Goal: Task Accomplishment & Management: Complete application form

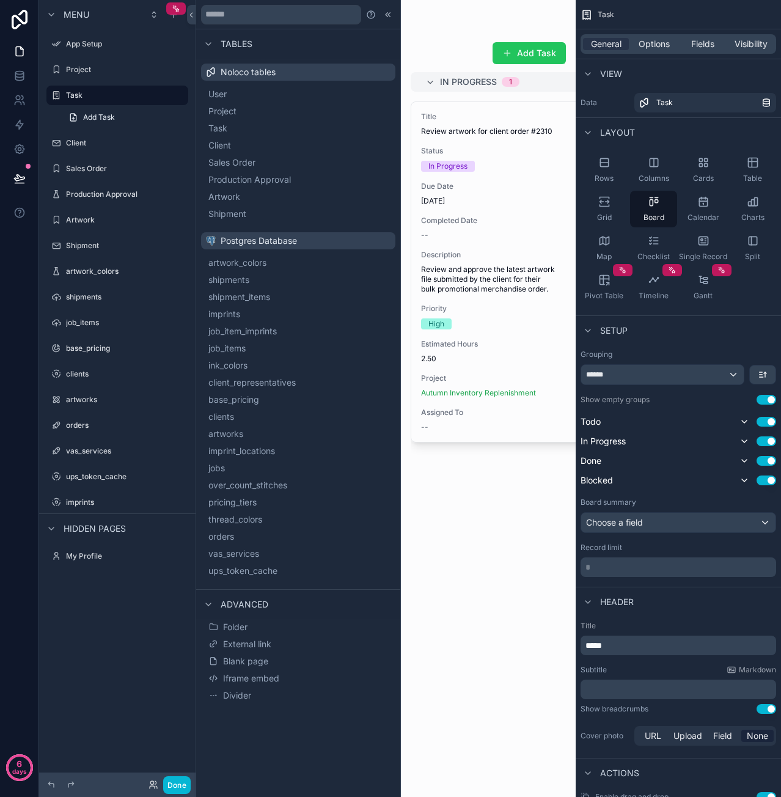
click at [447, 555] on div "scrollable content" at bounding box center [386, 398] width 380 height 797
click at [78, 74] on label "Project" at bounding box center [115, 70] width 98 height 10
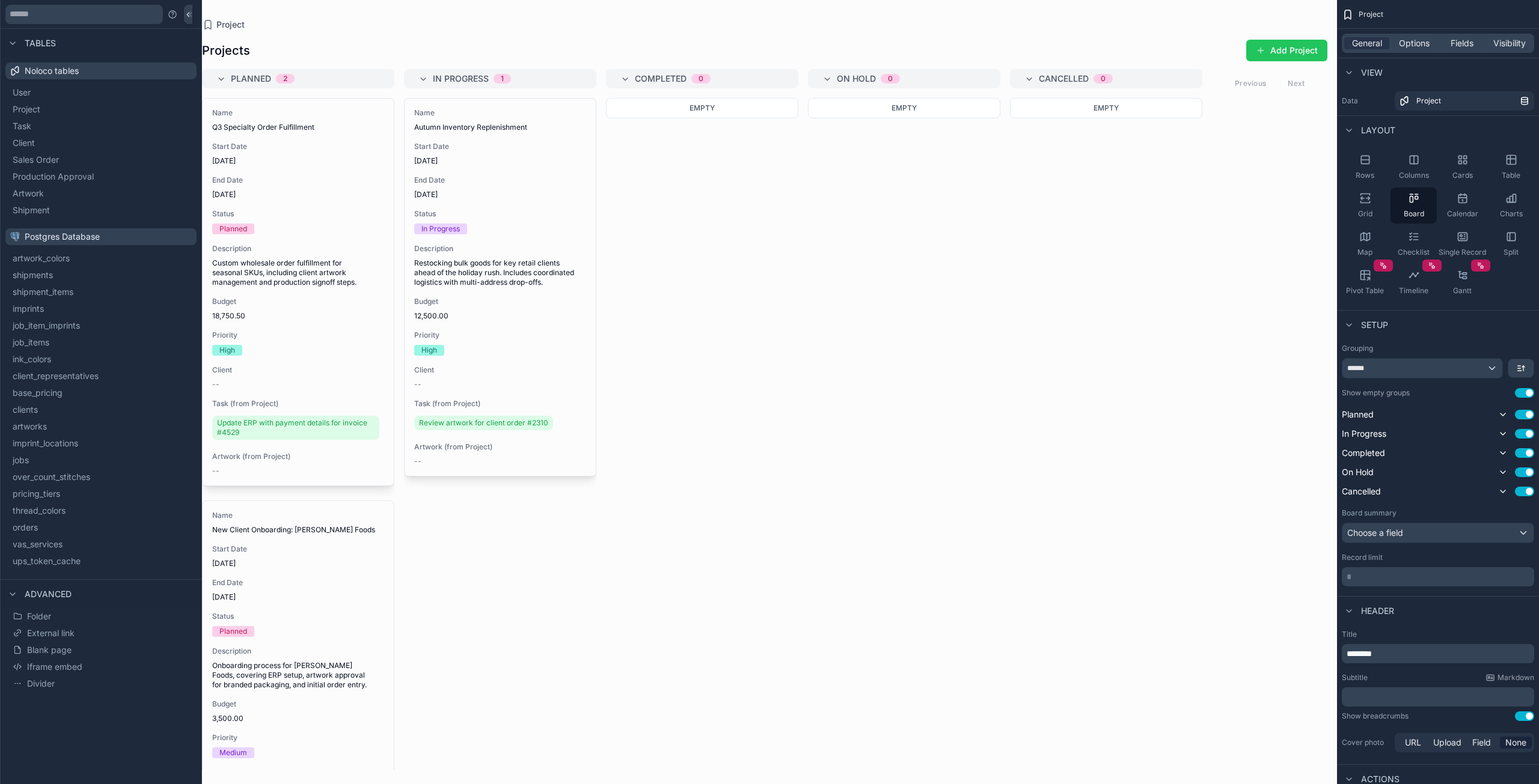
drag, startPoint x: 388, startPoint y: 383, endPoint x: 397, endPoint y: 348, distance: 36.1
click at [397, 348] on div "scrollable content" at bounding box center [766, 392] width 1145 height 784
click at [51, 345] on span "job_items" at bounding box center [44, 342] width 36 height 12
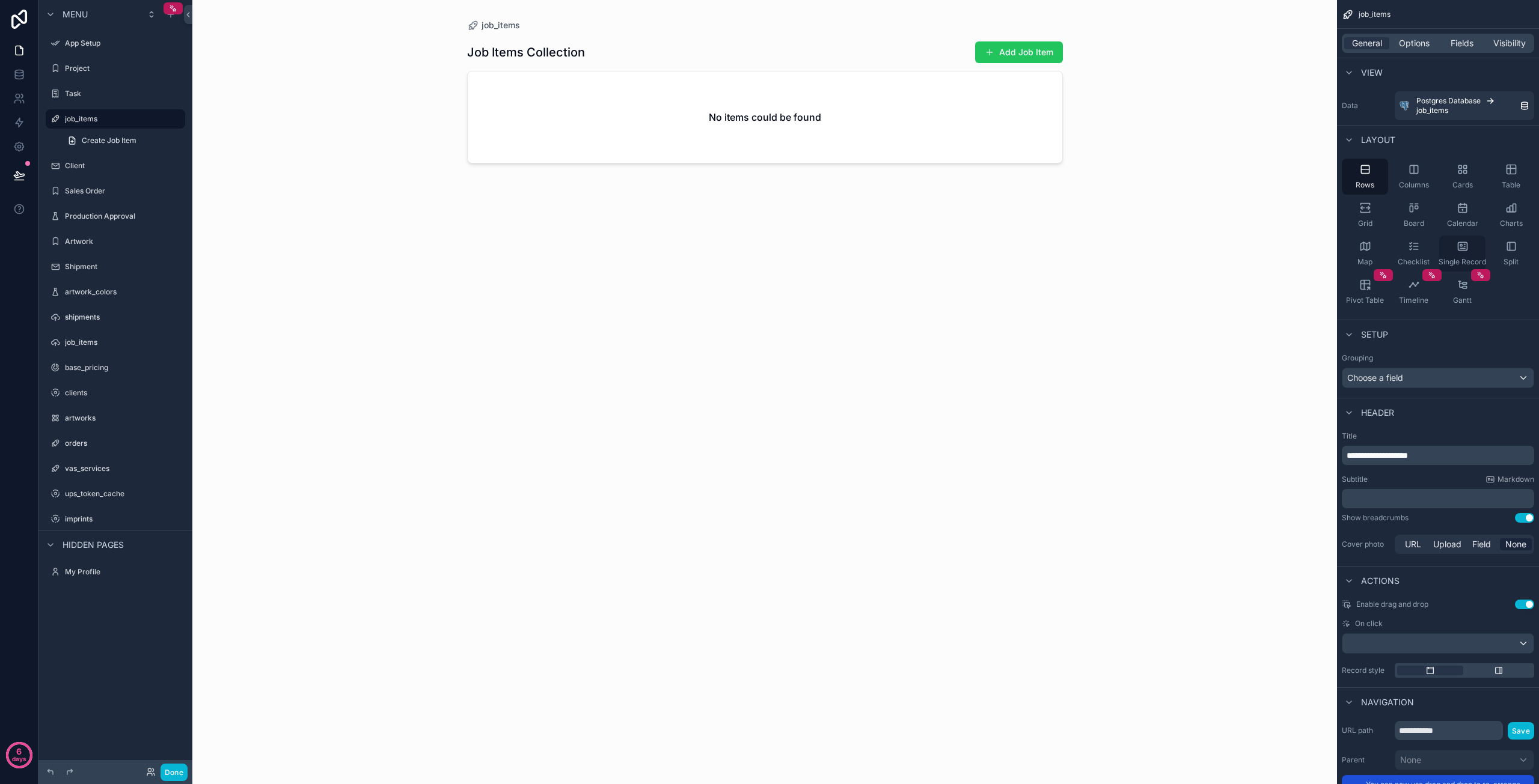
click at [768, 250] on icon "scrollable content" at bounding box center [1462, 246] width 9 height 8
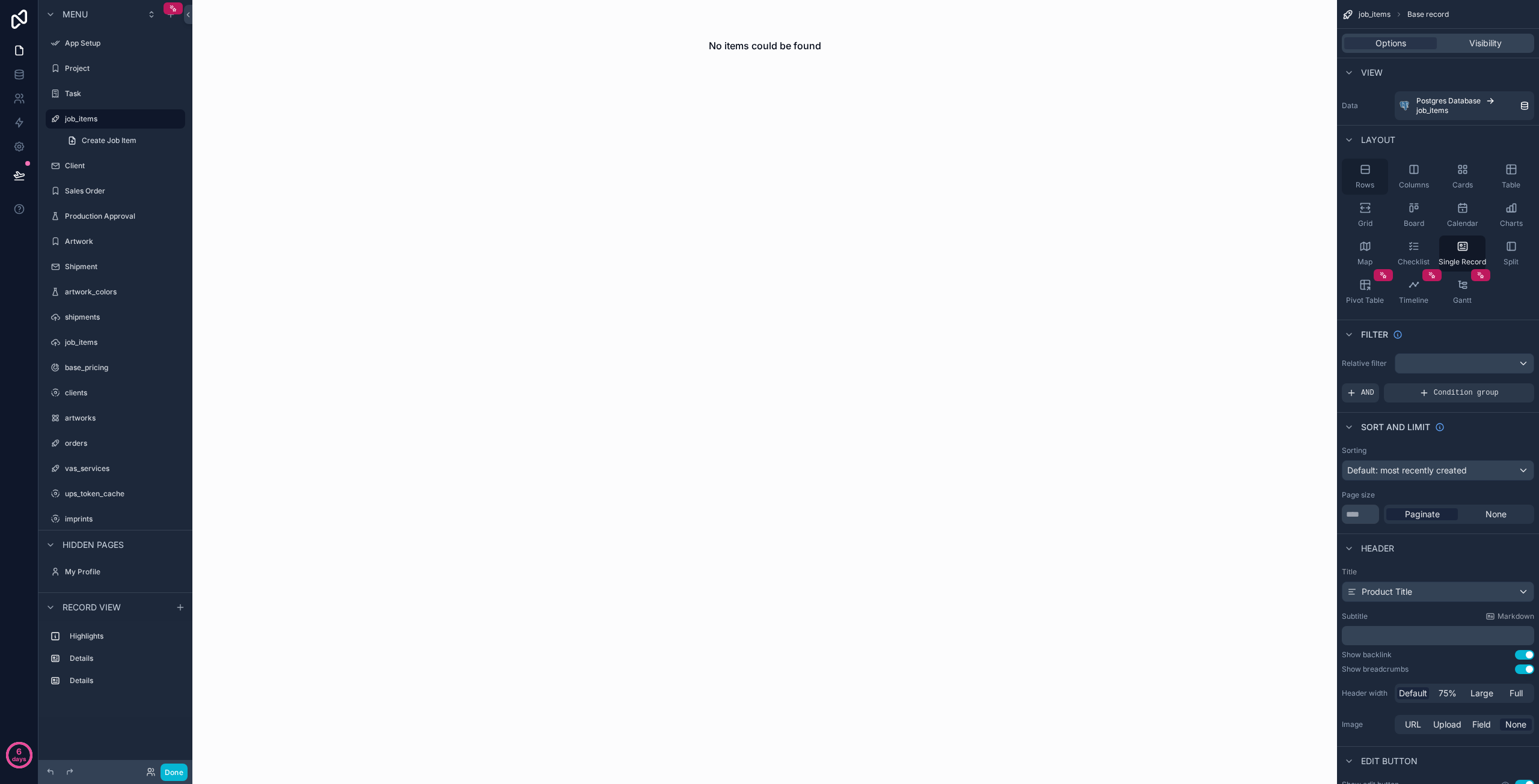
click at [768, 174] on icon "scrollable content" at bounding box center [1366, 169] width 12 height 12
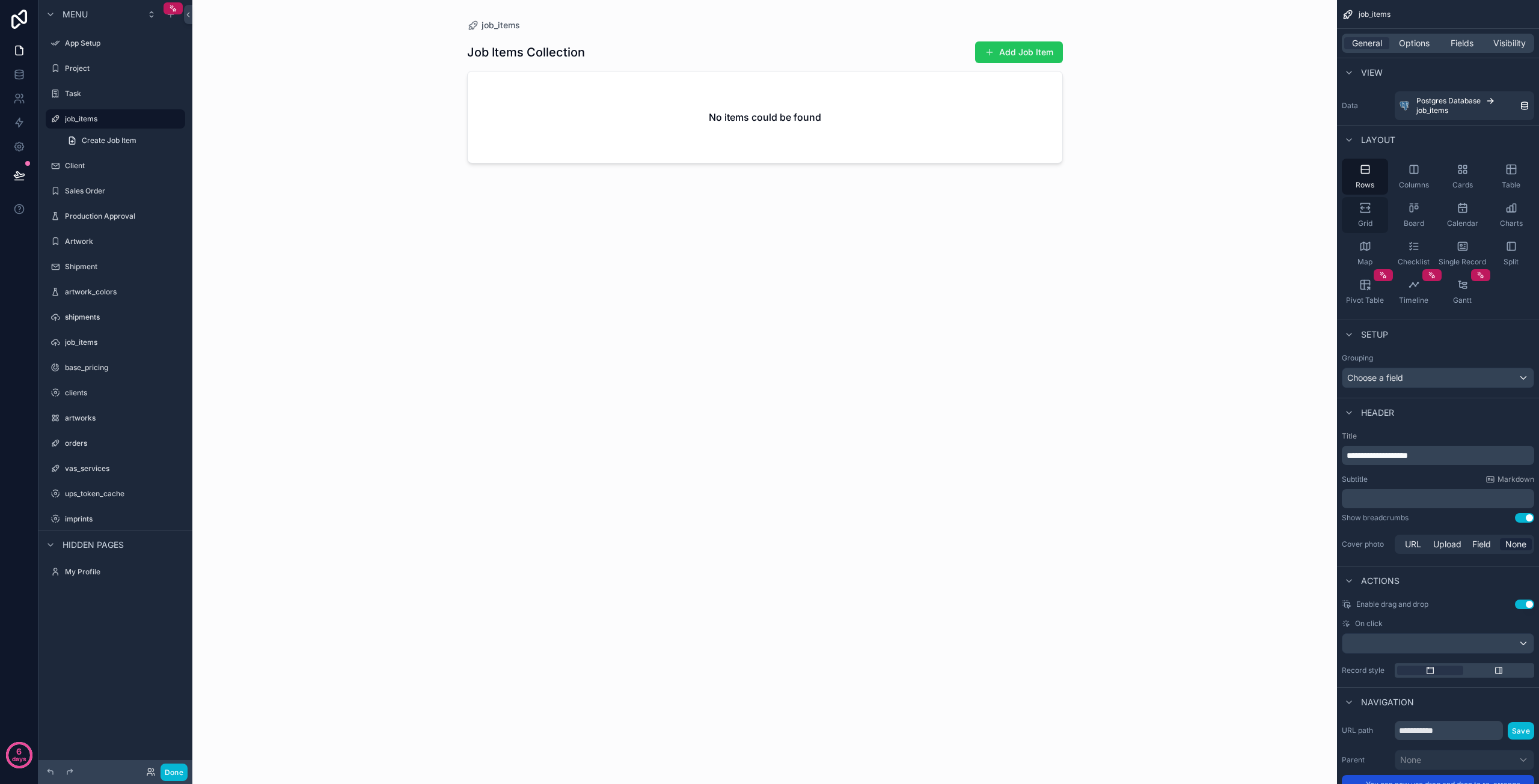
click at [768, 217] on div "Grid" at bounding box center [1365, 214] width 46 height 36
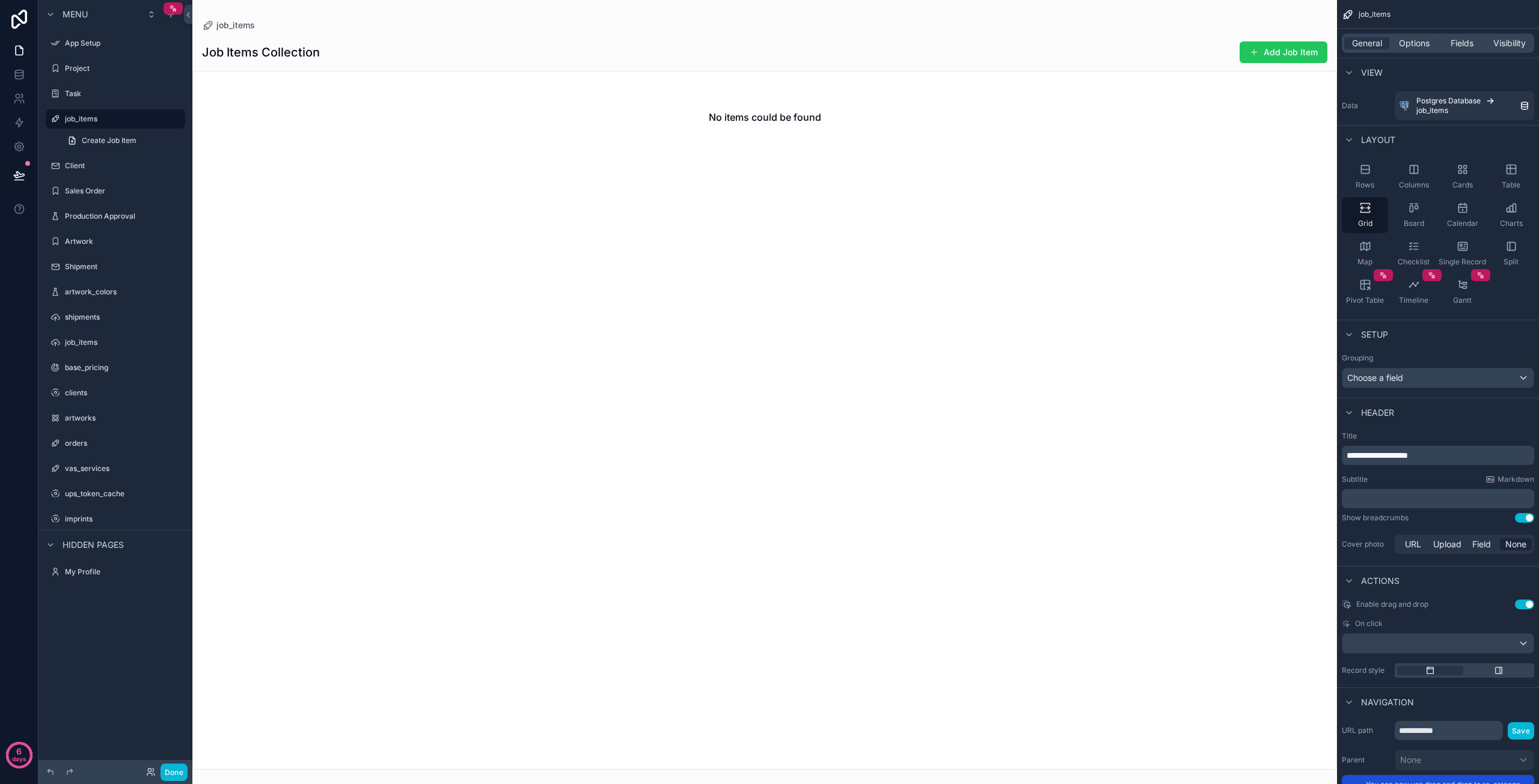
click at [768, 52] on div "scrollable content" at bounding box center [766, 392] width 1145 height 784
click at [768, 52] on button "Add Job Item" at bounding box center [1283, 52] width 88 height 22
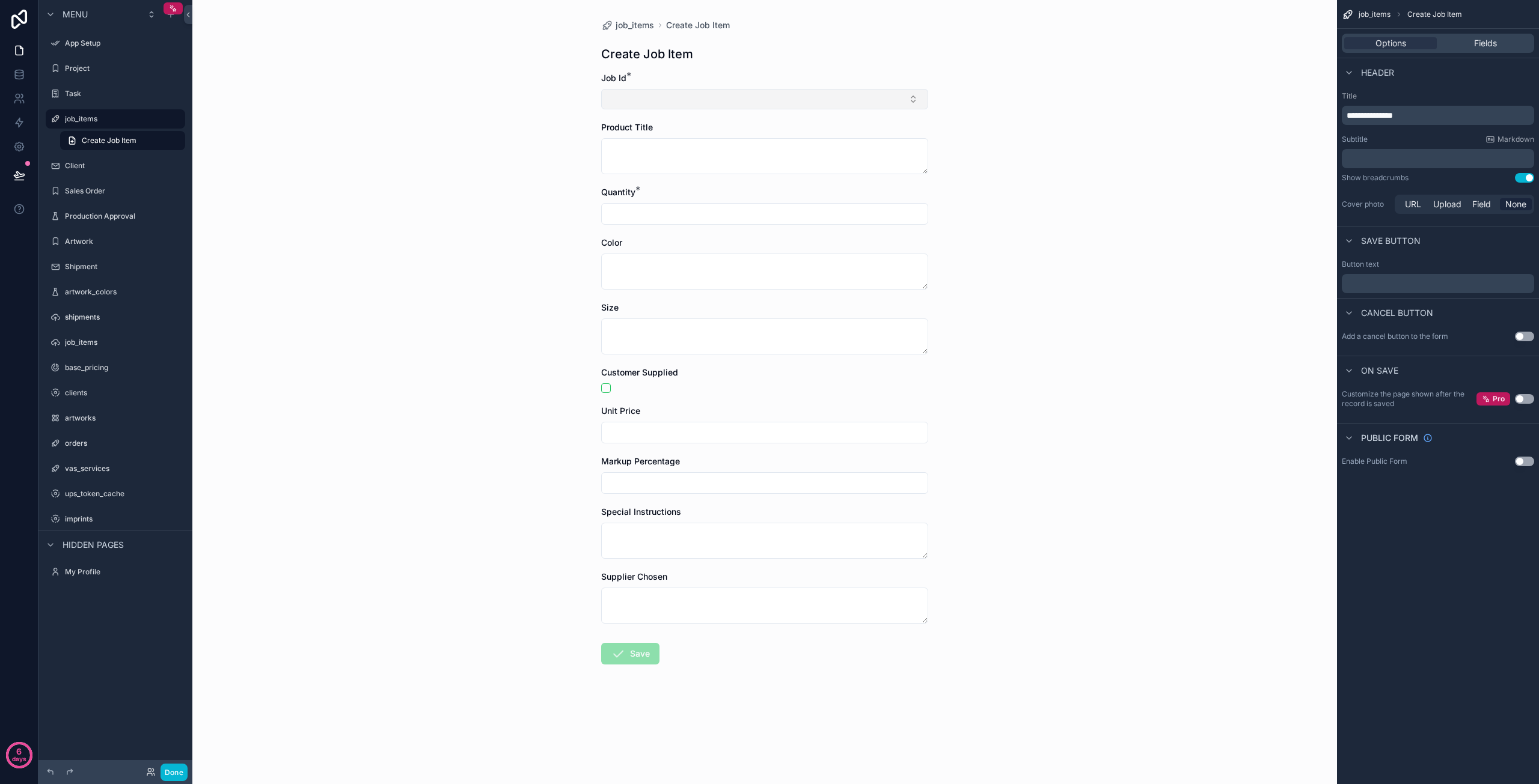
click at [673, 94] on button "Select Button" at bounding box center [765, 98] width 327 height 21
click at [768, 48] on div "Create Job Item" at bounding box center [765, 53] width 327 height 17
click at [372, 170] on div "job_items Create Job Item Create Job Item Job Id * Product Title Quantity * Col…" at bounding box center [766, 392] width 1145 height 784
click at [178, 494] on icon "scrollable content" at bounding box center [176, 494] width 10 height 10
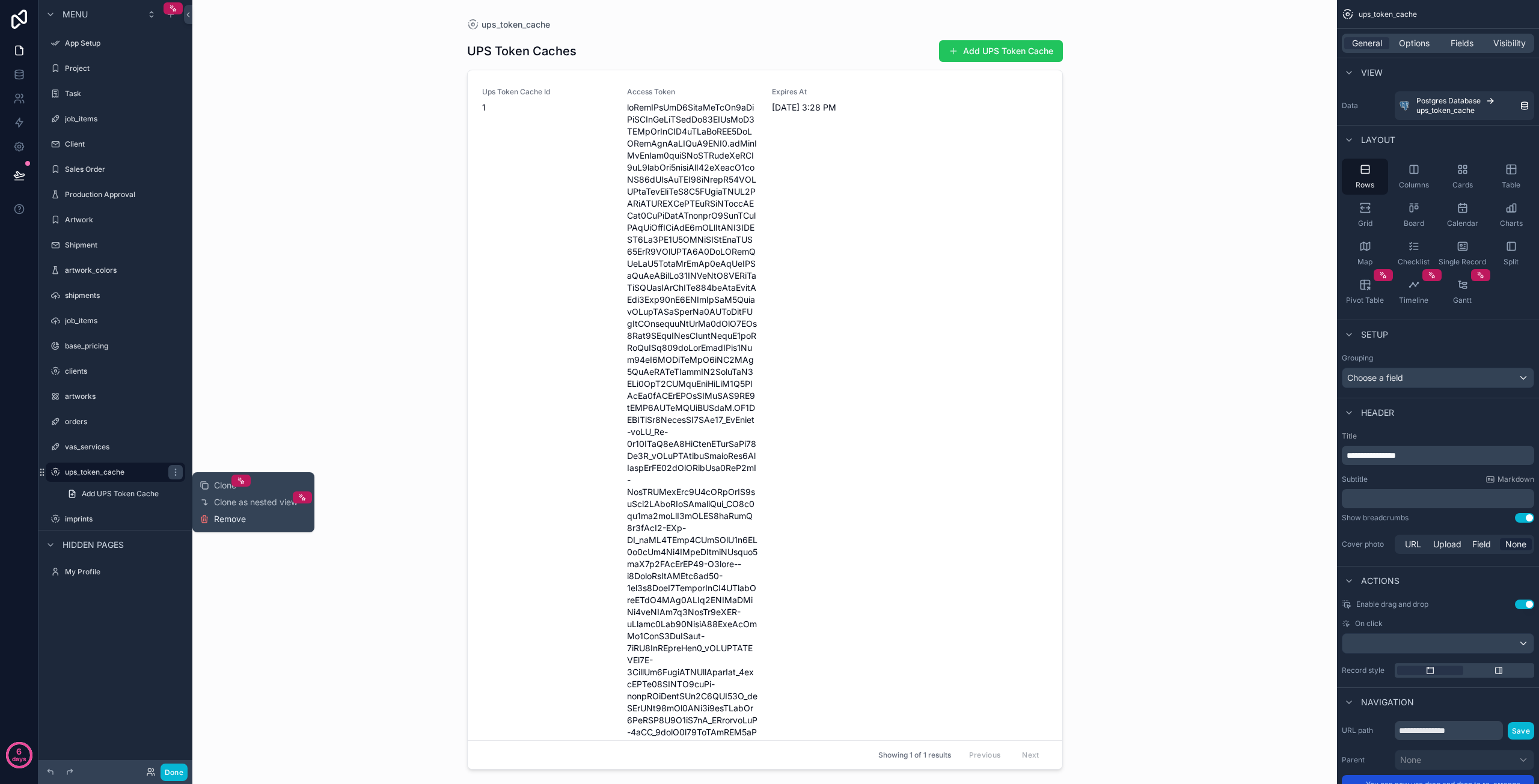
click at [231, 520] on span "Remove" at bounding box center [230, 519] width 31 height 12
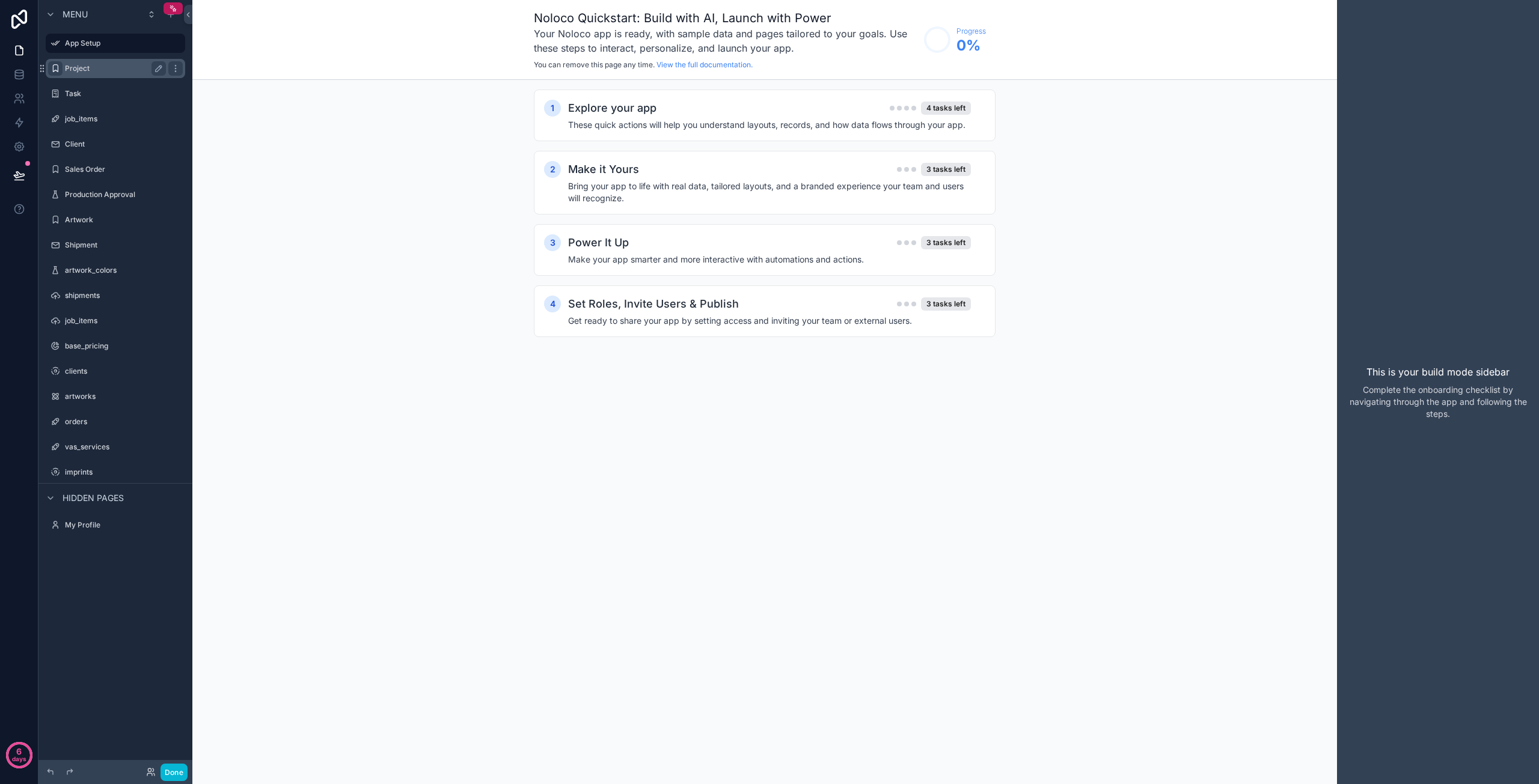
click at [48, 73] on div "scrollable content" at bounding box center [55, 68] width 15 height 15
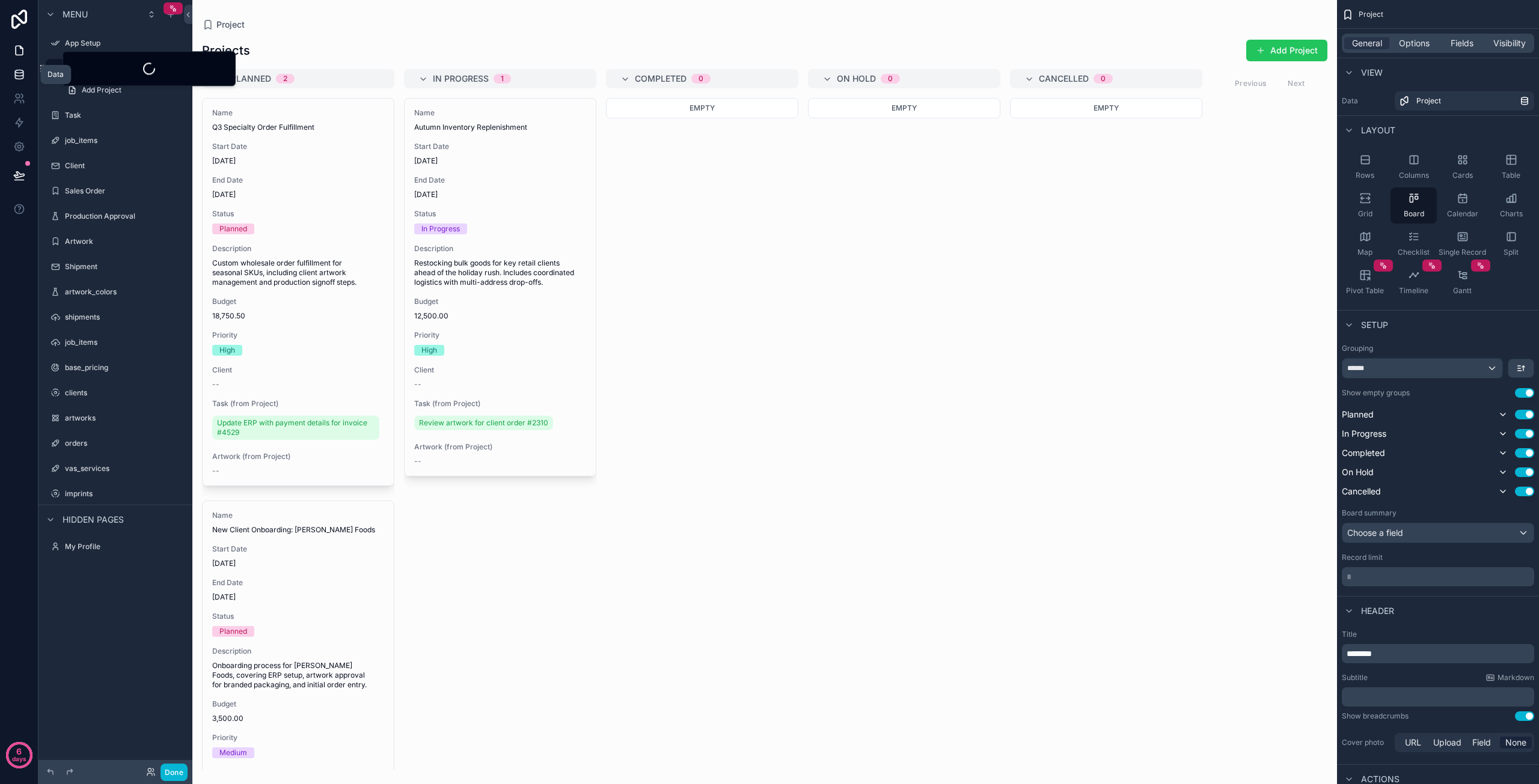
click at [16, 76] on icon at bounding box center [19, 74] width 8 height 5
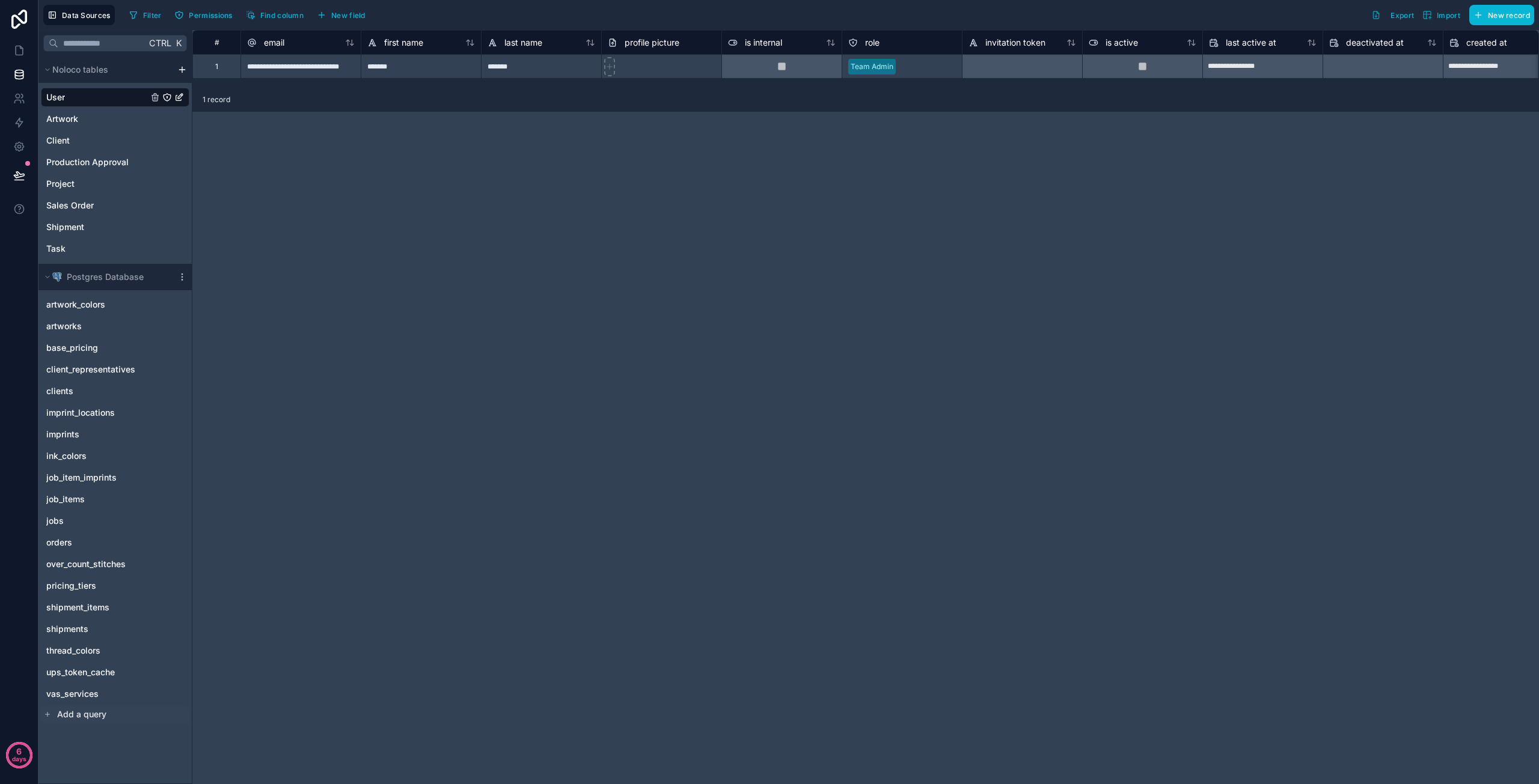
click at [91, 715] on span "Add a query" at bounding box center [82, 714] width 49 height 12
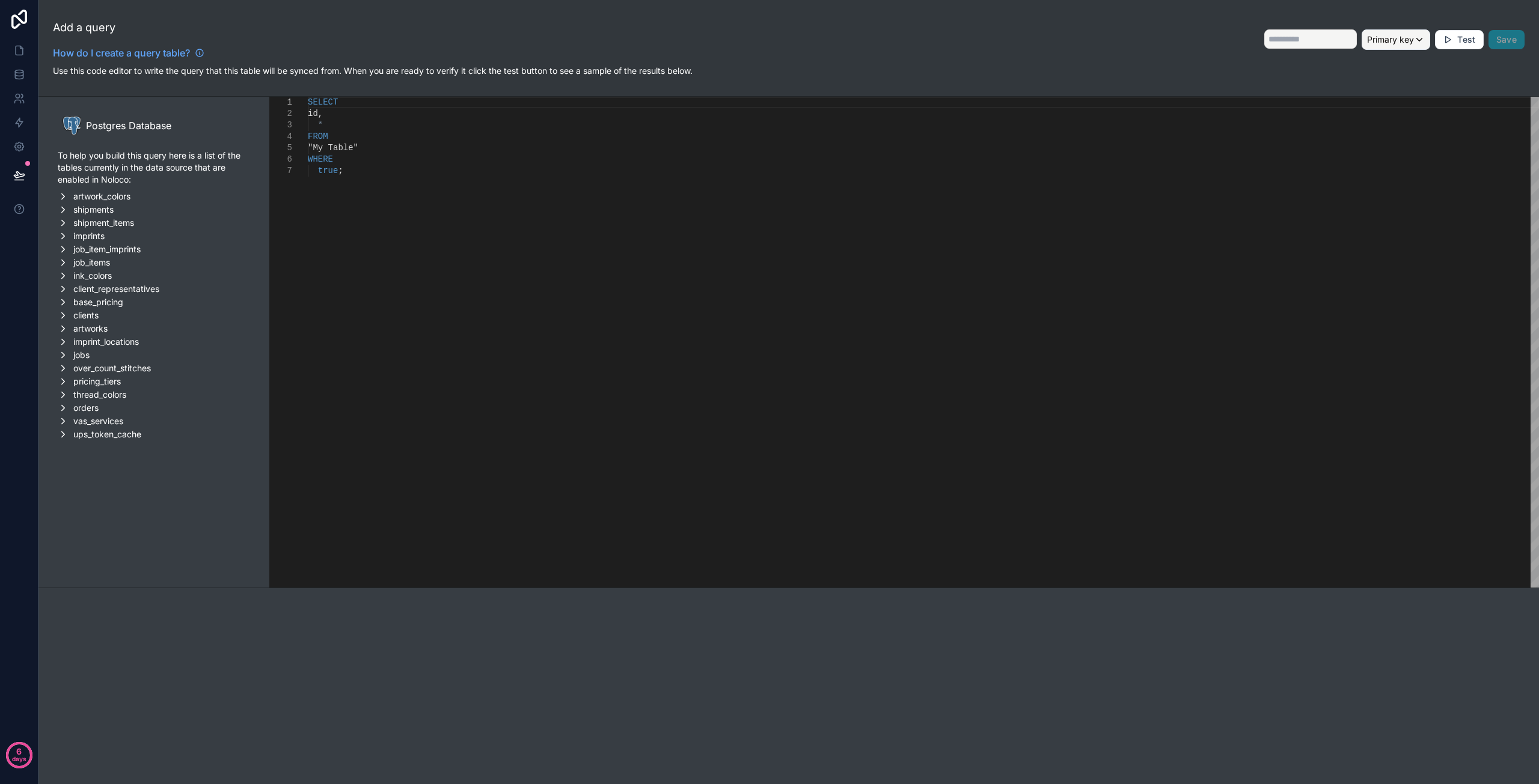
click at [77, 355] on span "jobs" at bounding box center [82, 355] width 16 height 12
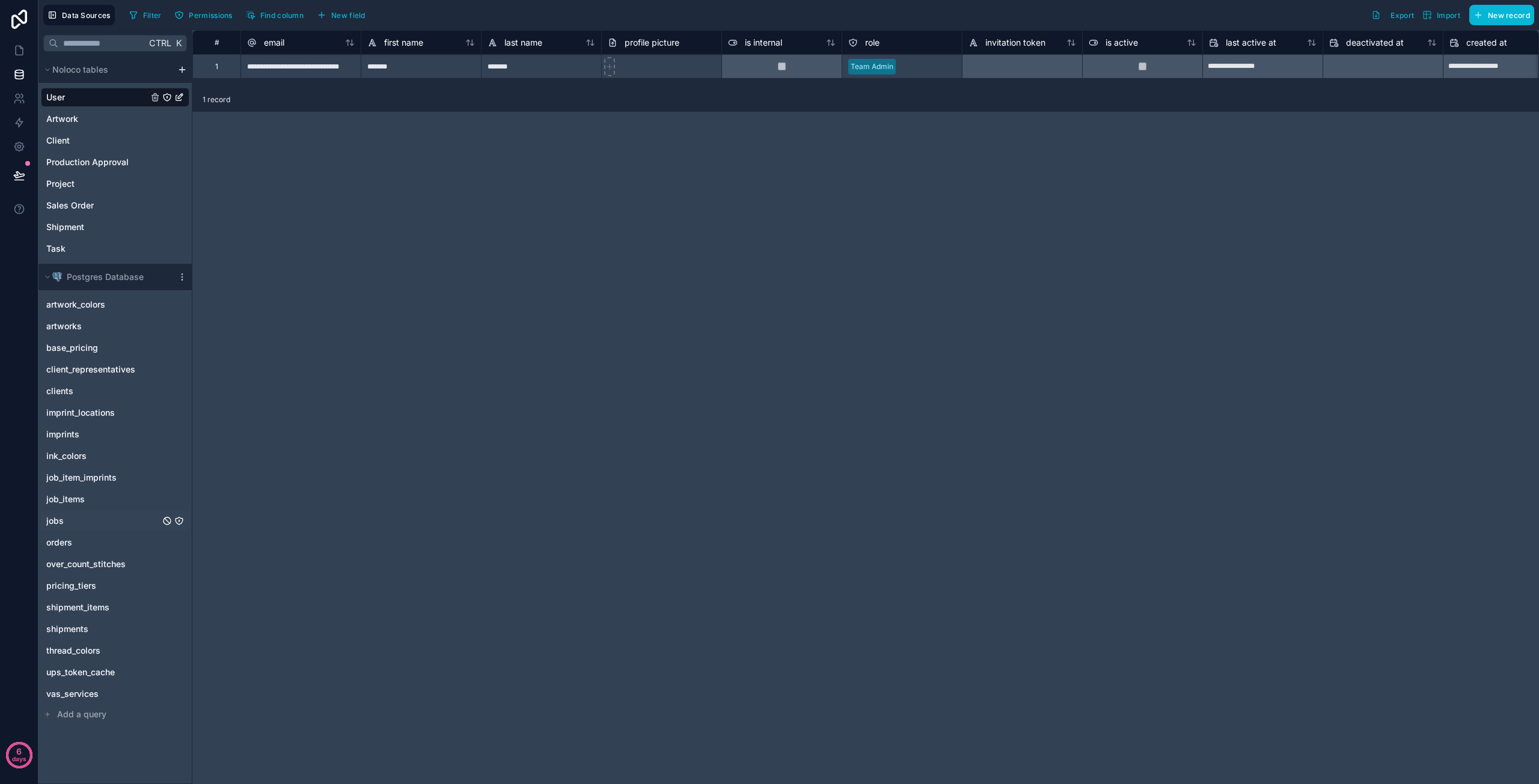
click at [65, 528] on div "jobs" at bounding box center [115, 521] width 149 height 20
click at [22, 56] on icon at bounding box center [19, 50] width 12 height 12
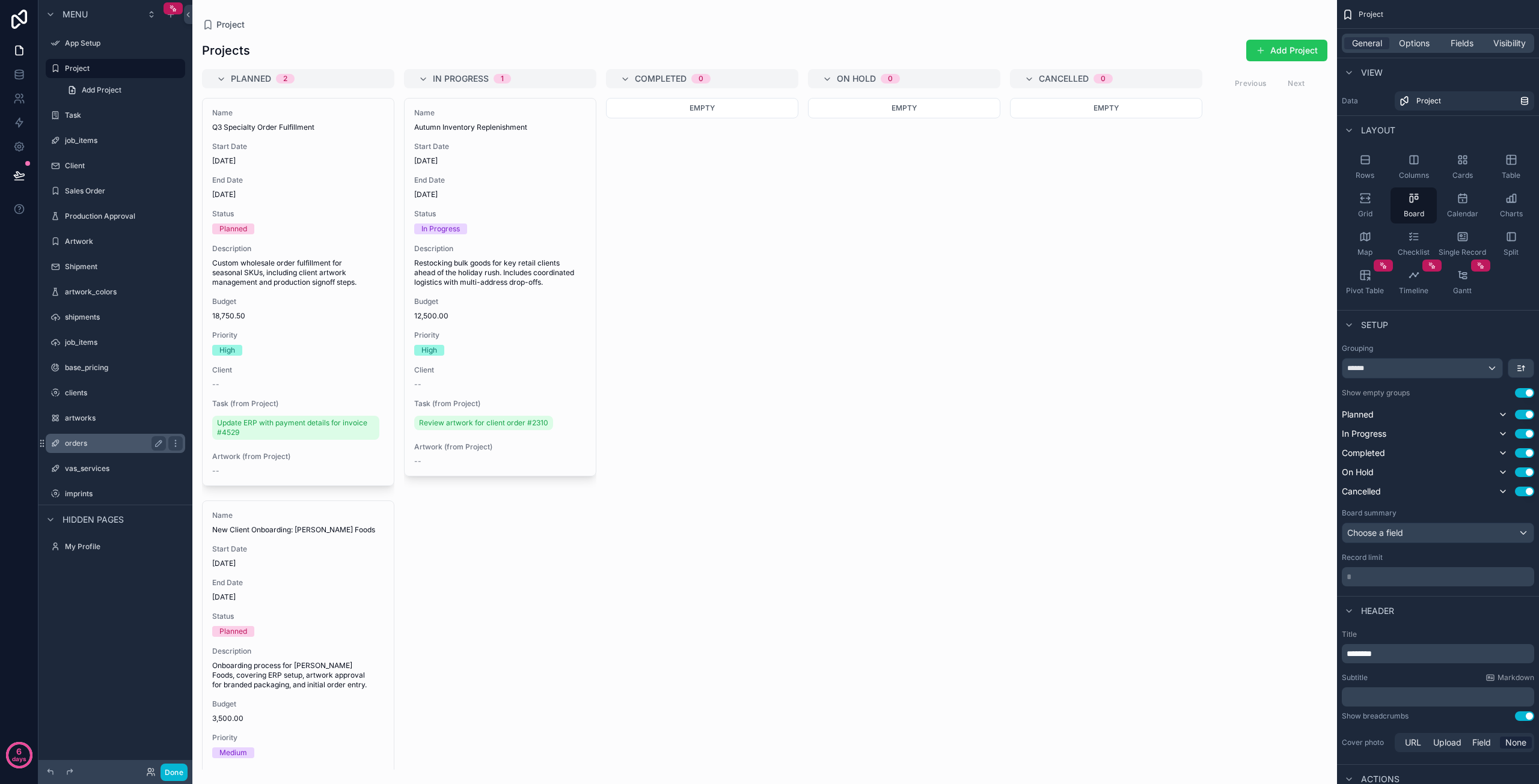
click at [97, 449] on div "orders" at bounding box center [115, 444] width 101 height 15
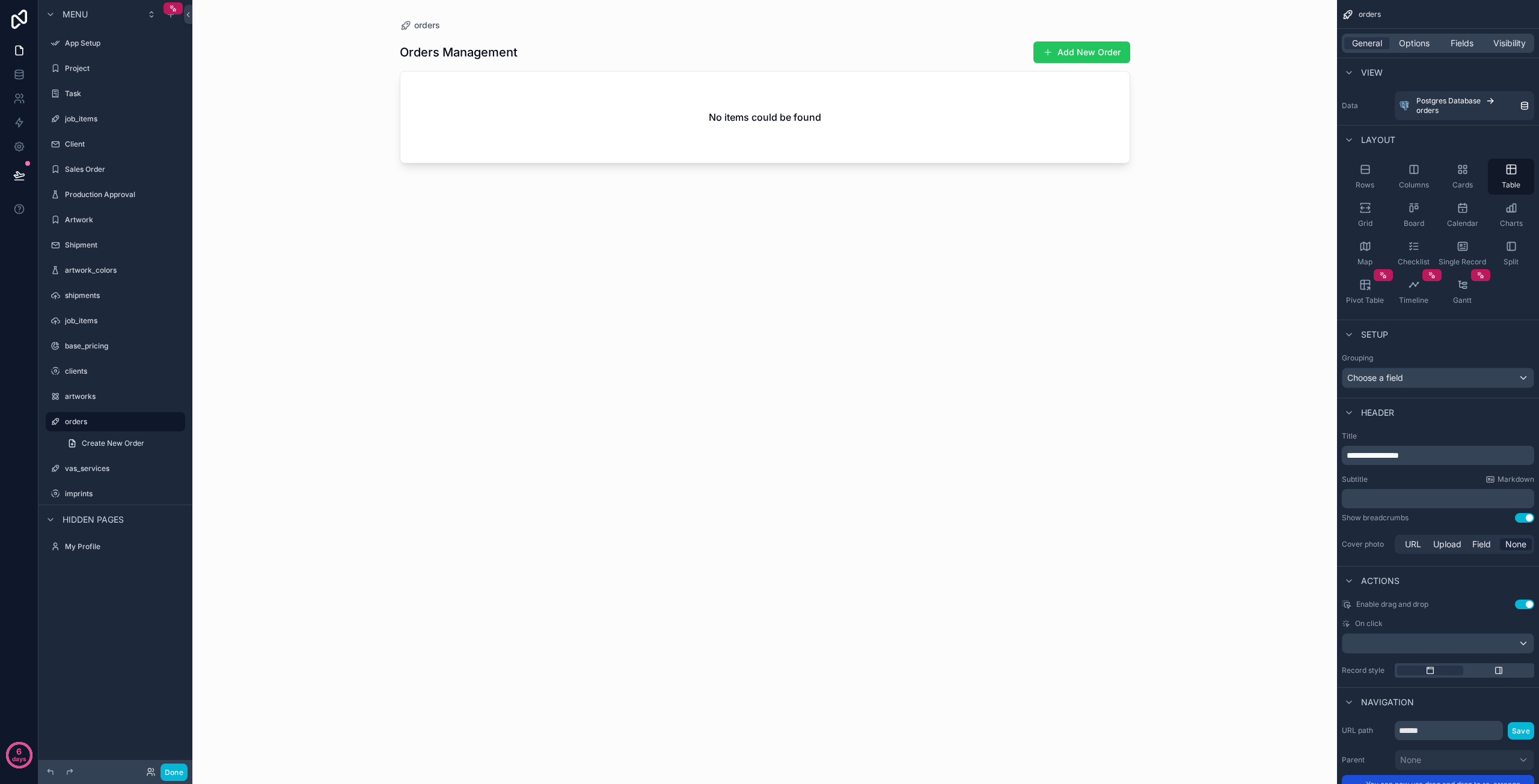
click at [768, 54] on div "scrollable content" at bounding box center [766, 385] width 770 height 770
click at [768, 53] on button "Add New Order" at bounding box center [1081, 52] width 96 height 22
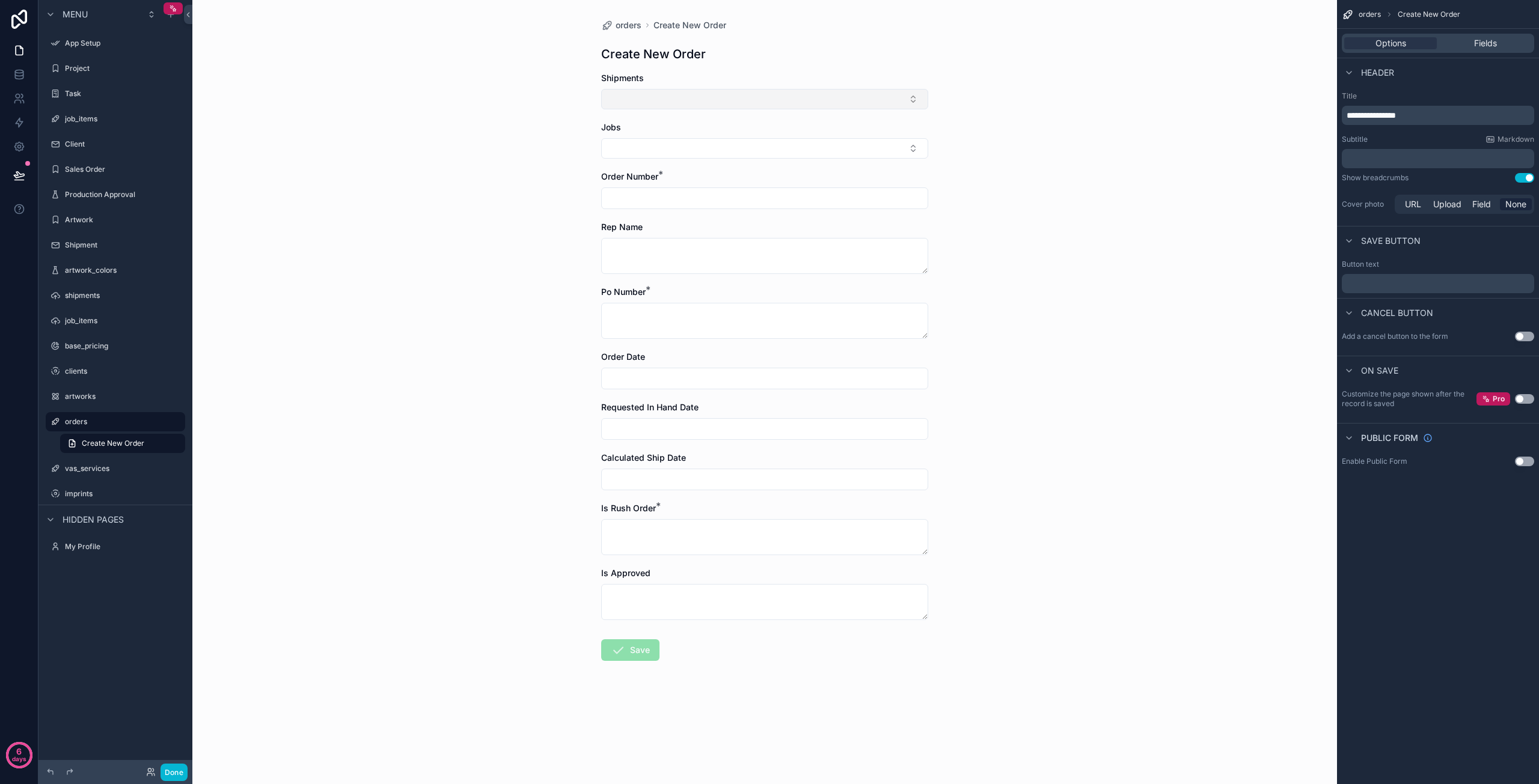
click at [768, 99] on button "Select Button" at bounding box center [765, 98] width 327 height 21
click at [747, 142] on button "Select Button" at bounding box center [765, 149] width 327 height 21
click at [699, 200] on input "scrollable content" at bounding box center [765, 198] width 326 height 17
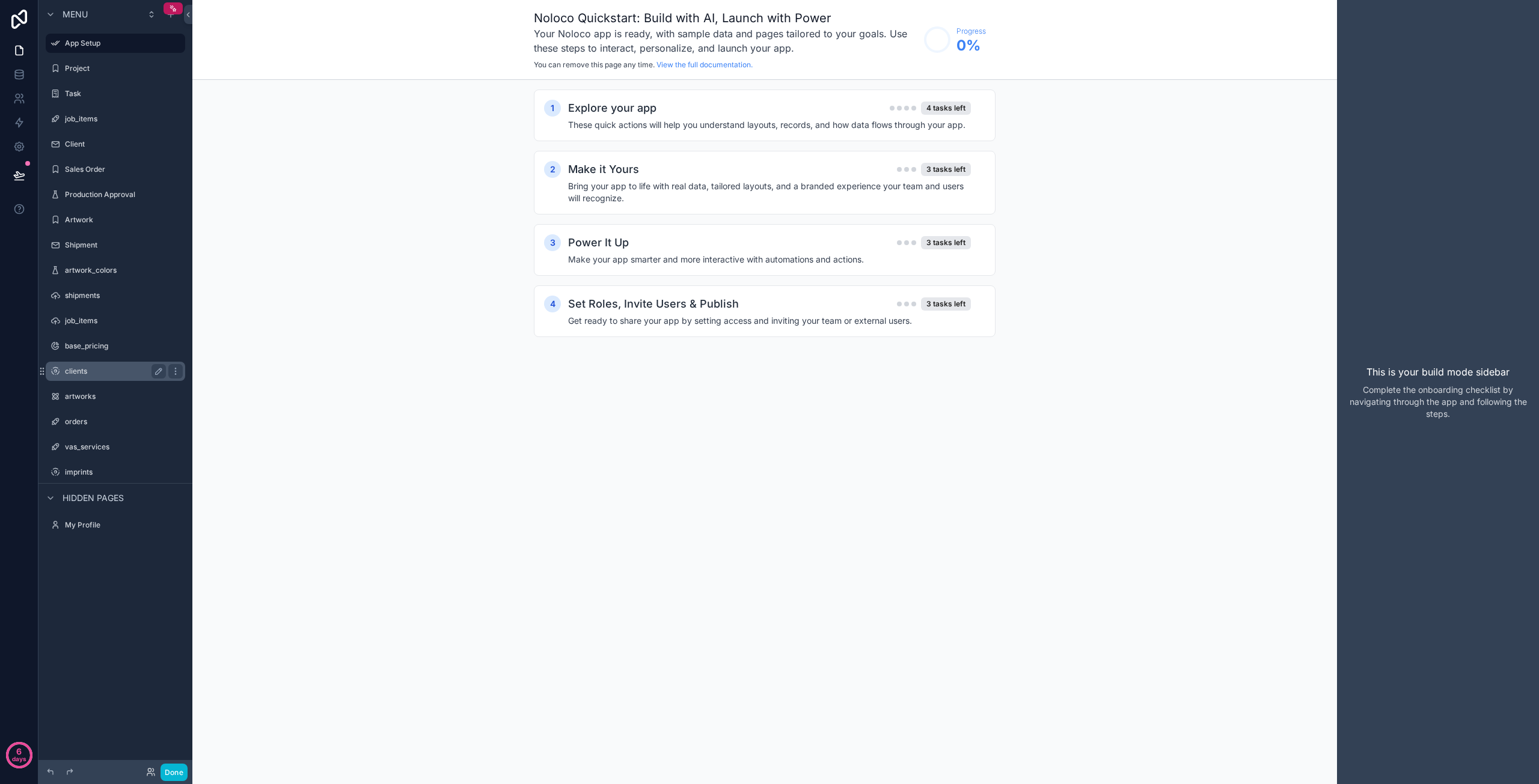
click at [96, 375] on label "clients" at bounding box center [113, 372] width 96 height 10
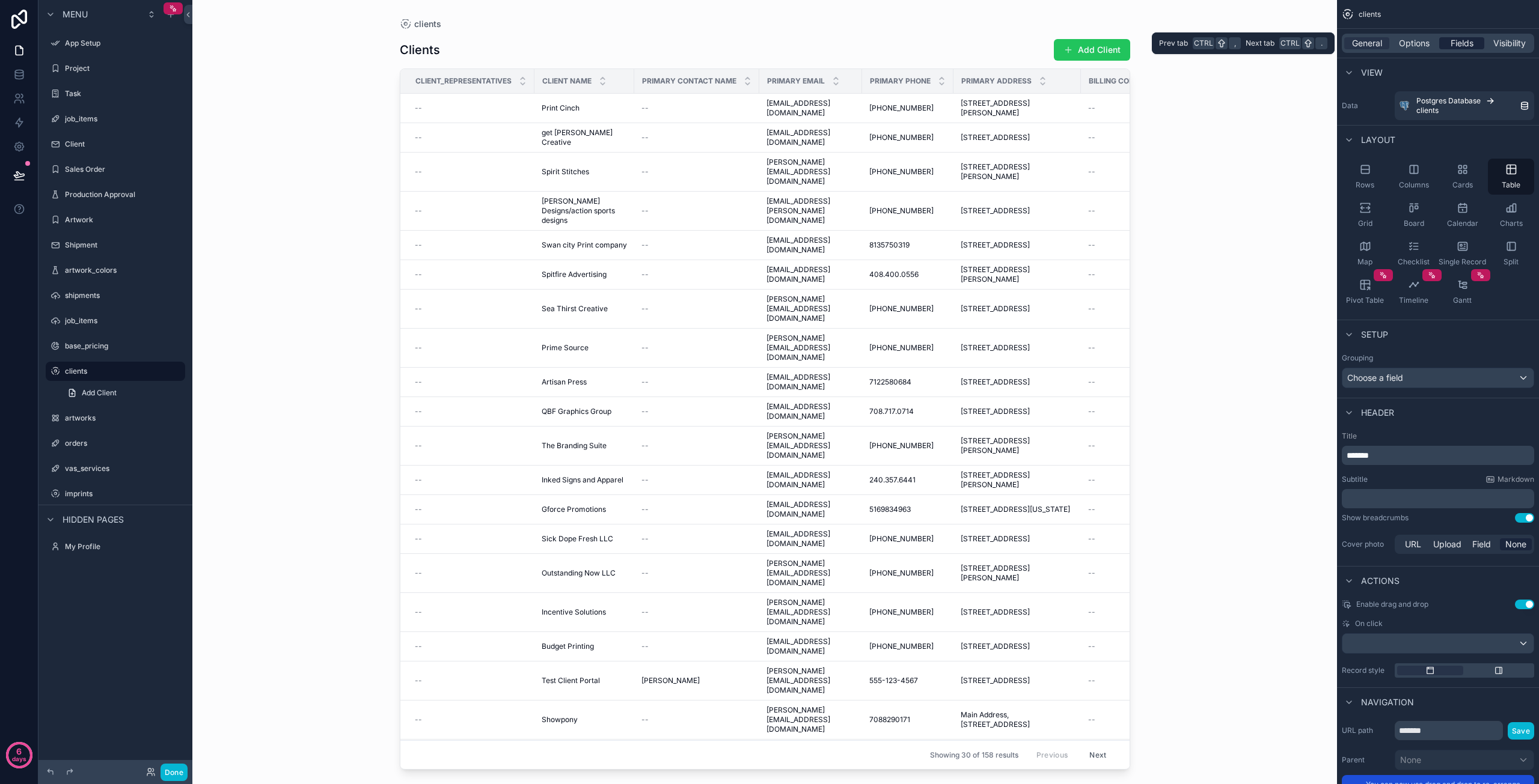
click at [1447, 43] on div "Fields" at bounding box center [1462, 43] width 45 height 12
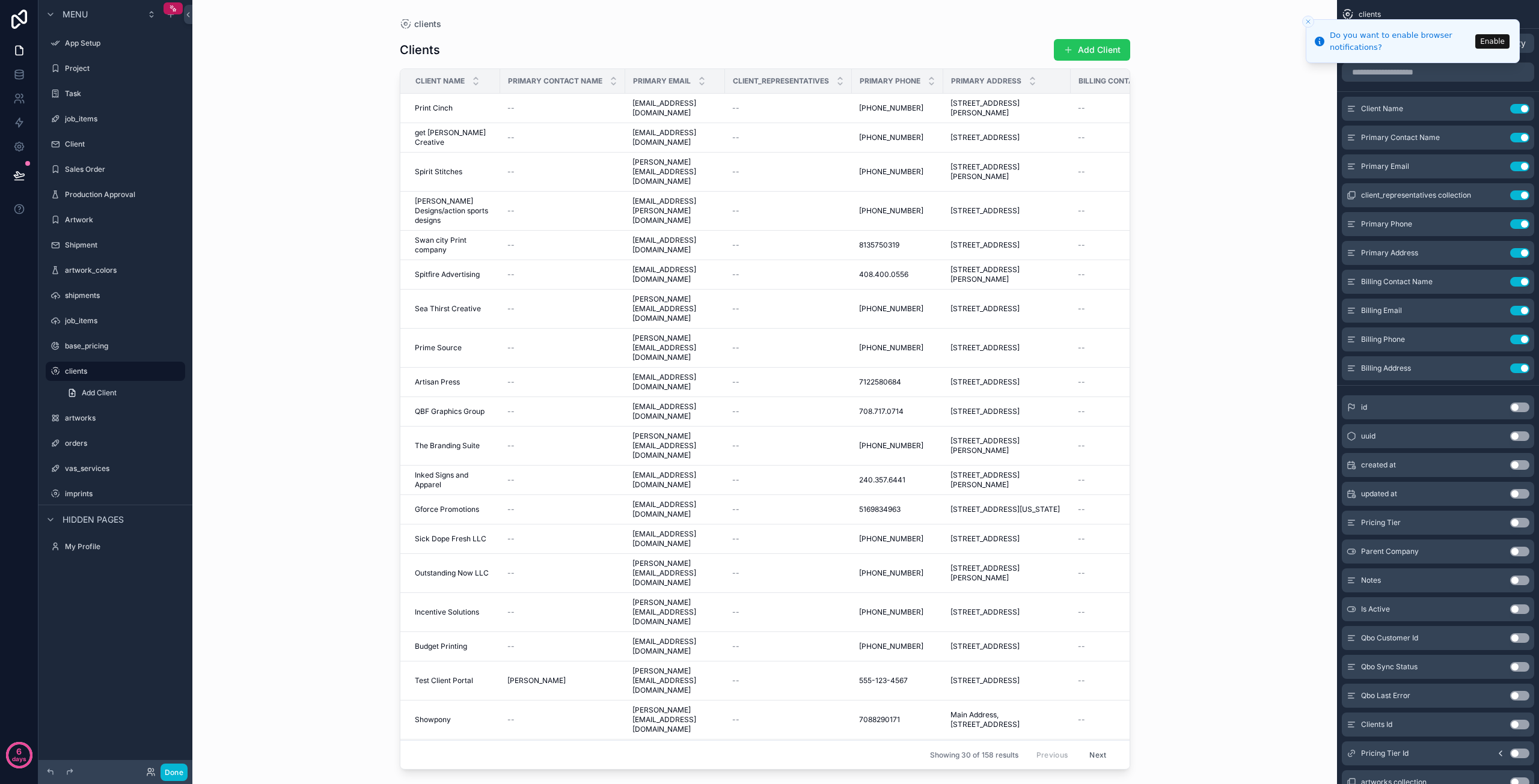
scroll to position [60, 0]
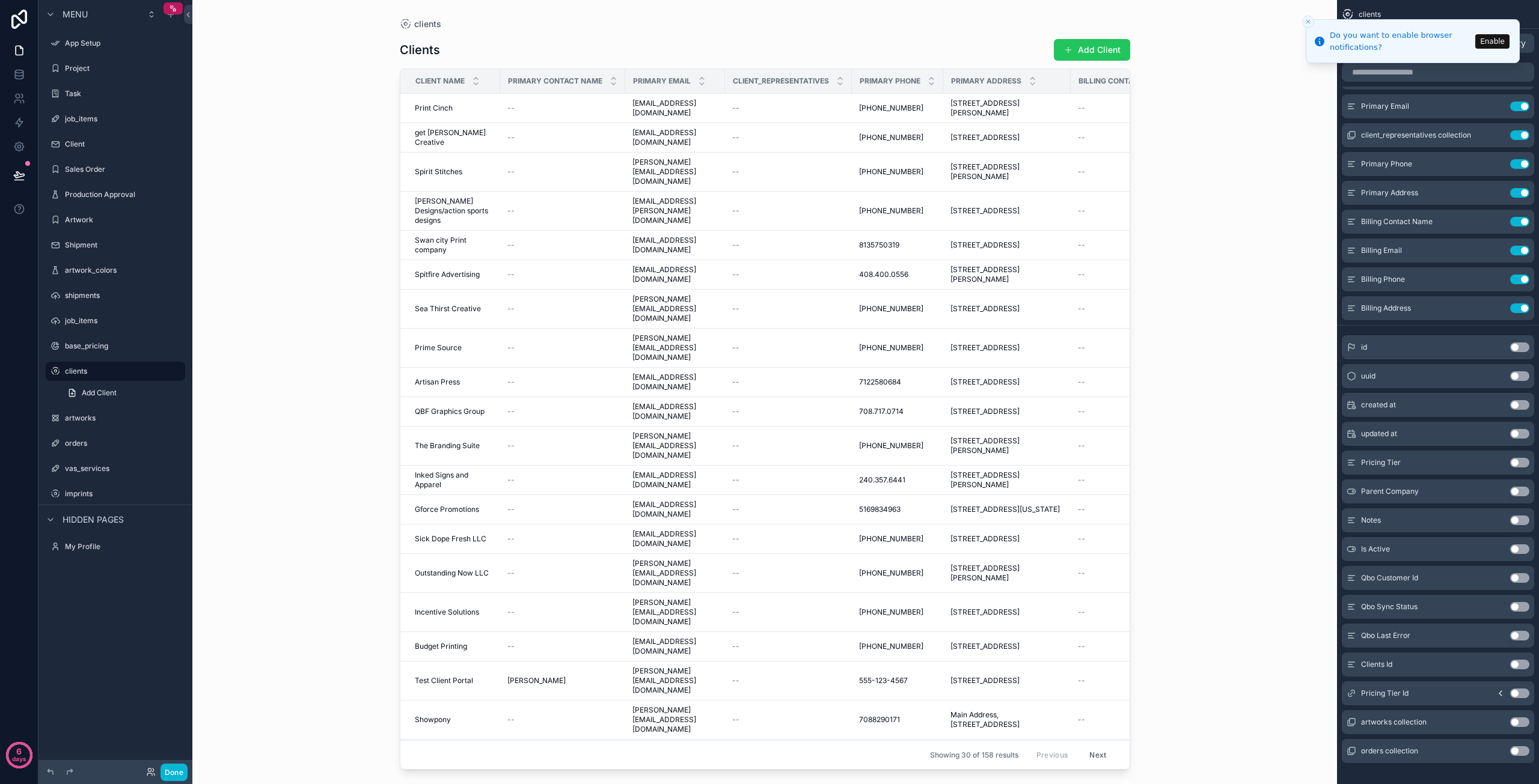
click at [1519, 464] on button "Use setting" at bounding box center [1520, 463] width 20 height 10
click at [1181, 142] on div "clients Clients Add Client Client Name Primary Contact Name Primary Email Clien…" at bounding box center [766, 392] width 1145 height 784
click at [1483, 41] on button "Enable" at bounding box center [1493, 40] width 34 height 15
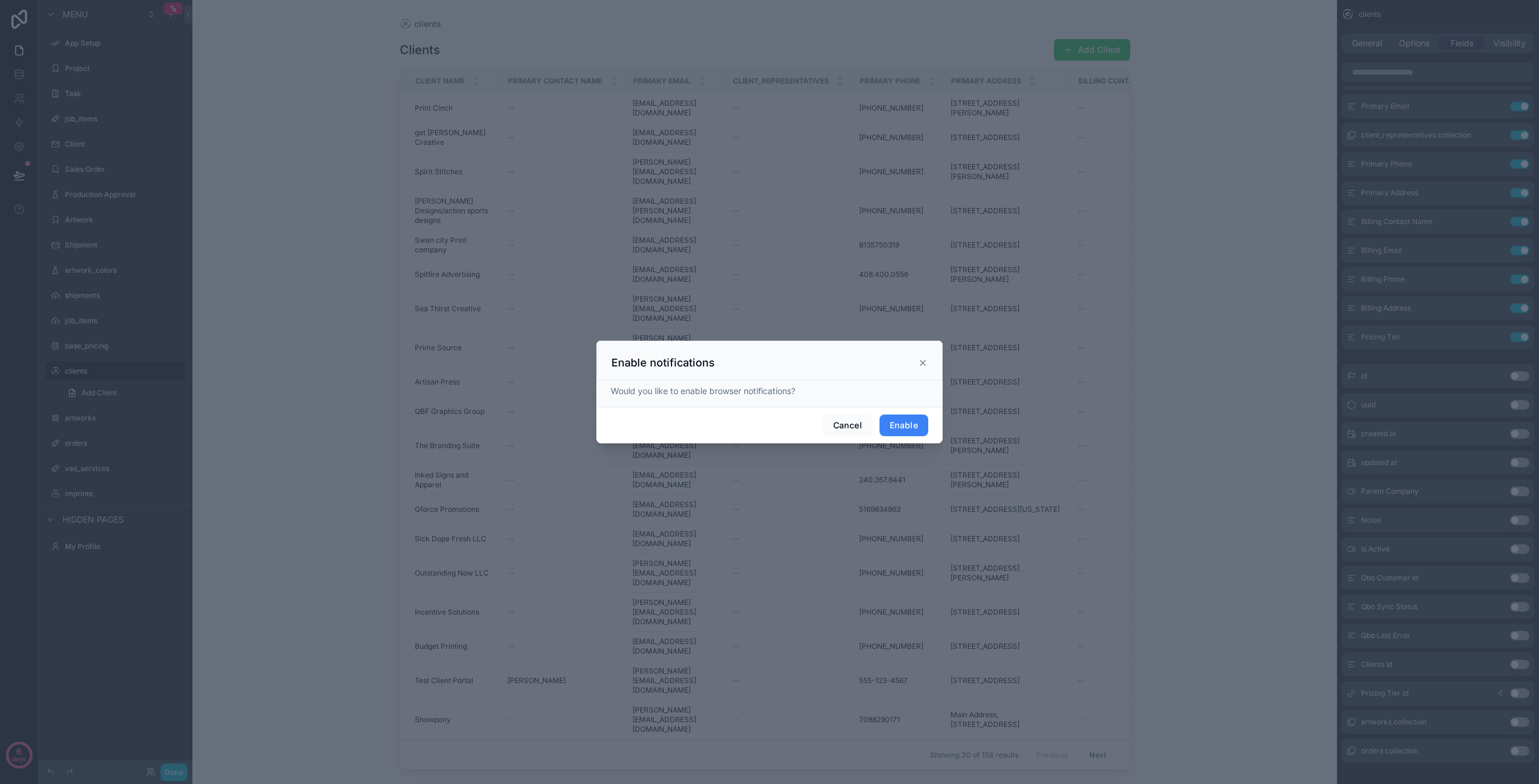
click at [908, 417] on button "Enable" at bounding box center [903, 426] width 48 height 22
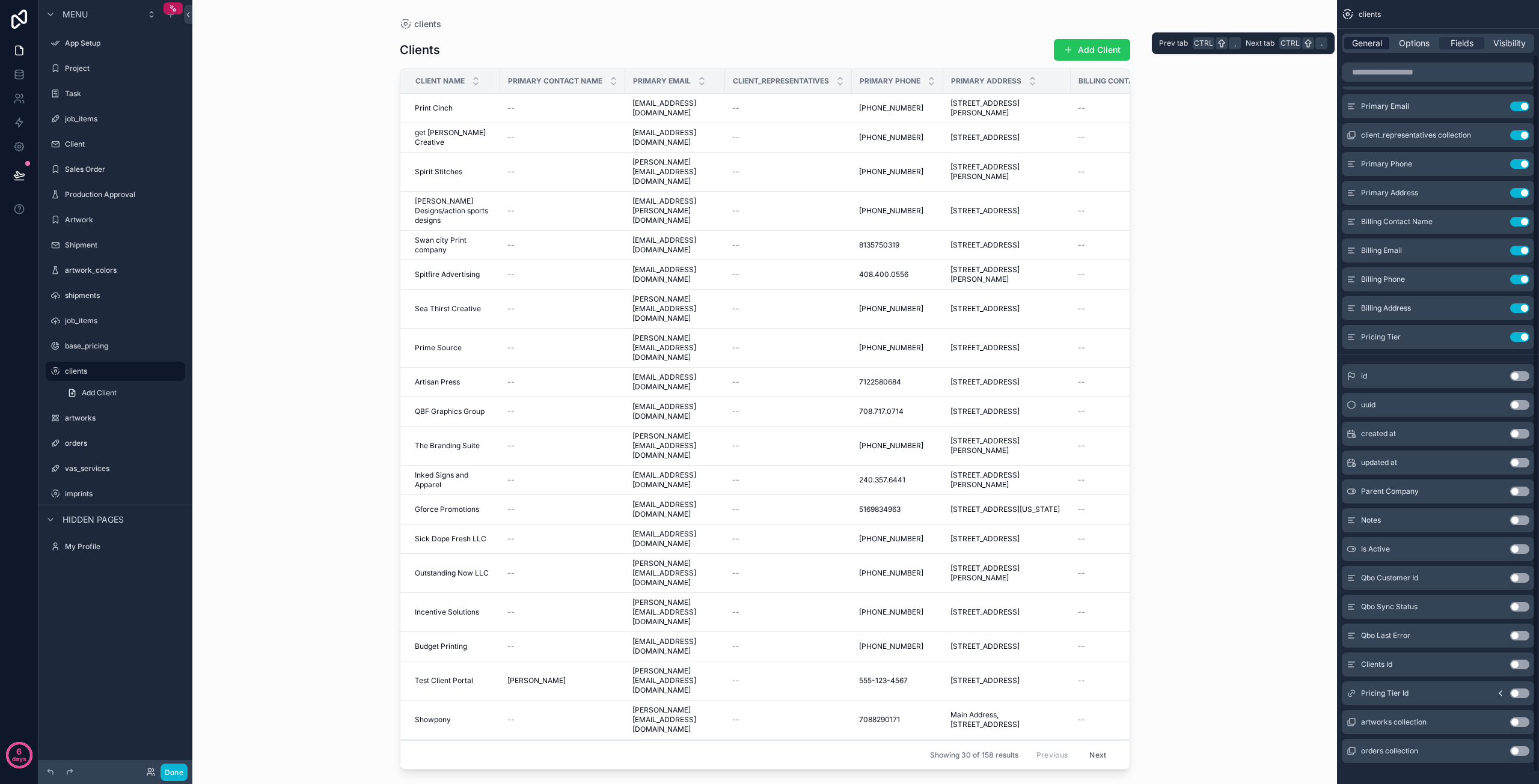
click at [1348, 41] on div "General" at bounding box center [1367, 43] width 45 height 12
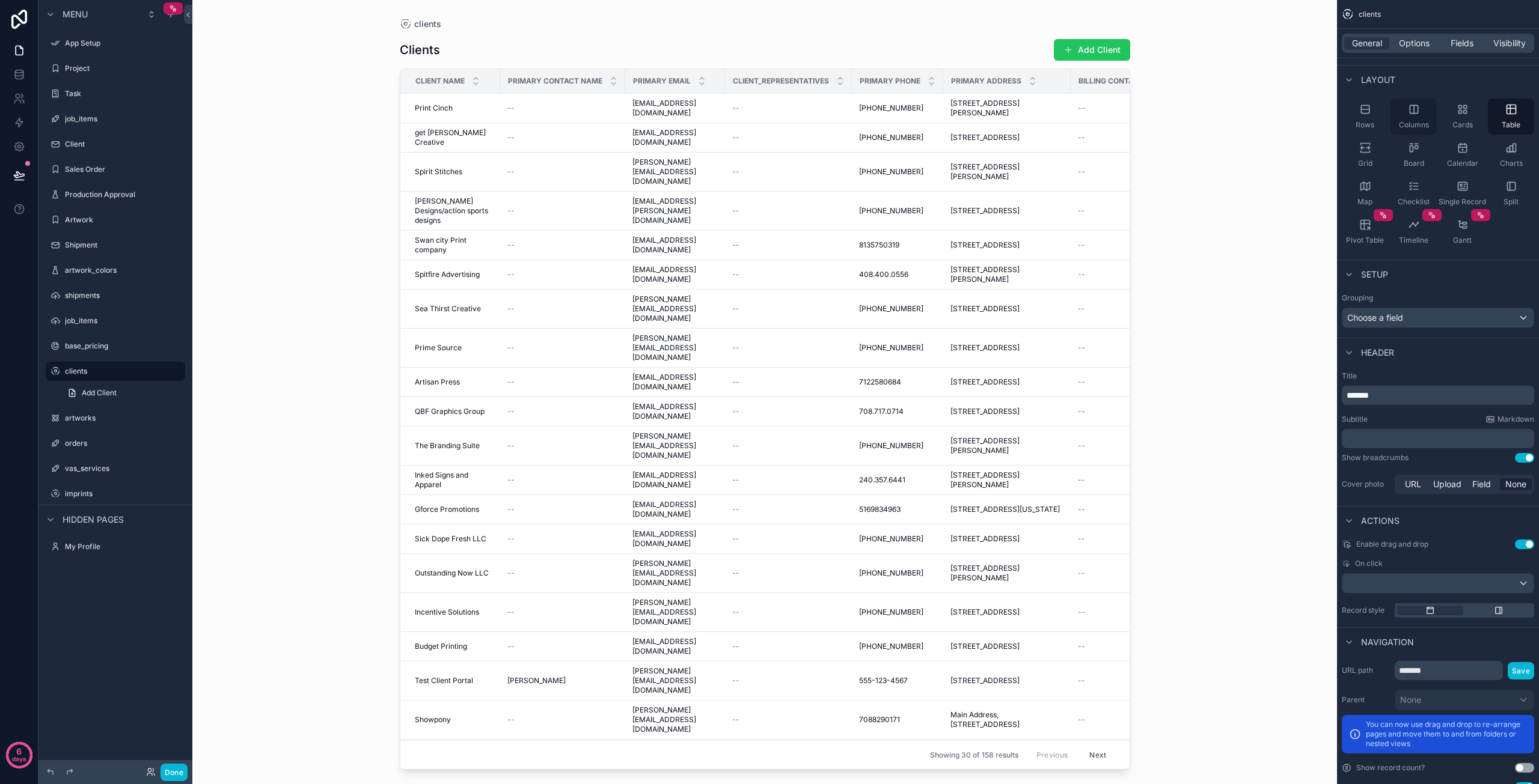
click at [1415, 124] on span "Columns" at bounding box center [1414, 125] width 31 height 10
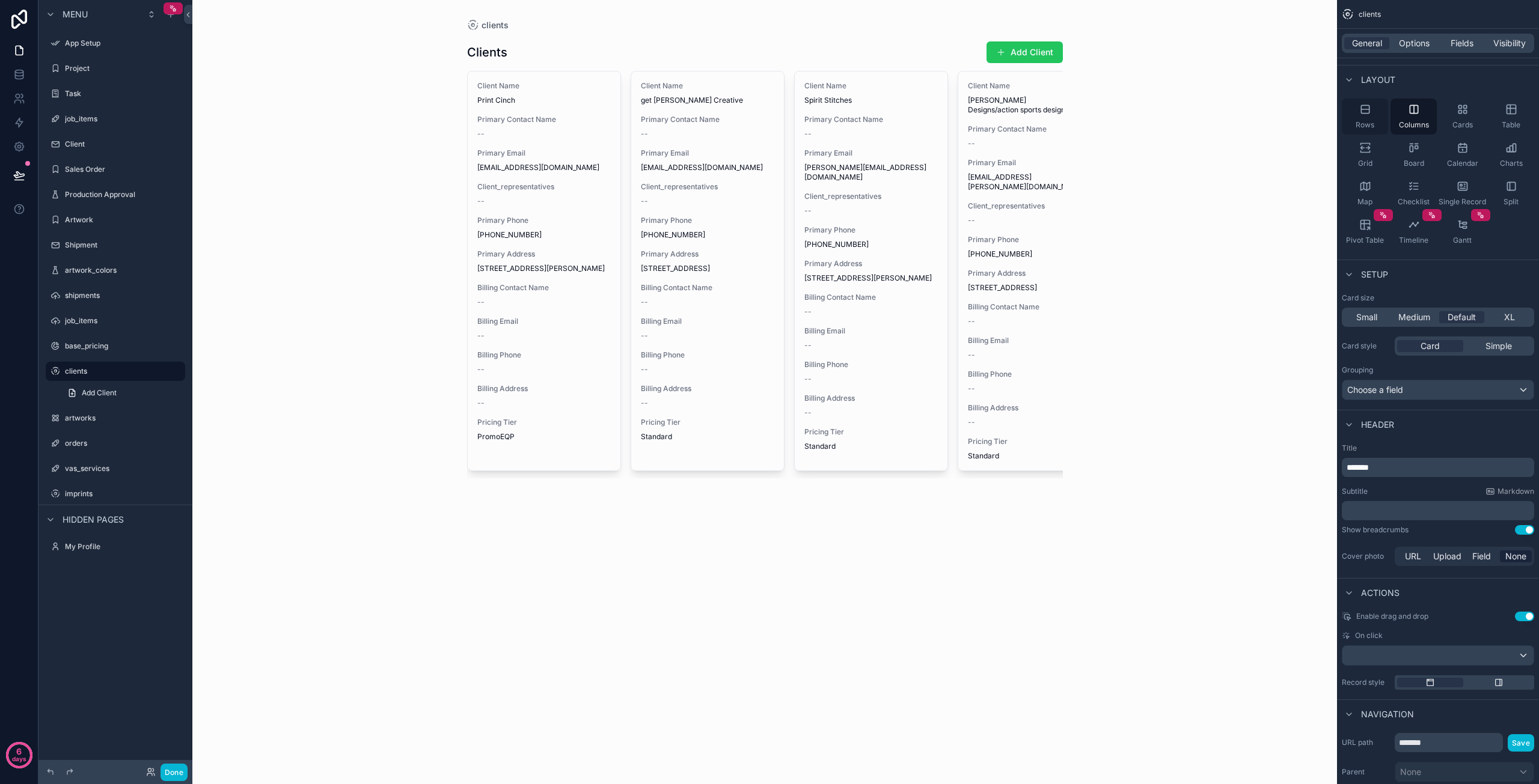
click at [1356, 122] on span "Rows" at bounding box center [1365, 125] width 19 height 10
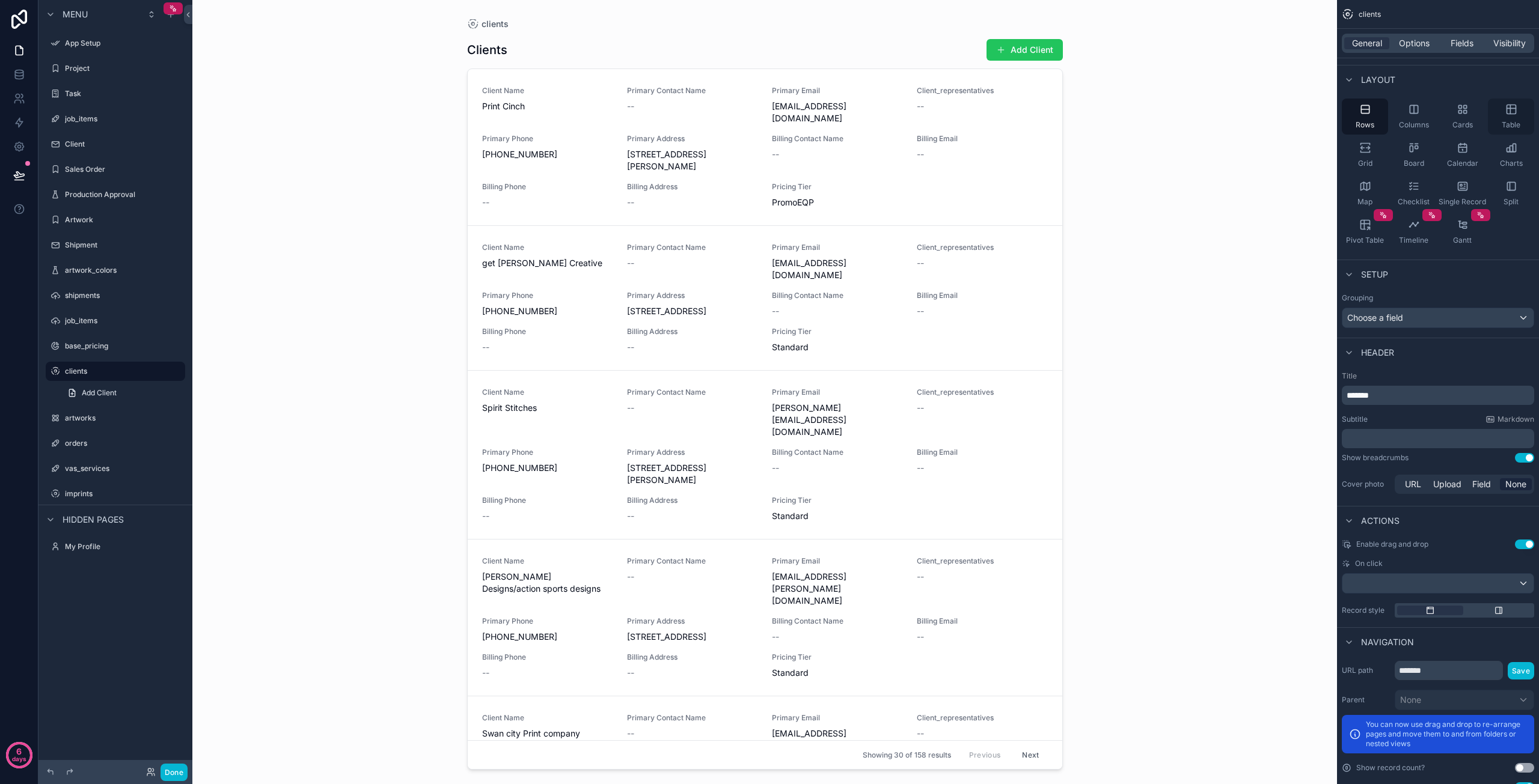
click at [1513, 121] on span "Table" at bounding box center [1510, 125] width 19 height 10
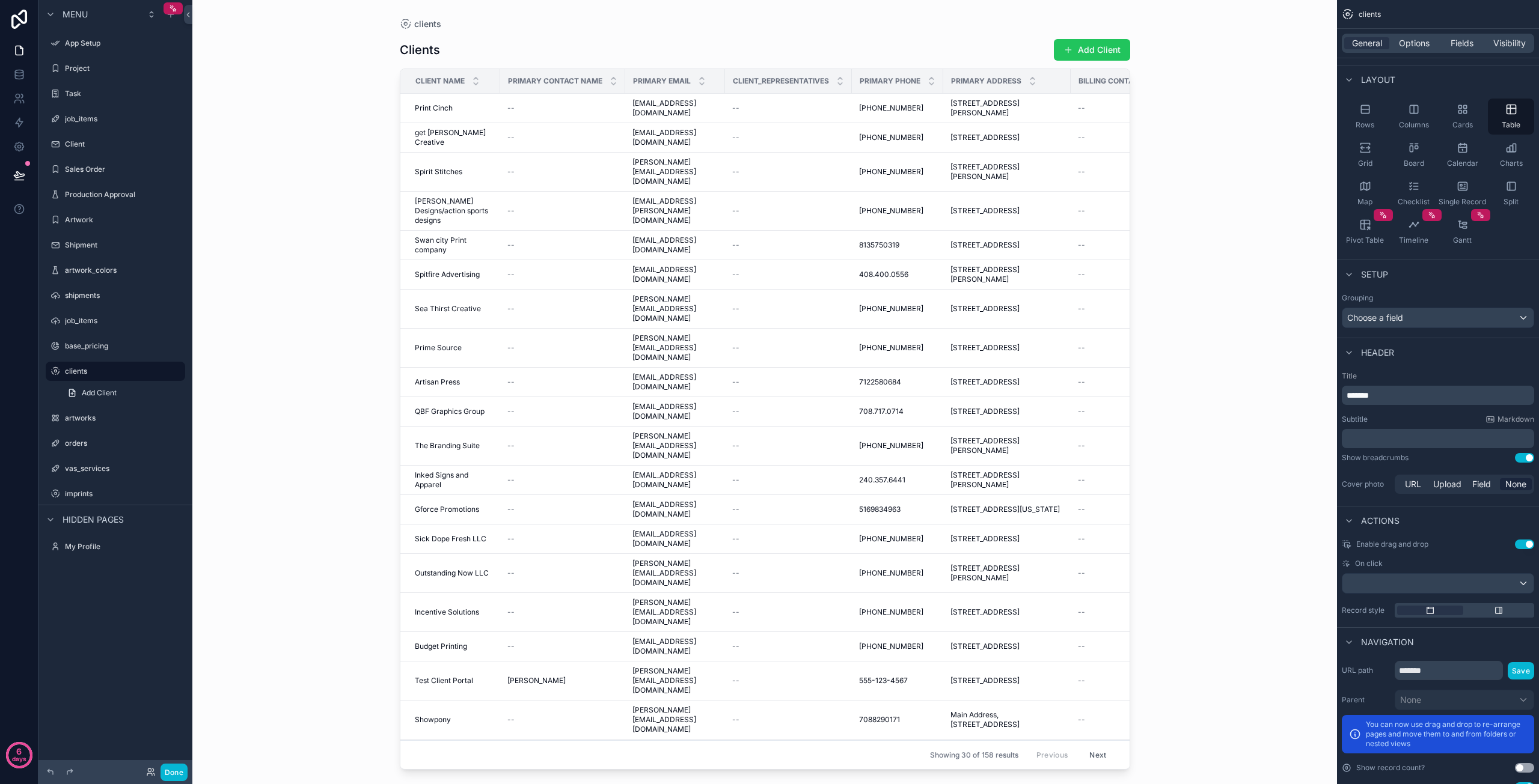
click at [1111, 764] on div "scrollable content" at bounding box center [766, 385] width 770 height 770
drag, startPoint x: 624, startPoint y: 80, endPoint x: 606, endPoint y: 84, distance: 18.4
click at [606, 84] on th "Primary Contact Name" at bounding box center [562, 81] width 125 height 25
click at [515, 109] on div "--" at bounding box center [563, 108] width 110 height 10
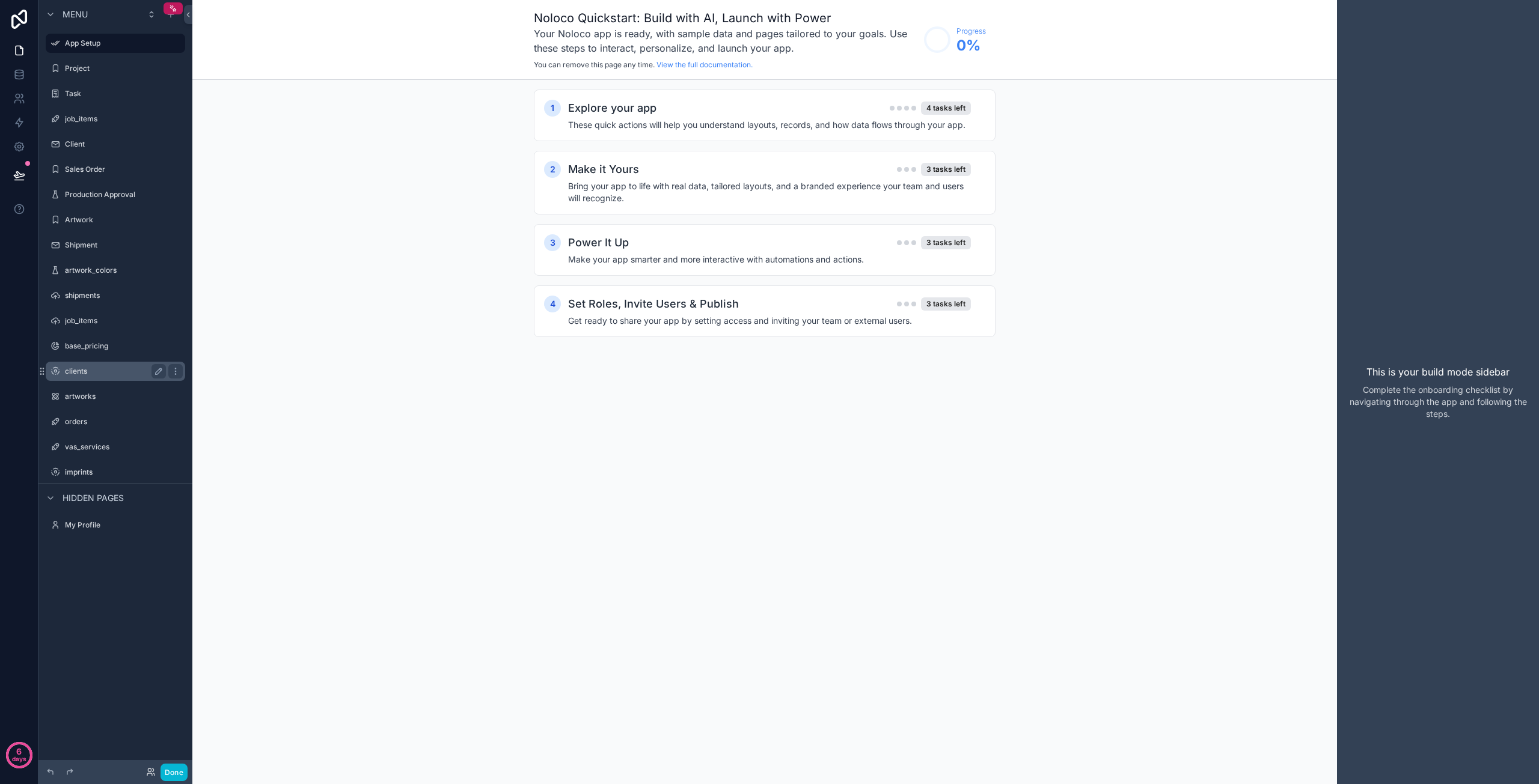
click at [118, 372] on label "clients" at bounding box center [113, 372] width 96 height 10
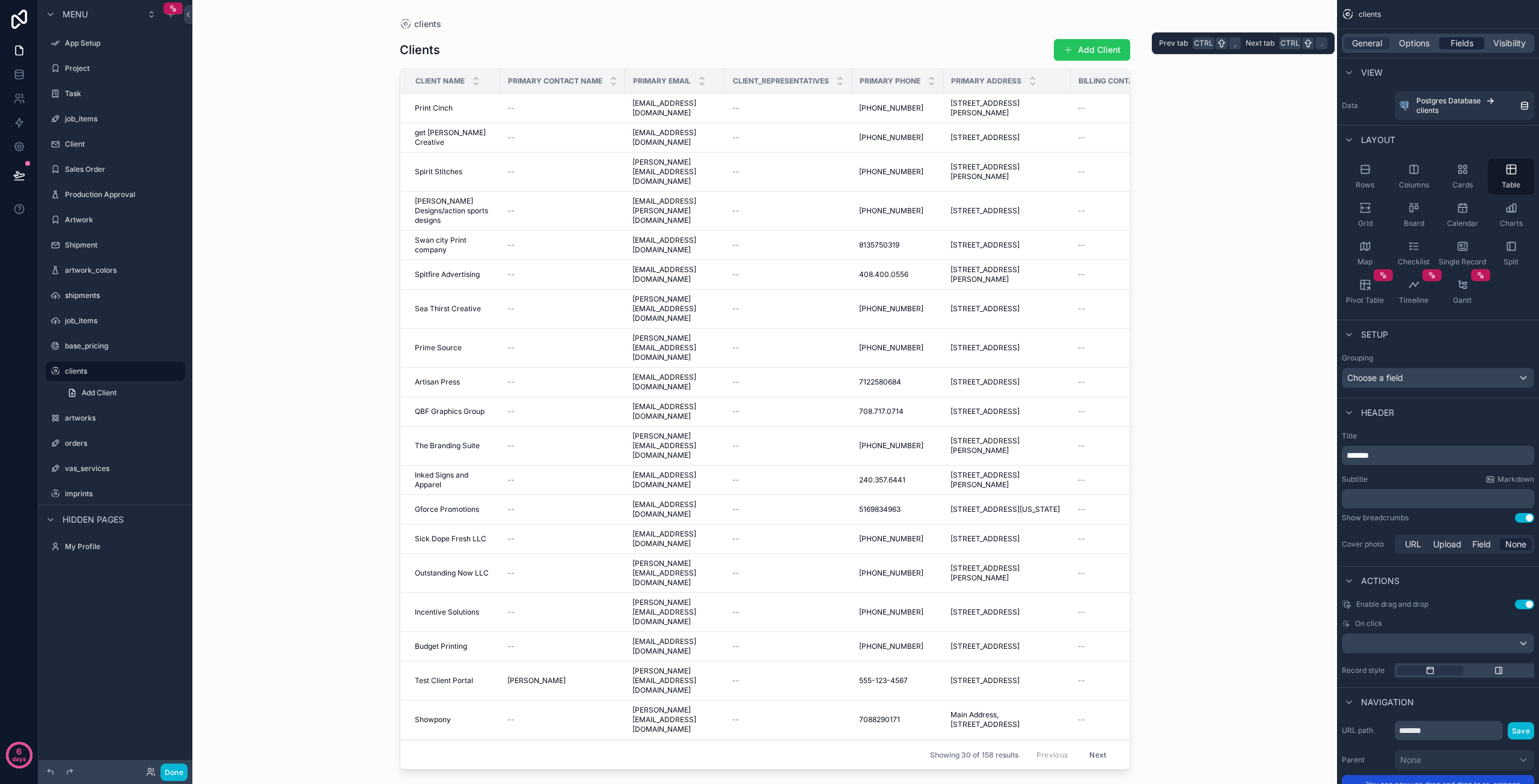
click at [1454, 44] on span "Fields" at bounding box center [1462, 43] width 23 height 12
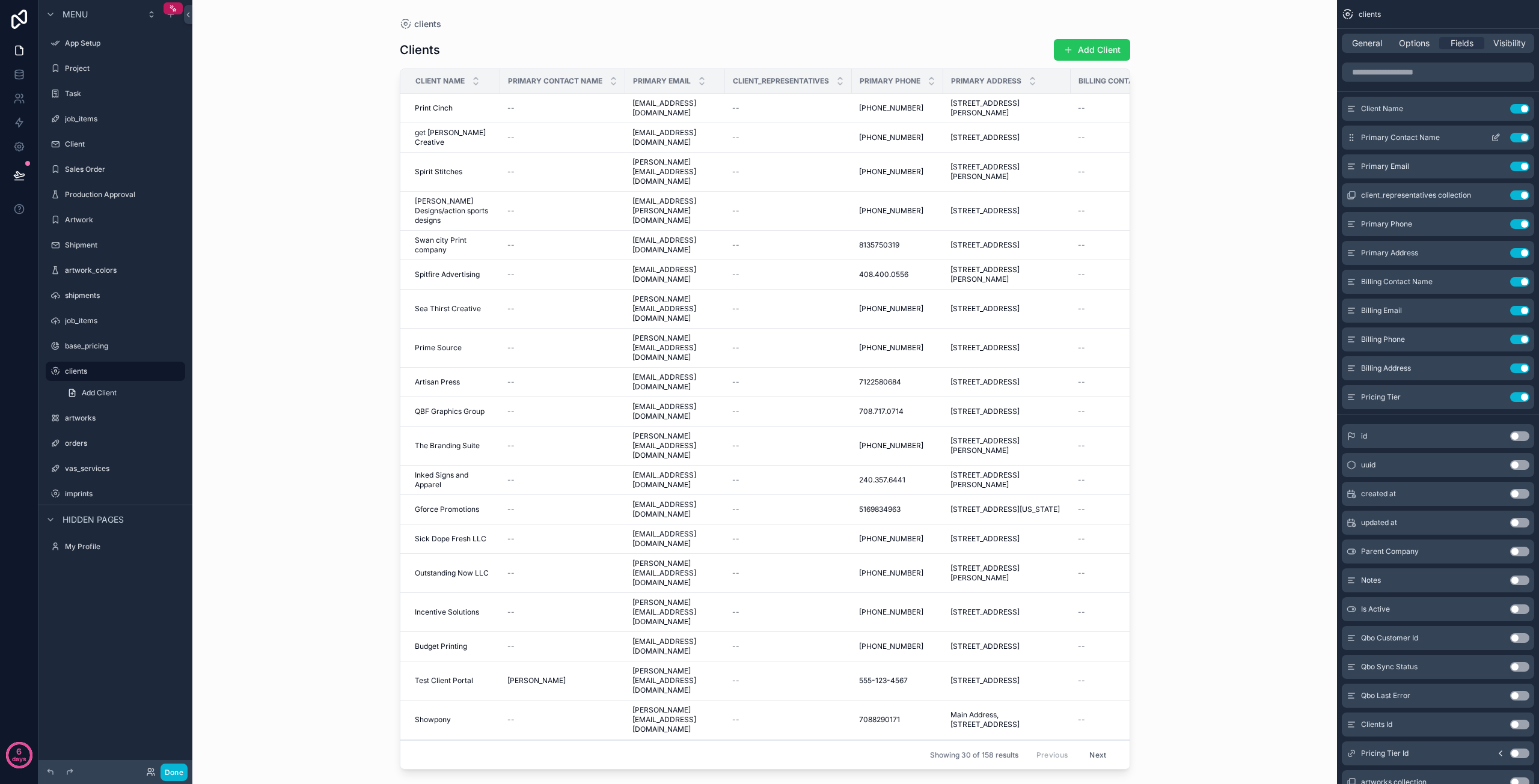
click at [1523, 139] on button "Use setting" at bounding box center [1520, 138] width 20 height 10
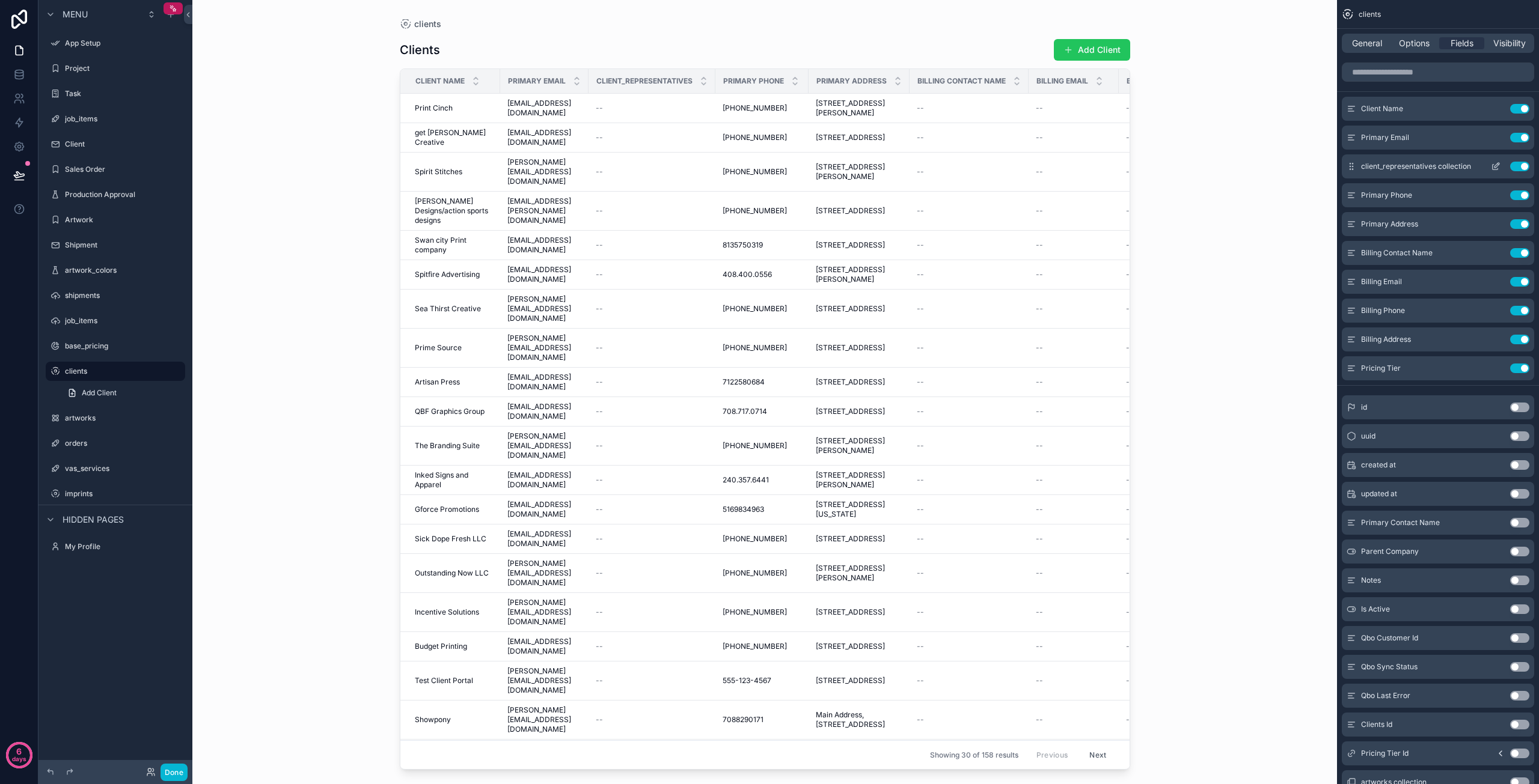
click at [1521, 167] on button "Use setting" at bounding box center [1520, 166] width 20 height 10
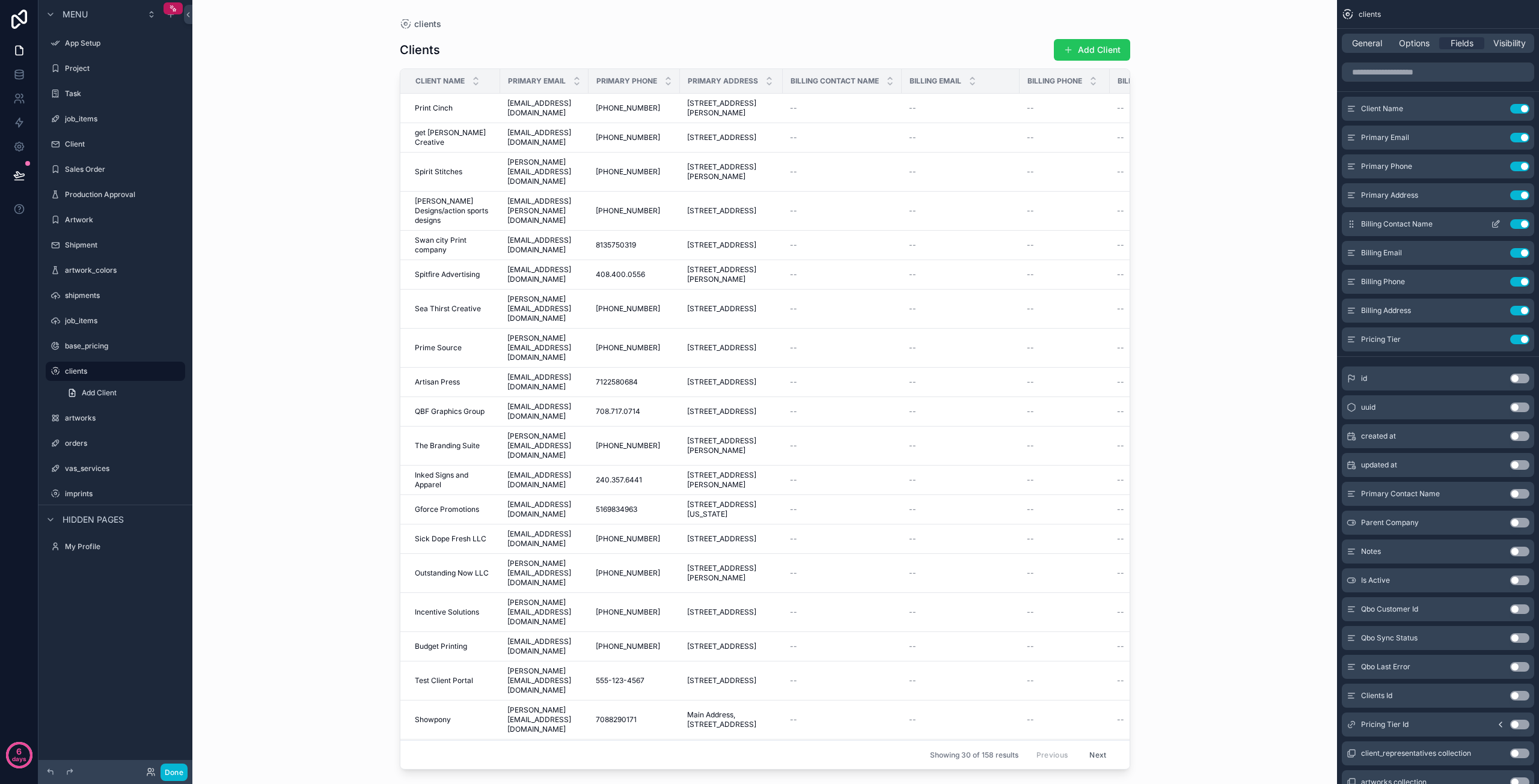
click at [1520, 223] on button "Use setting" at bounding box center [1520, 224] width 20 height 10
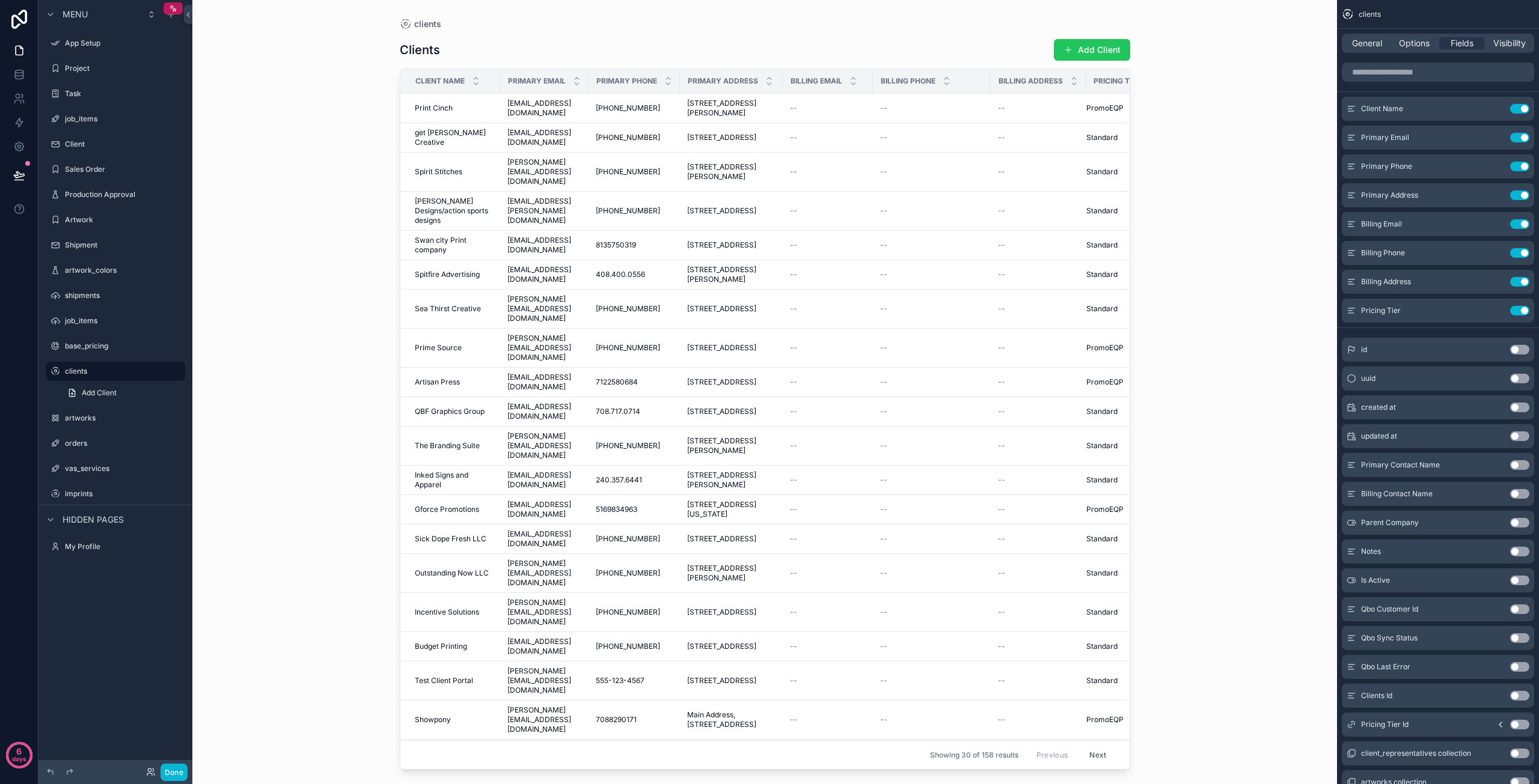
click at [1520, 223] on button "Use setting" at bounding box center [1520, 224] width 20 height 10
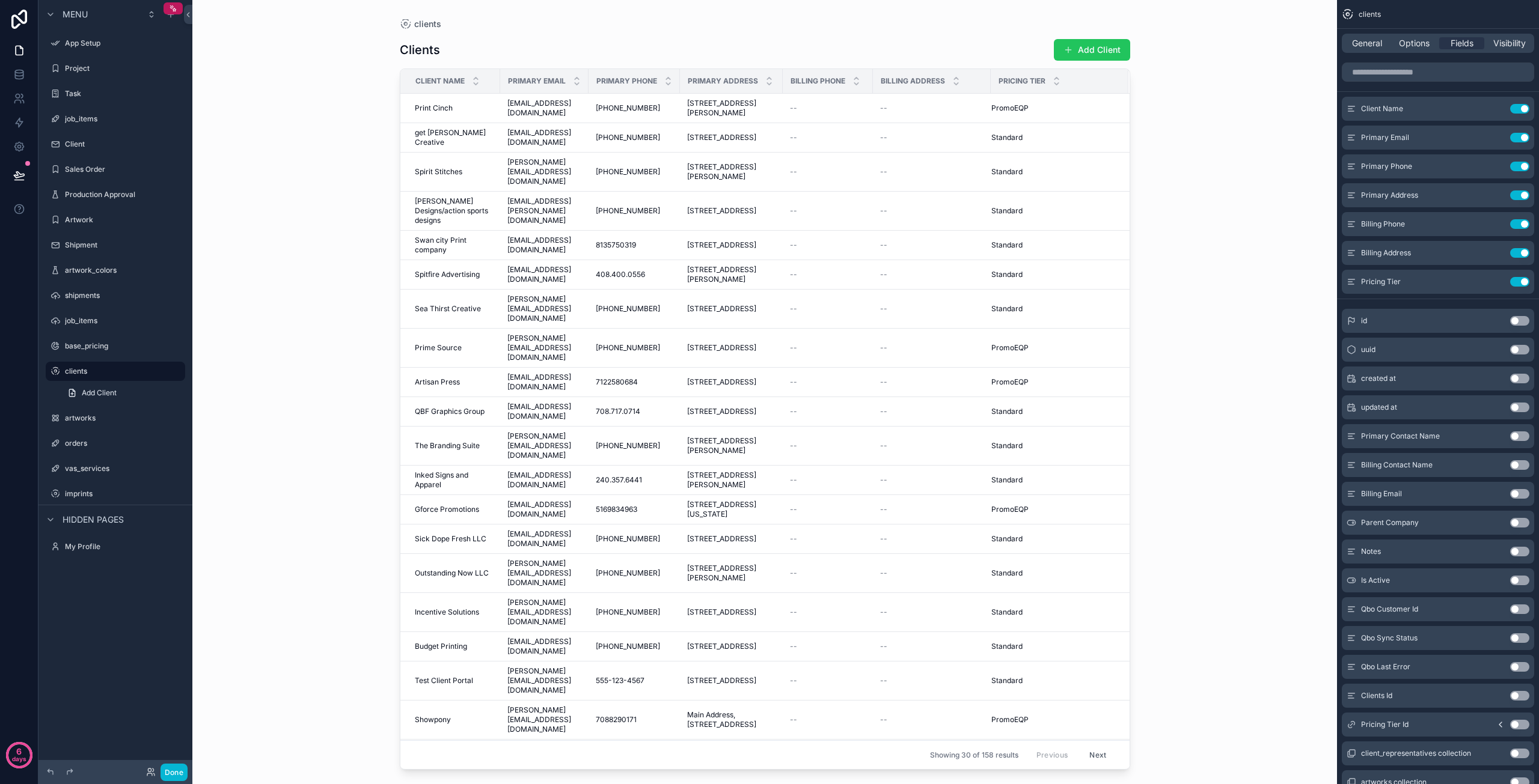
click at [1520, 223] on button "Use setting" at bounding box center [1520, 224] width 20 height 10
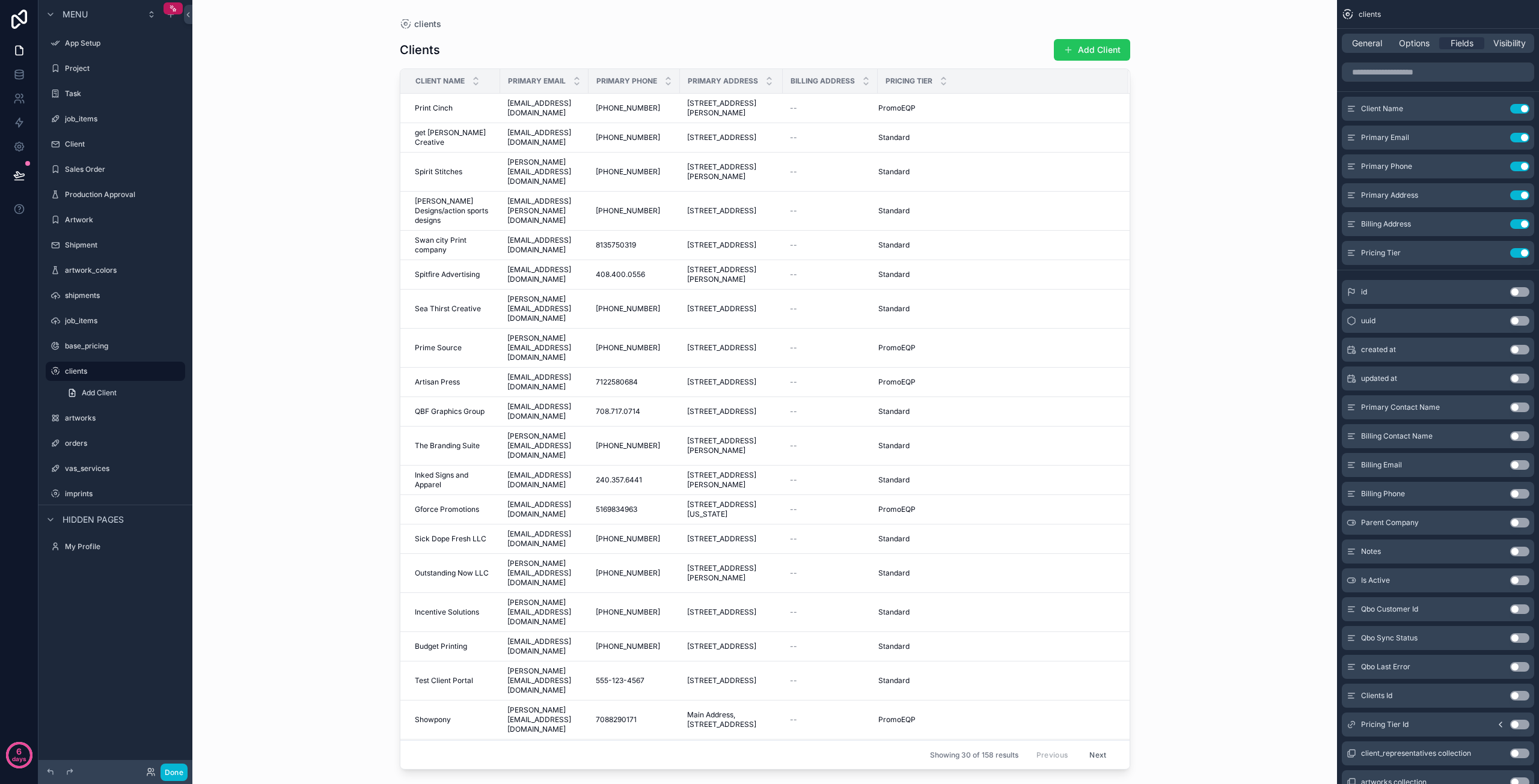
click at [1520, 223] on button "Use setting" at bounding box center [1520, 224] width 20 height 10
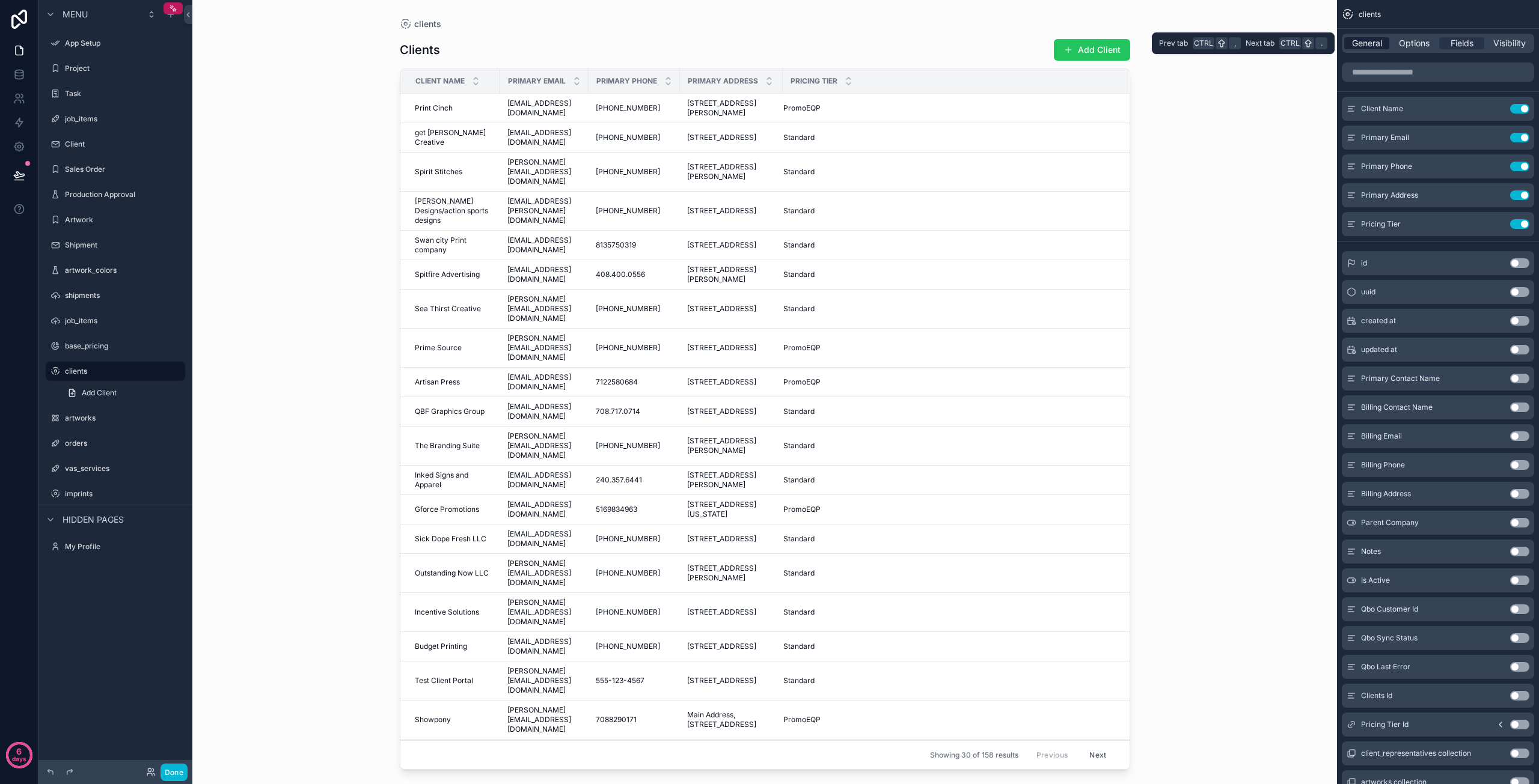
click at [1376, 47] on span "General" at bounding box center [1367, 43] width 31 height 12
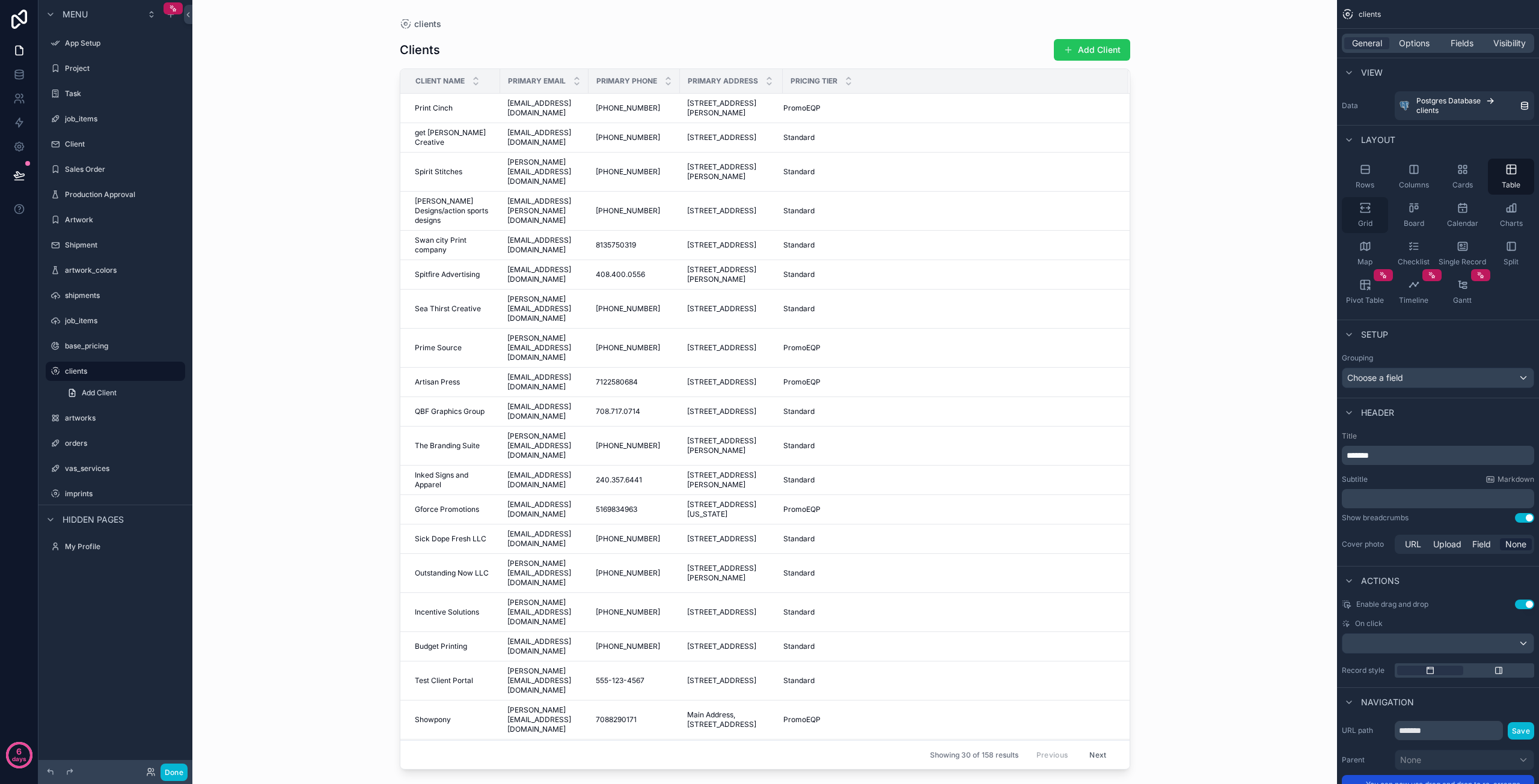
click at [1380, 223] on div "Grid" at bounding box center [1365, 214] width 46 height 36
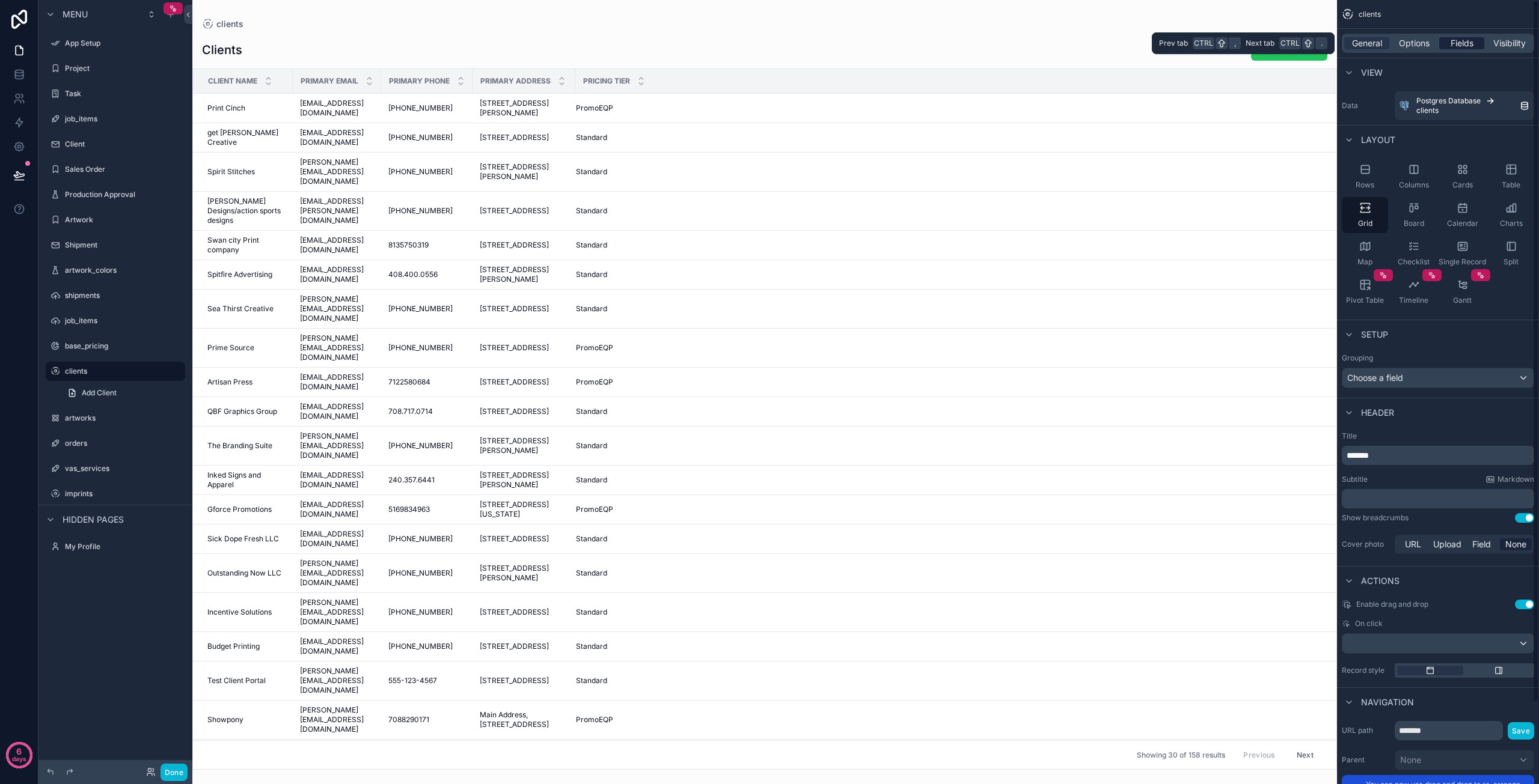
click at [1457, 41] on span "Fields" at bounding box center [1462, 43] width 23 height 12
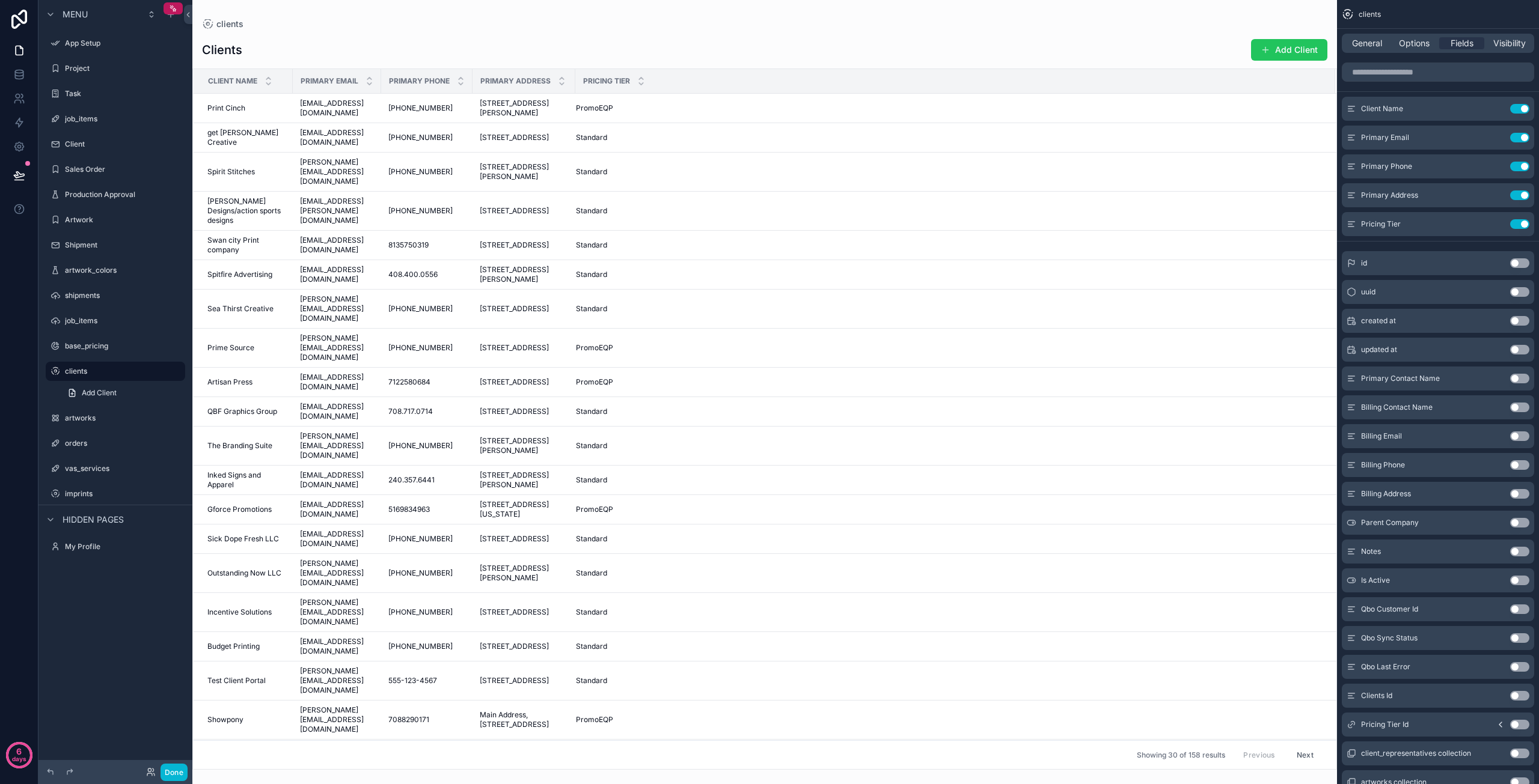
click at [1519, 380] on button "Use setting" at bounding box center [1520, 379] width 20 height 10
click at [1514, 436] on button "Use setting" at bounding box center [1520, 437] width 20 height 10
click at [1515, 495] on button "Use setting" at bounding box center [1520, 494] width 20 height 10
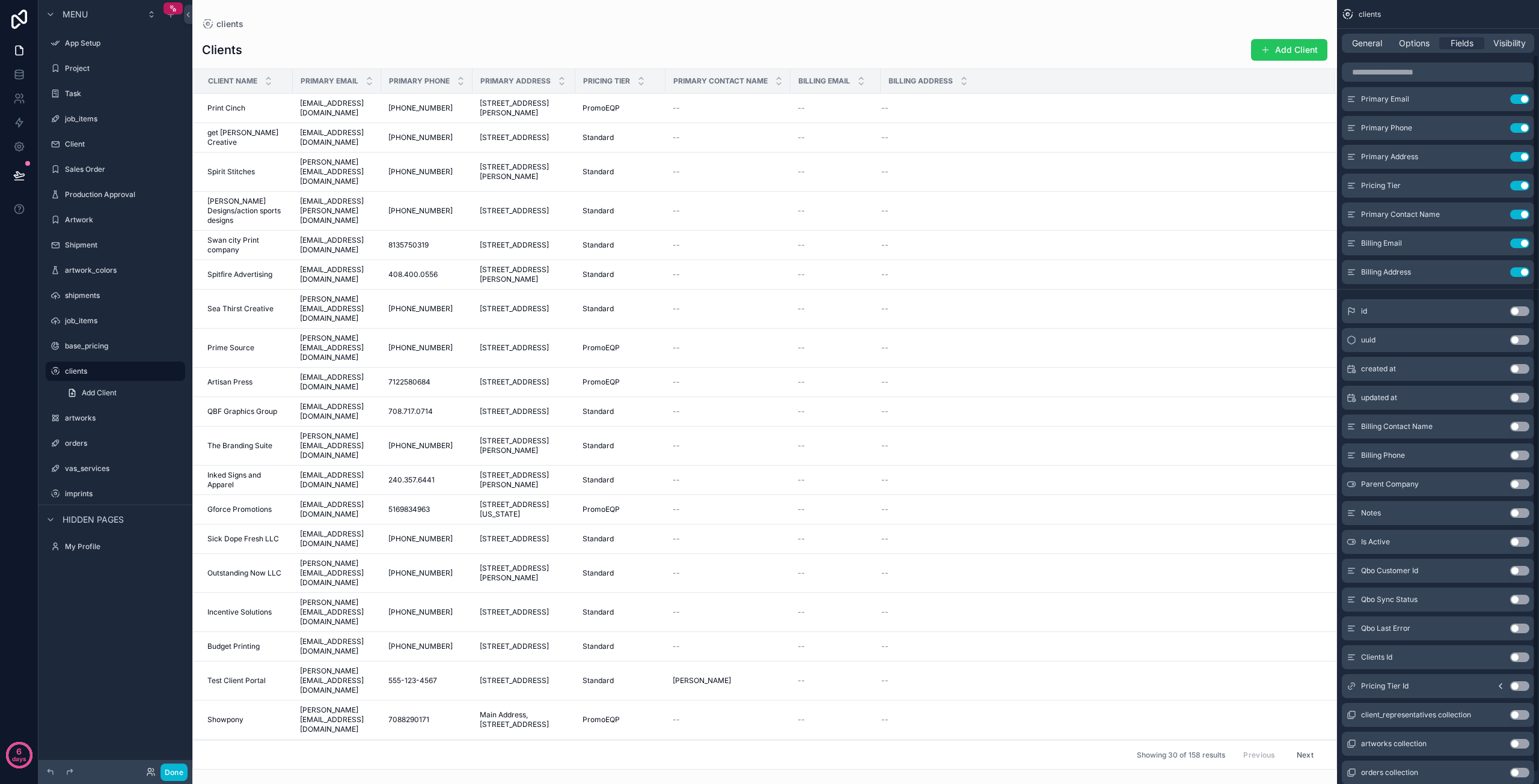
scroll to position [60, 0]
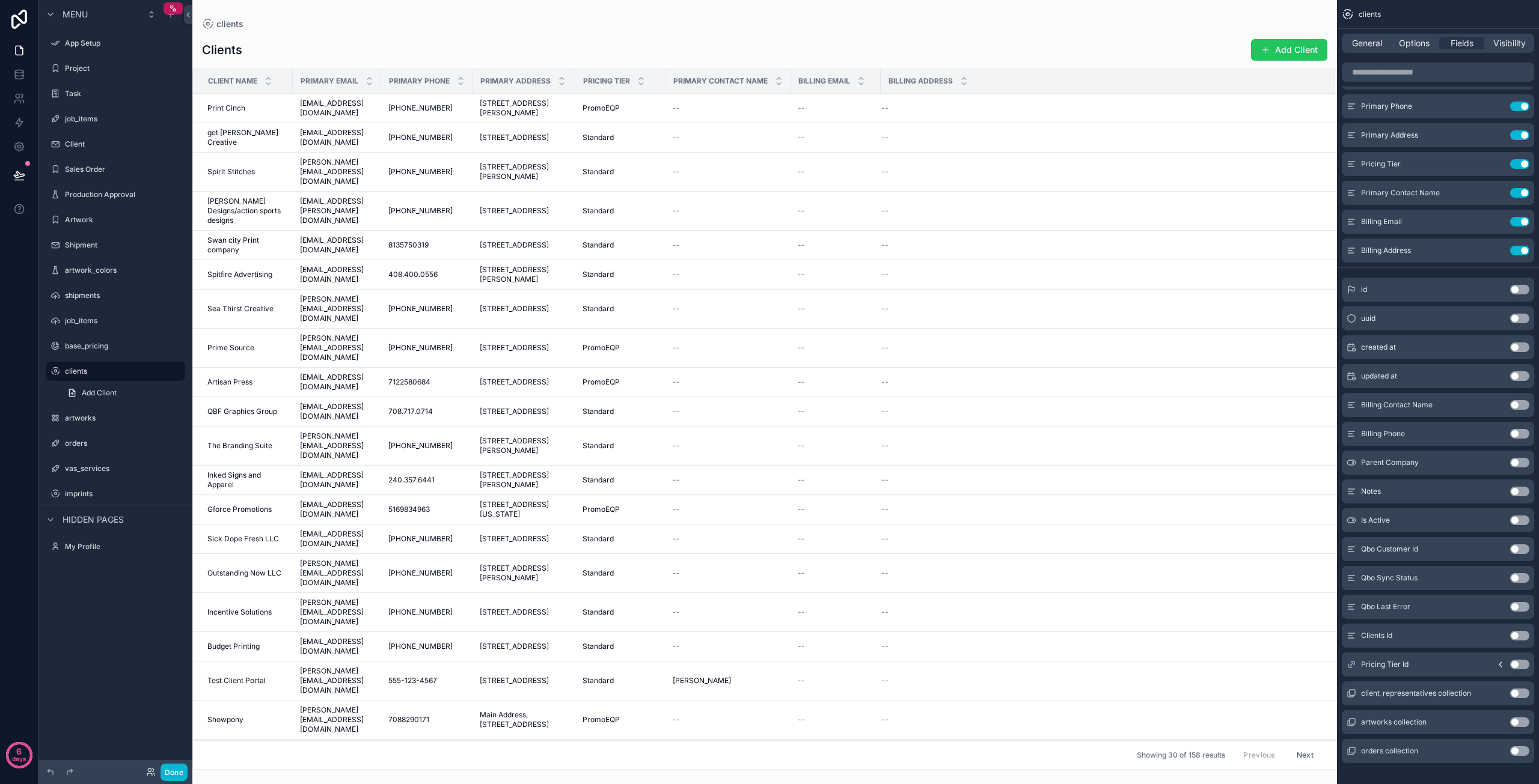
click at [1520, 723] on button "Use setting" at bounding box center [1520, 723] width 20 height 10
click at [1520, 750] on button "Use setting" at bounding box center [1520, 752] width 20 height 10
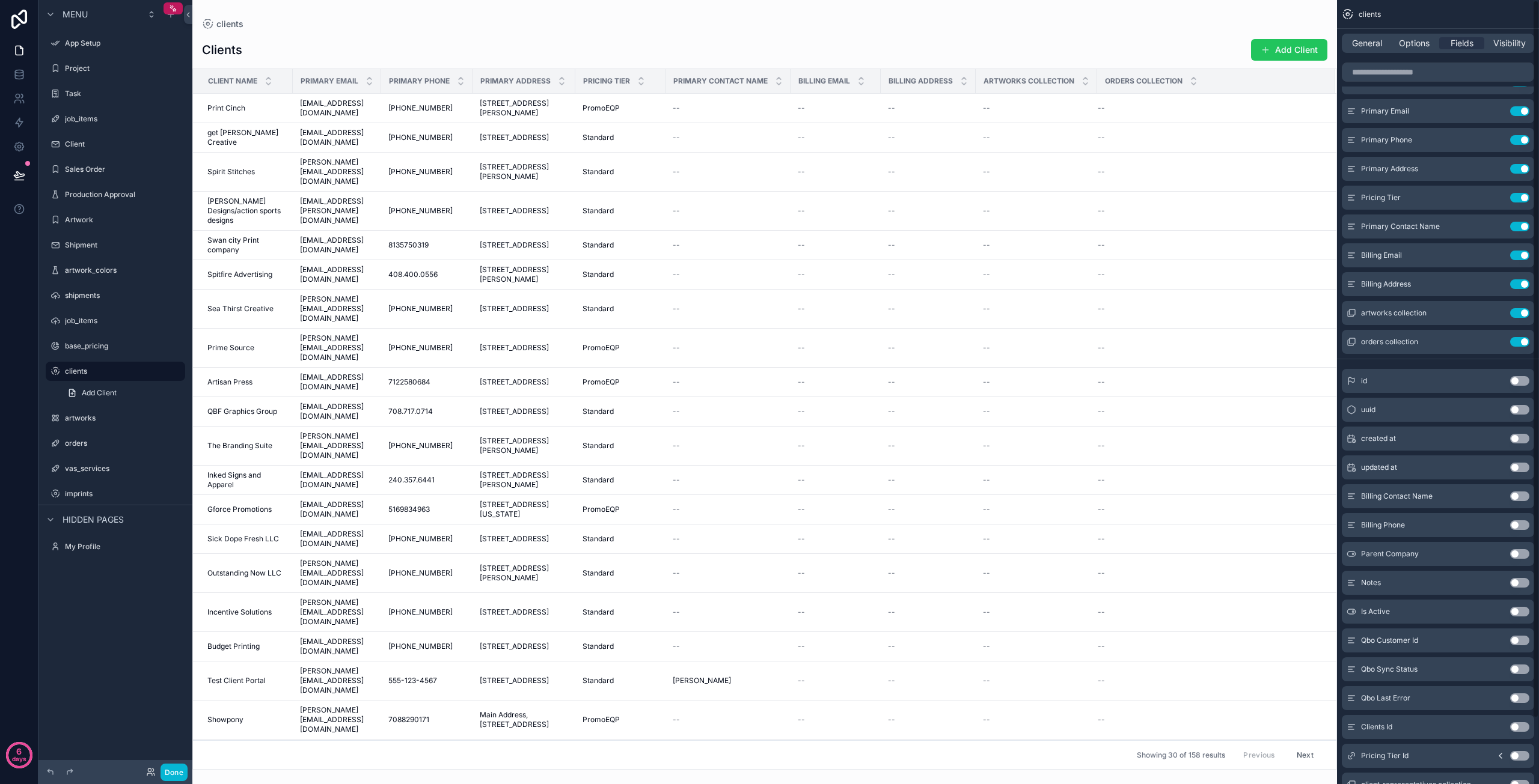
scroll to position [0, 0]
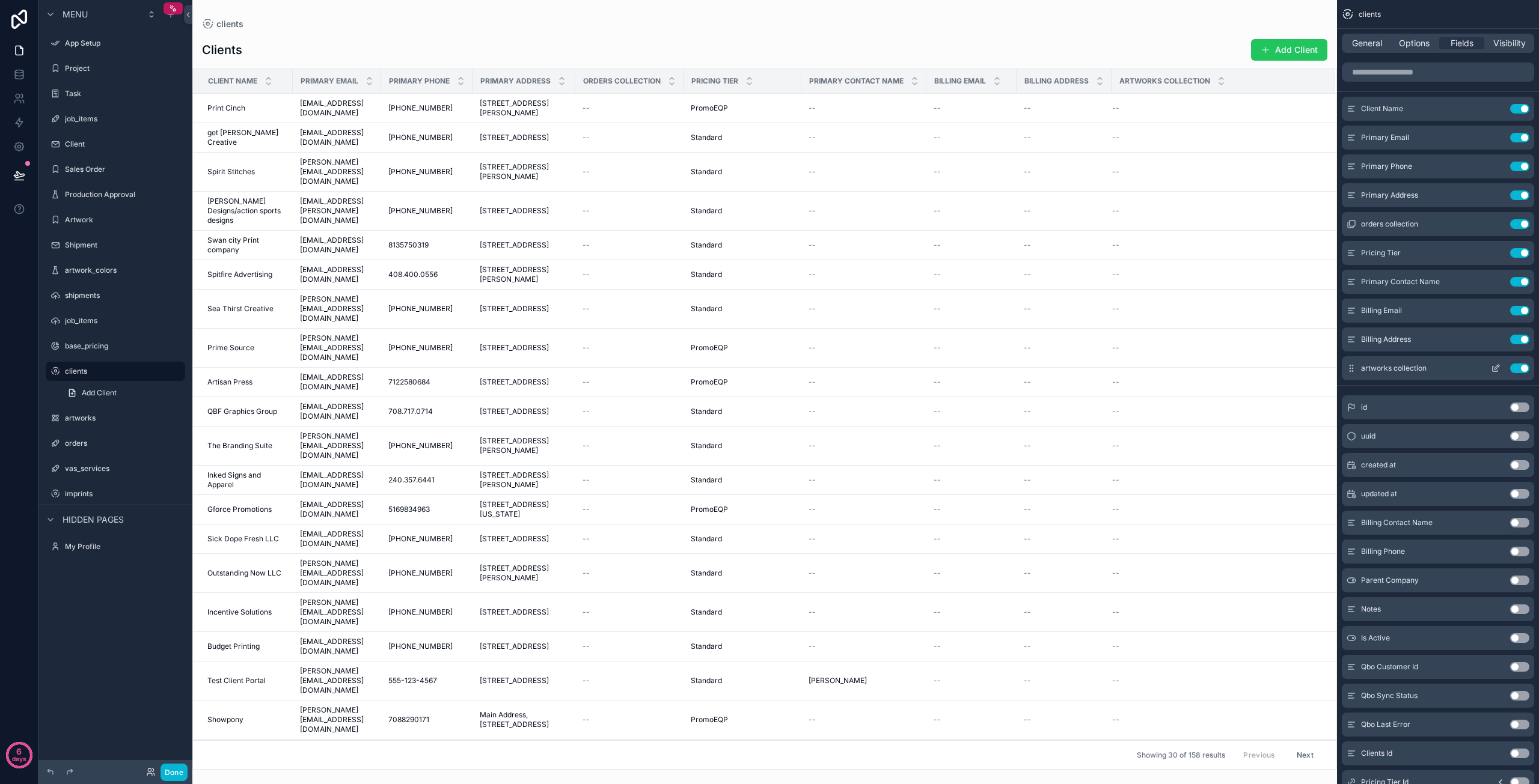
click at [1516, 366] on button "Use setting" at bounding box center [1520, 369] width 20 height 10
click at [1522, 334] on button "Use setting" at bounding box center [1520, 339] width 20 height 10
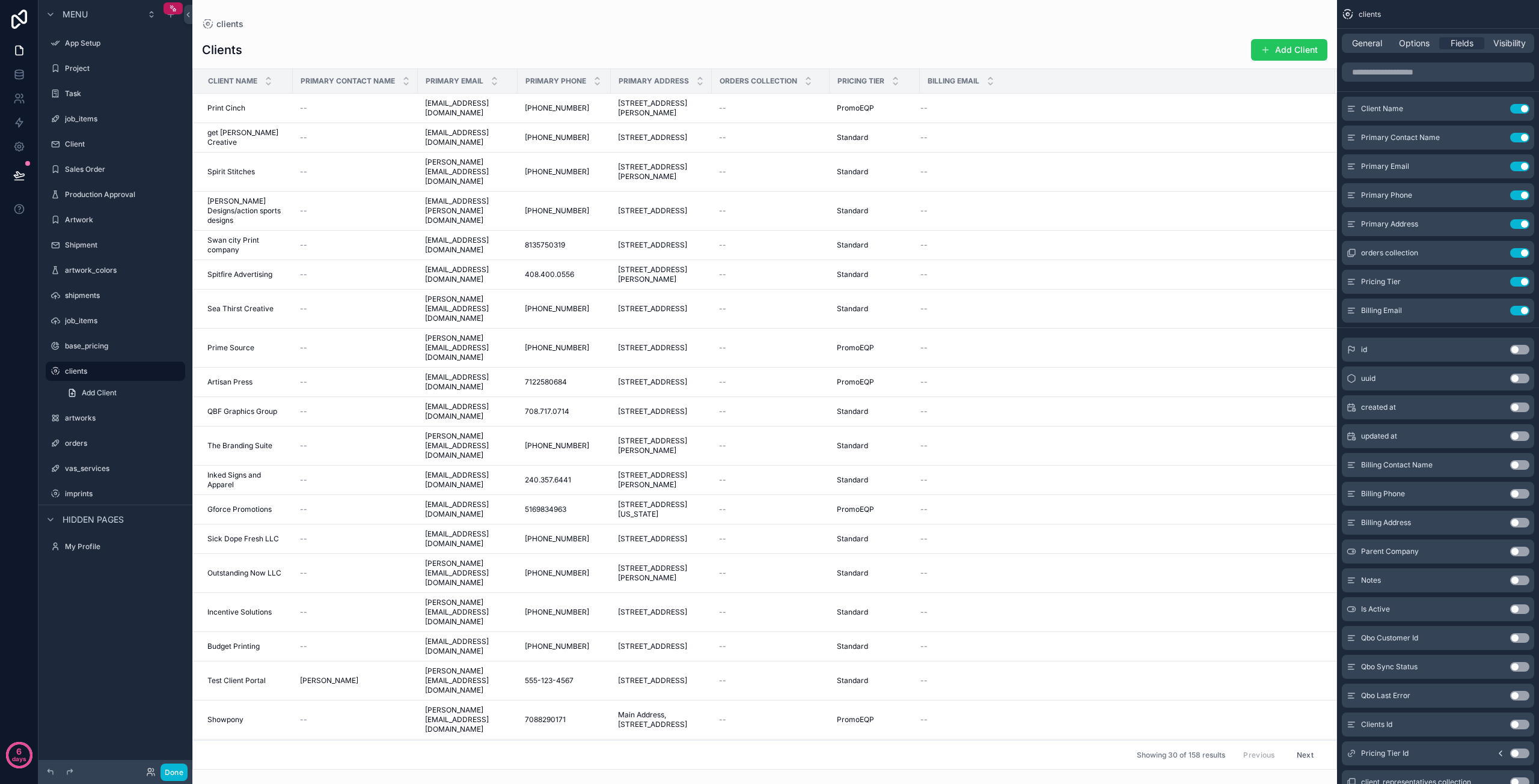
click at [1093, 51] on div "Clients Add Client" at bounding box center [765, 49] width 1126 height 23
click at [430, 112] on span "jtierney@printcinch.com" at bounding box center [467, 108] width 86 height 20
click at [1271, 53] on button "Add Client" at bounding box center [1290, 50] width 77 height 22
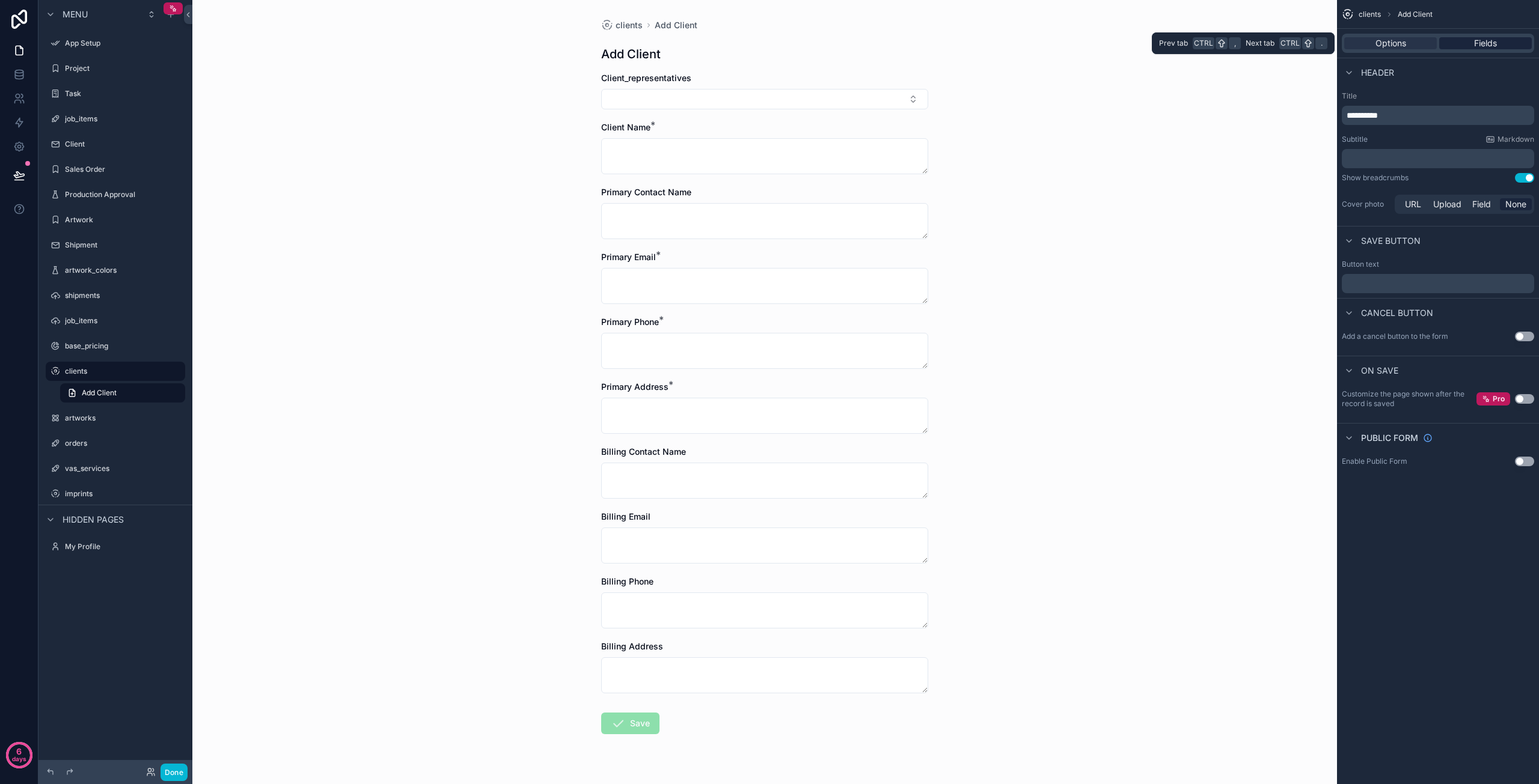
click at [1461, 44] on div "Fields" at bounding box center [1486, 43] width 92 height 12
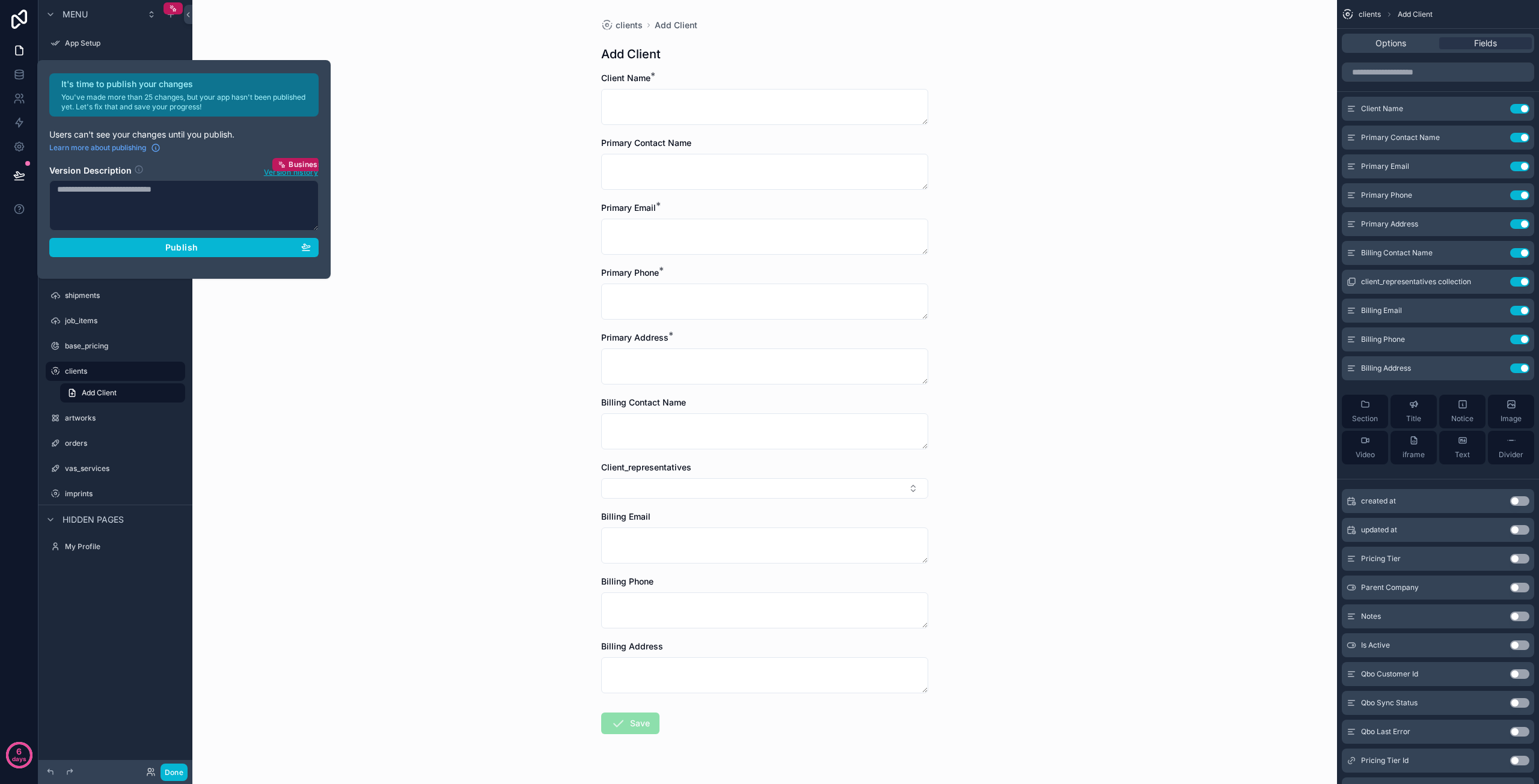
click at [1071, 370] on div "clients Add Client Add Client Client Name * Primary Contact Name Primary Email …" at bounding box center [766, 392] width 1145 height 784
click at [249, 253] on button "Publish" at bounding box center [184, 248] width 270 height 20
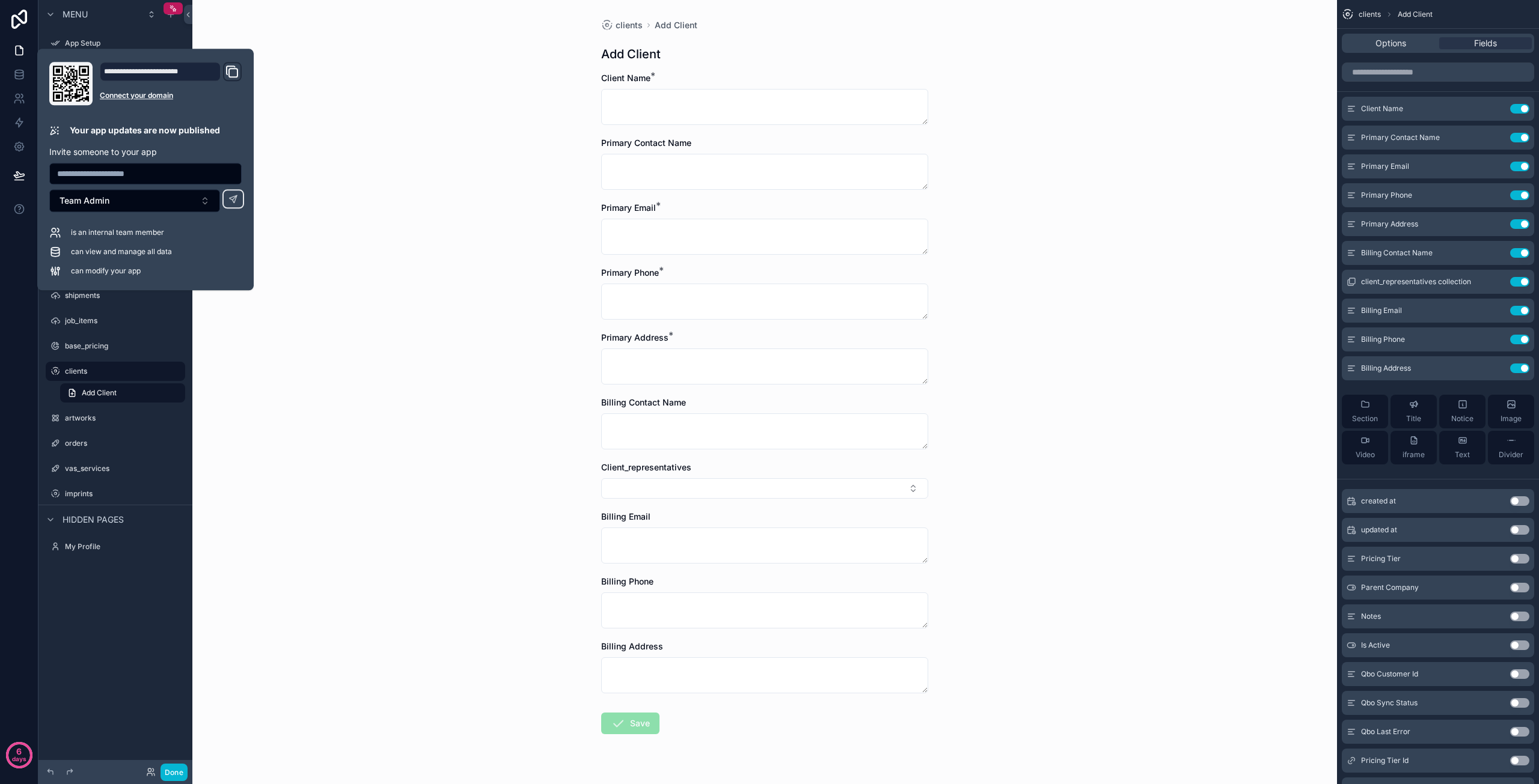
click at [361, 178] on div "clients Add Client Add Client Client Name * Primary Contact Name Primary Email …" at bounding box center [766, 392] width 1145 height 784
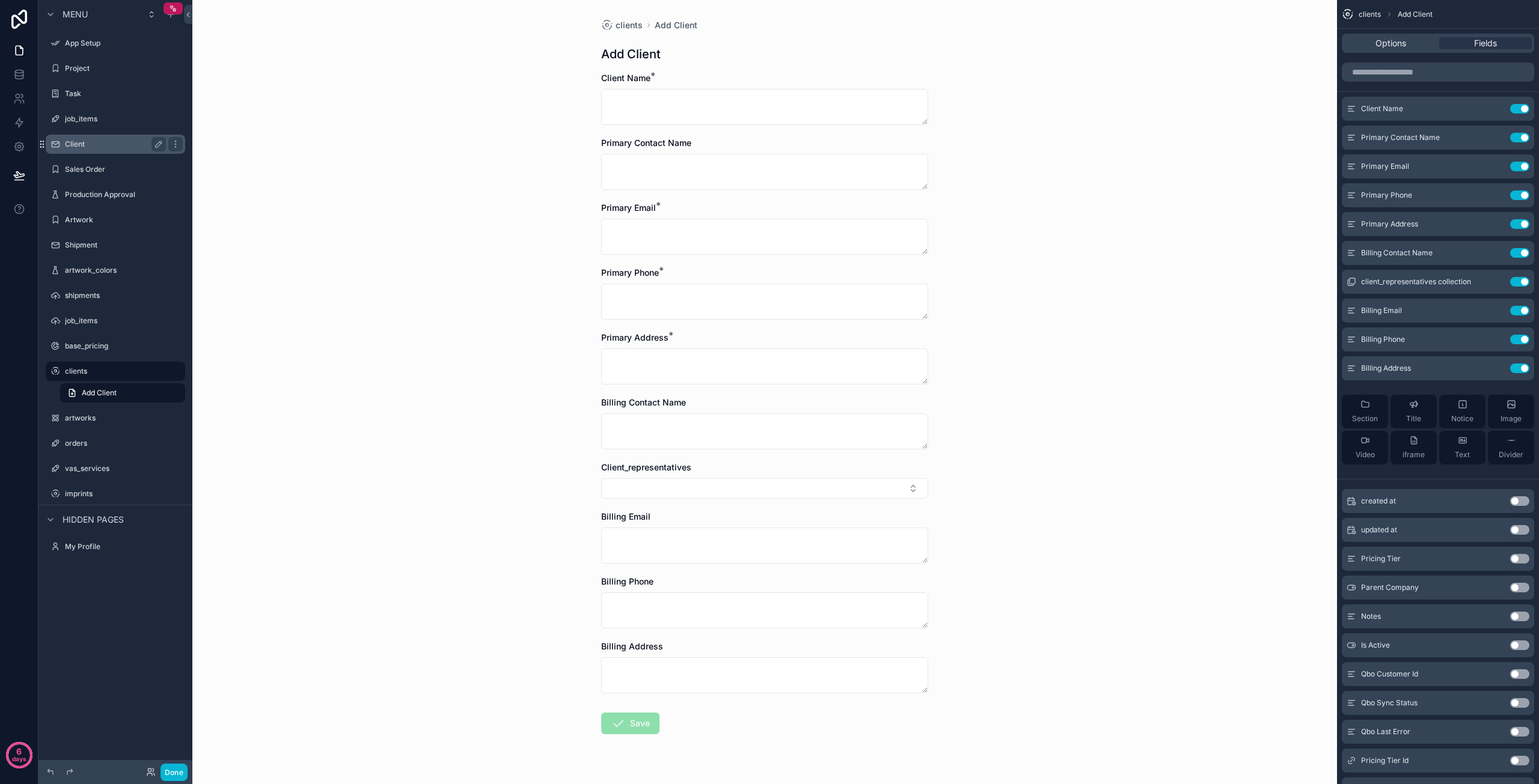
click at [41, 143] on icon "scrollable content" at bounding box center [42, 145] width 10 height 10
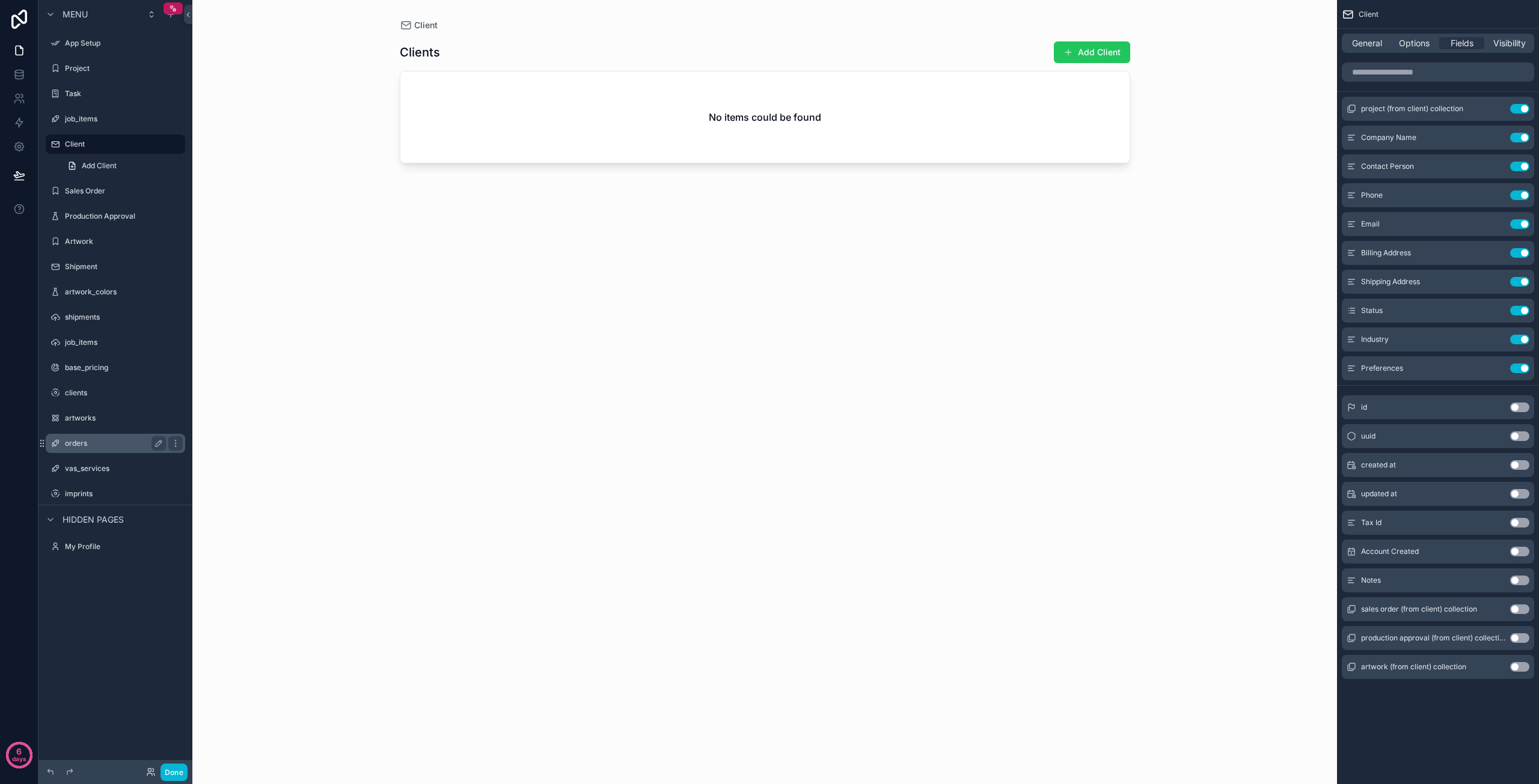
click at [80, 442] on label "orders" at bounding box center [113, 444] width 96 height 10
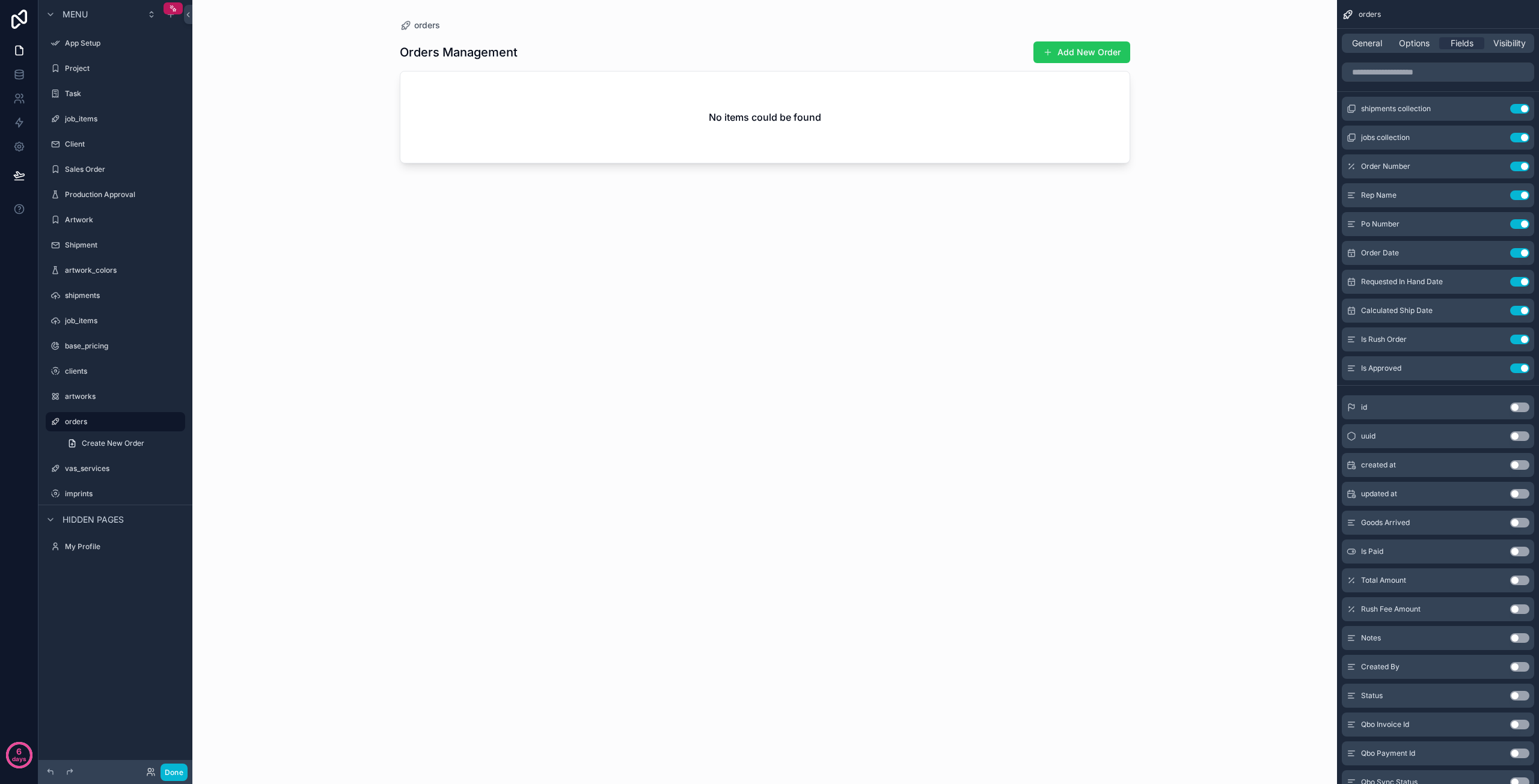
click at [1053, 56] on div "scrollable content" at bounding box center [766, 385] width 770 height 770
click at [1071, 47] on button "Add New Order" at bounding box center [1081, 52] width 96 height 22
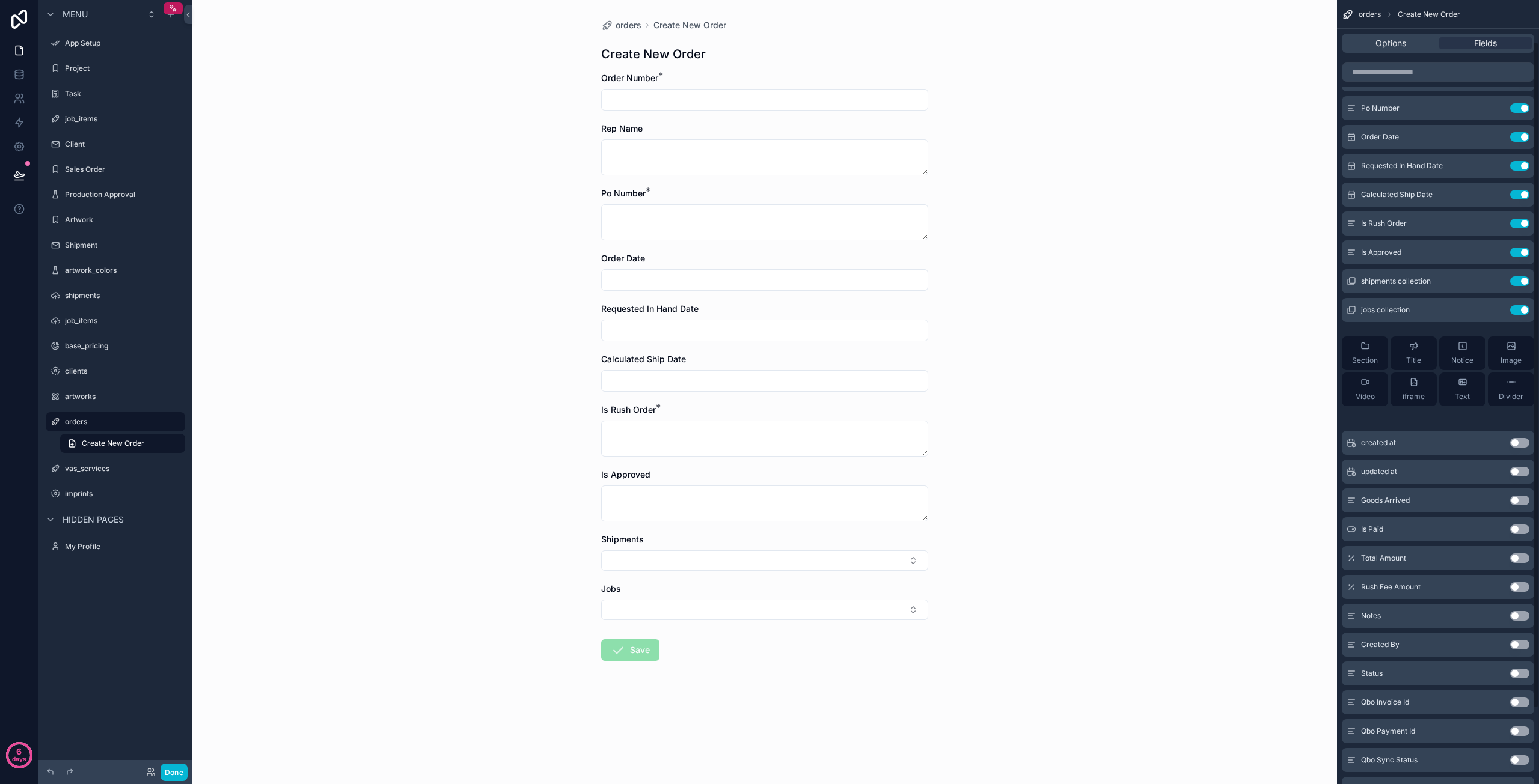
scroll to position [60, 0]
click at [1523, 496] on button "Use setting" at bounding box center [1520, 499] width 20 height 10
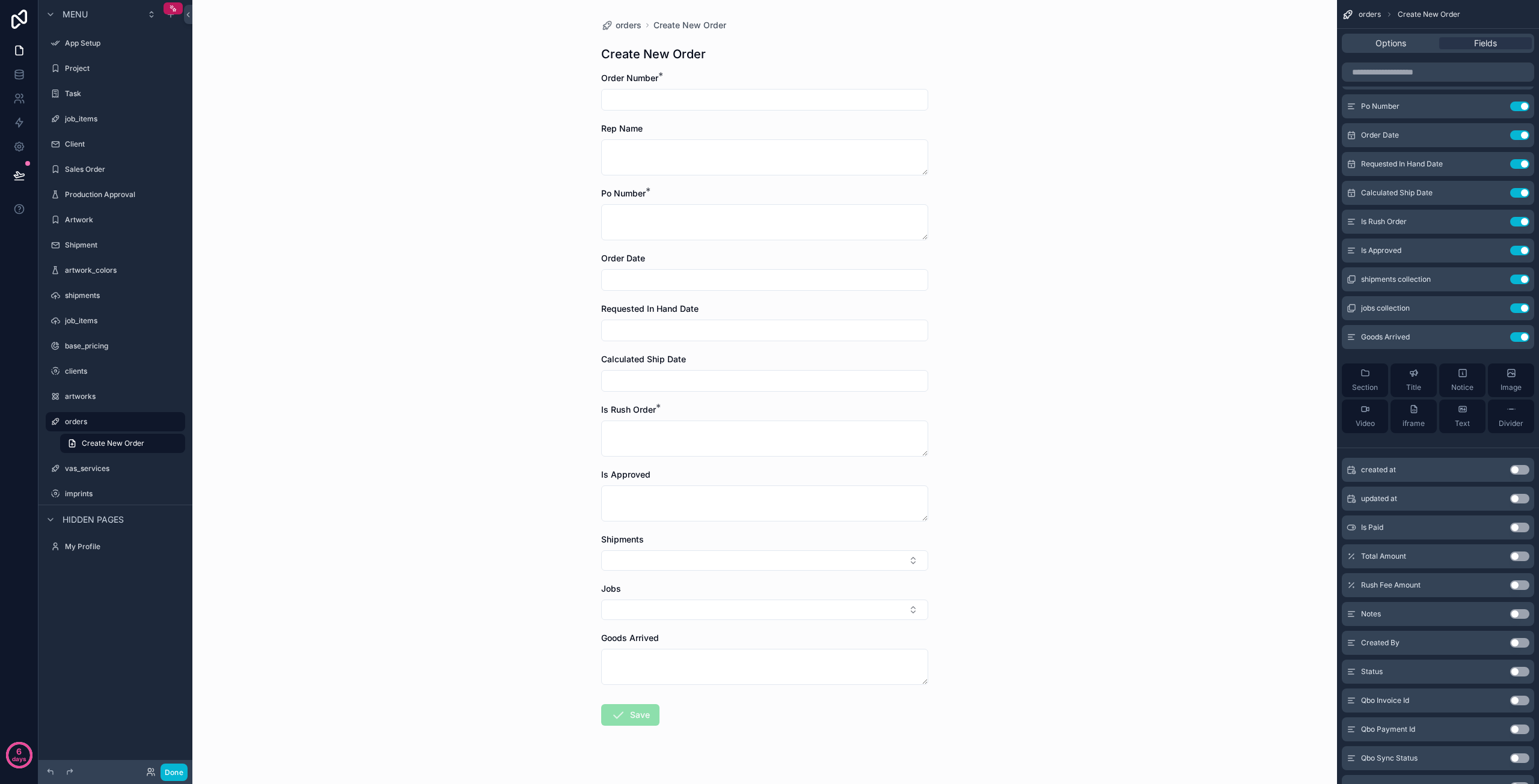
click at [1525, 531] on button "Use setting" at bounding box center [1520, 528] width 20 height 10
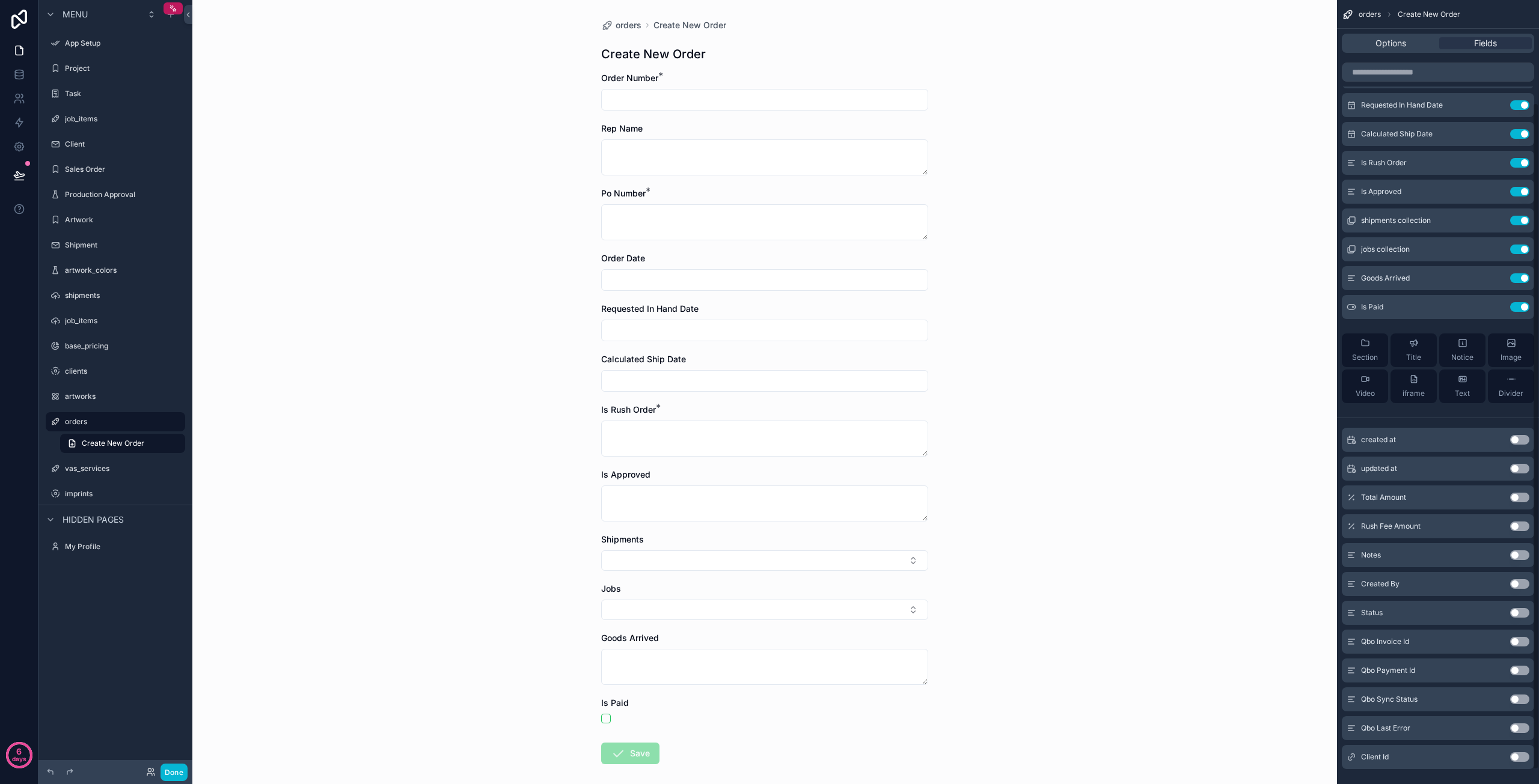
scroll to position [120, 0]
click at [1520, 615] on button "Use setting" at bounding box center [1520, 612] width 20 height 10
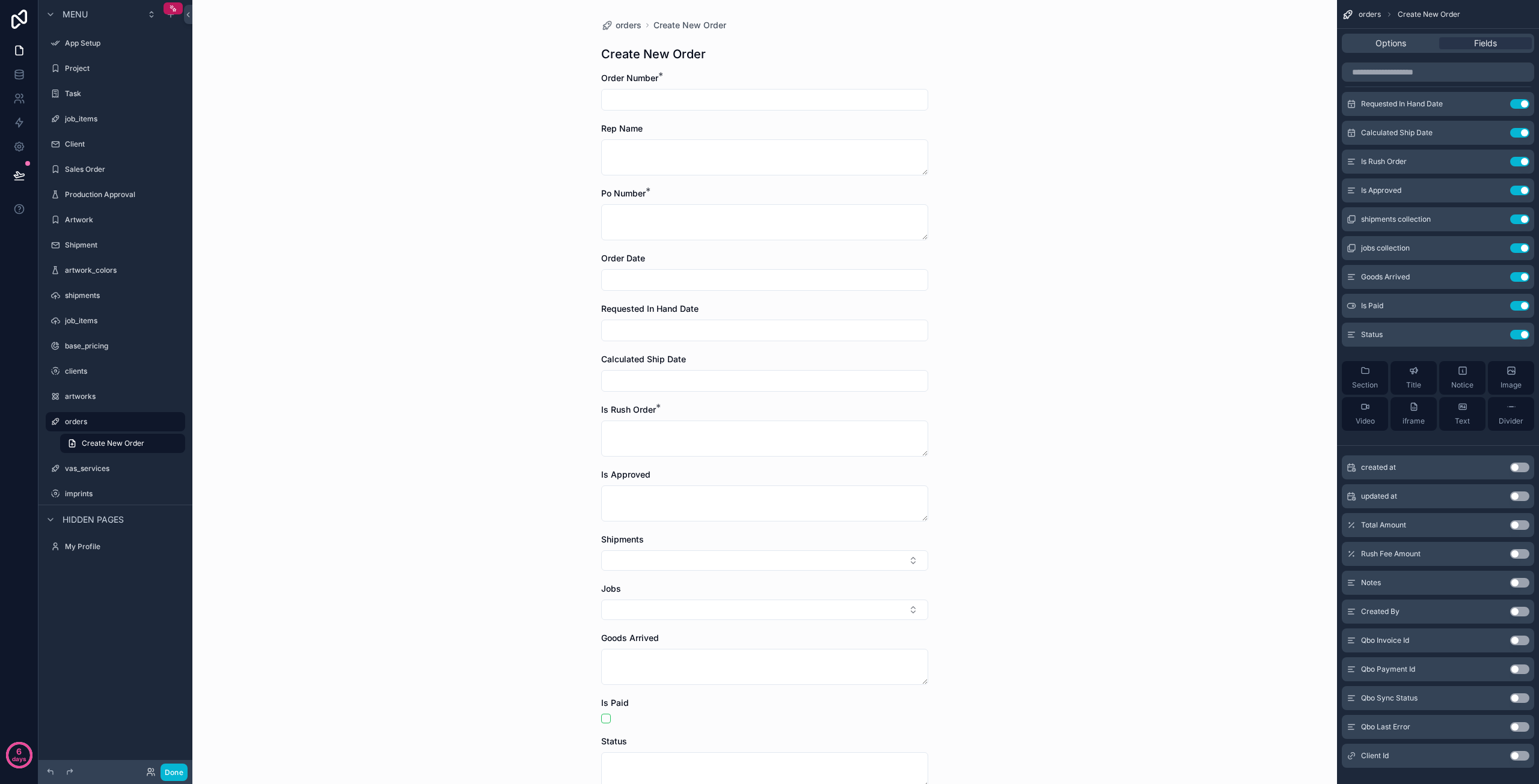
click at [1519, 584] on button "Use setting" at bounding box center [1520, 583] width 20 height 10
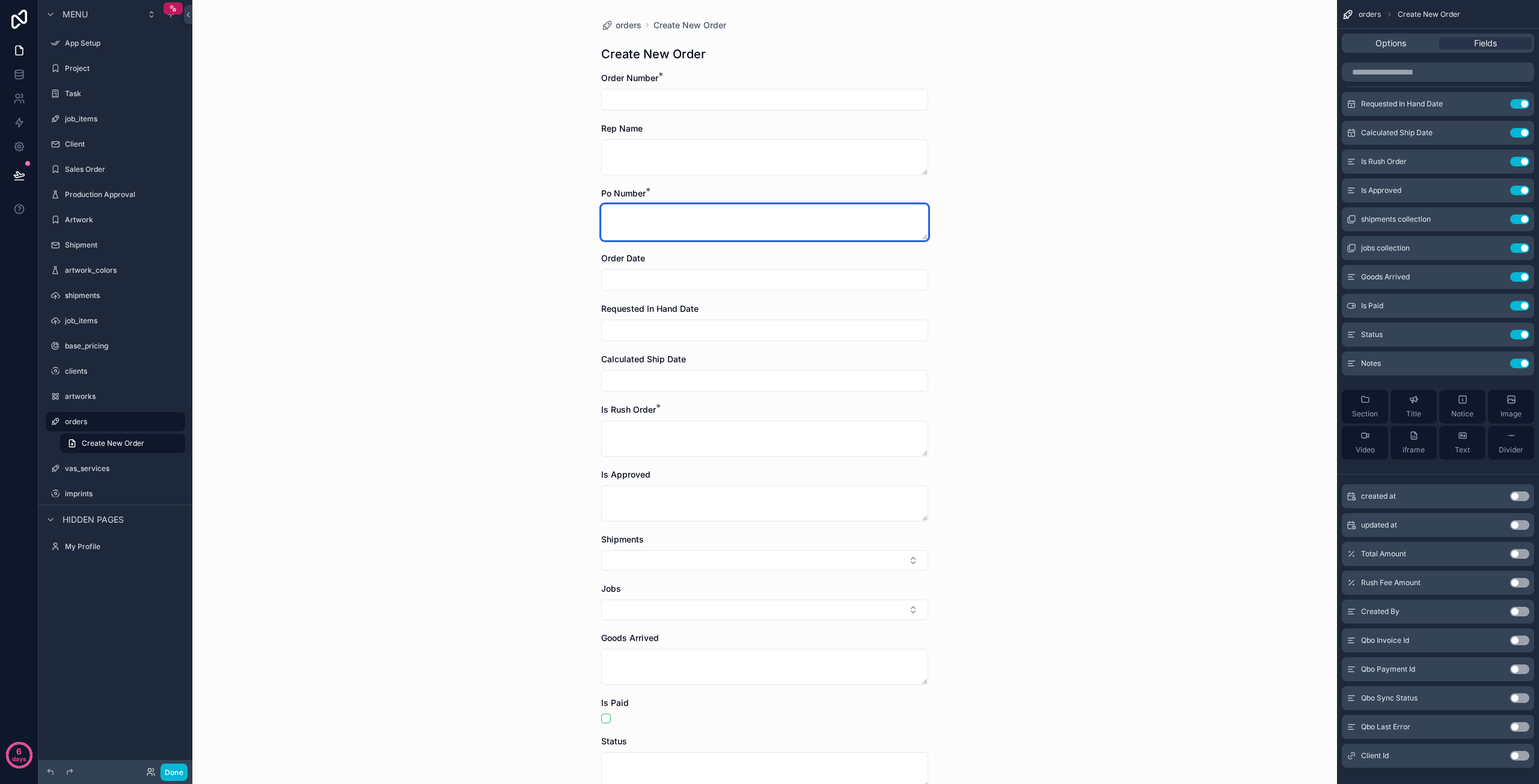
click at [655, 225] on textarea "scrollable content" at bounding box center [765, 222] width 327 height 36
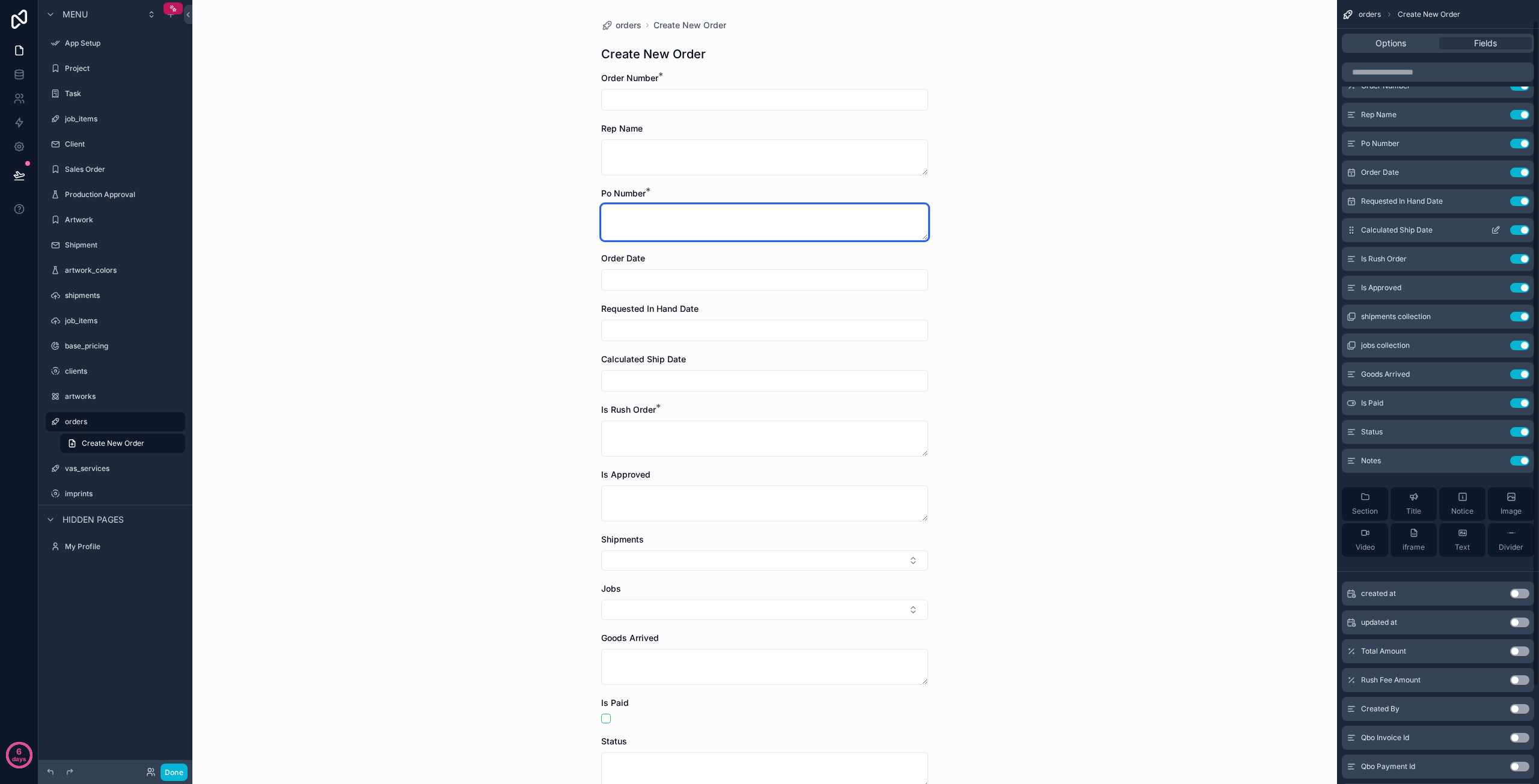
scroll to position [0, 0]
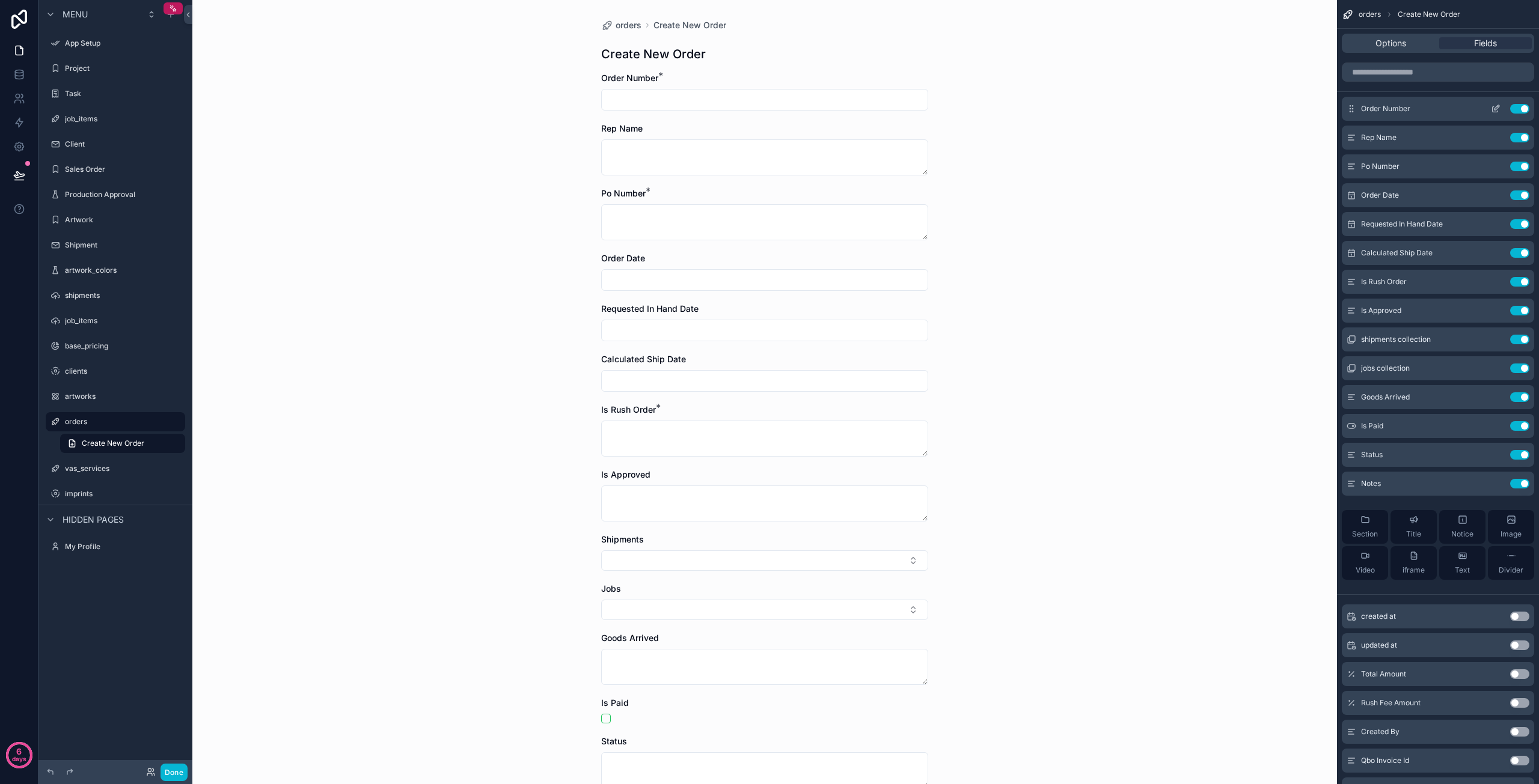
click at [1526, 107] on button "Use setting" at bounding box center [1520, 109] width 20 height 10
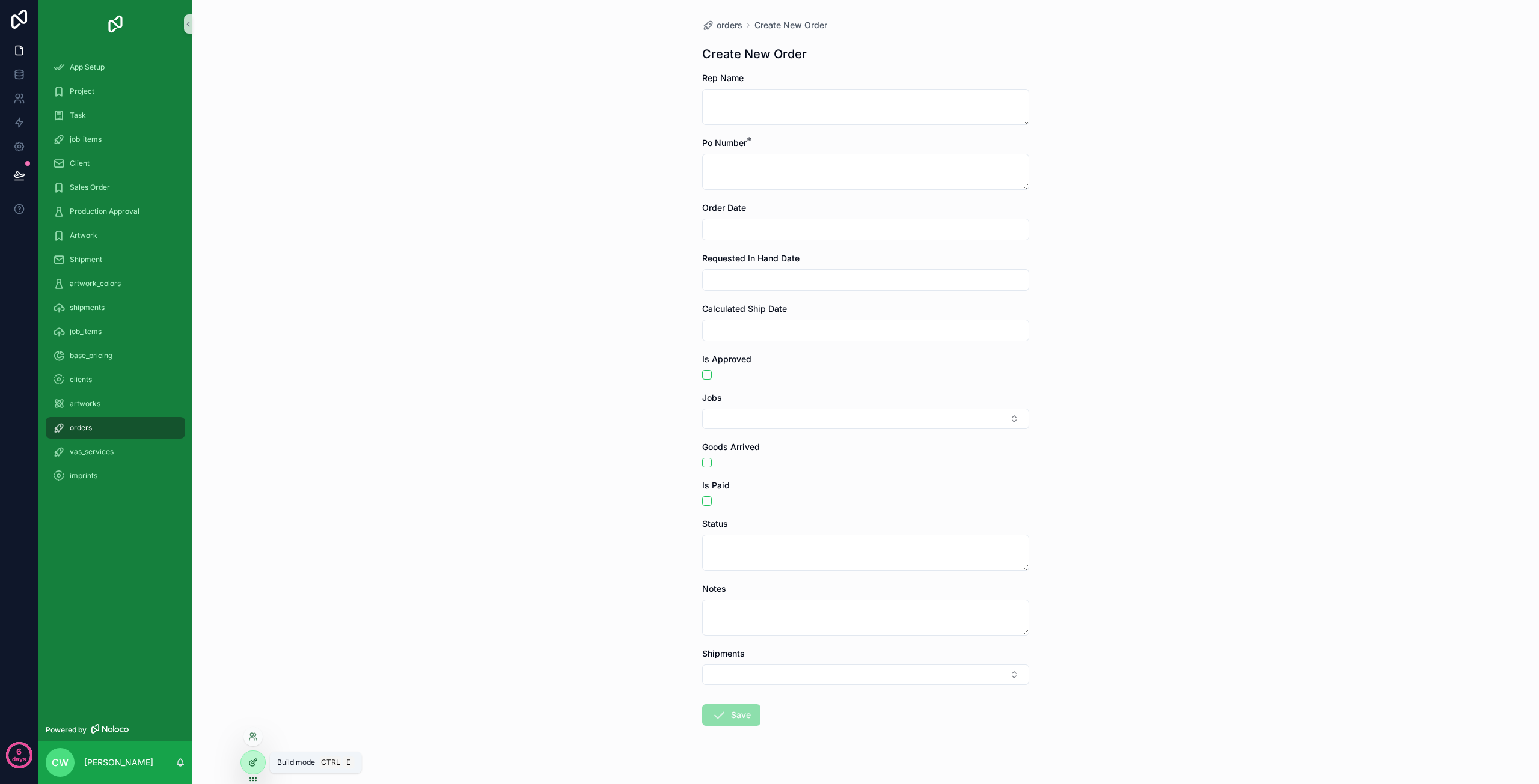
click at [257, 762] on icon at bounding box center [253, 763] width 10 height 10
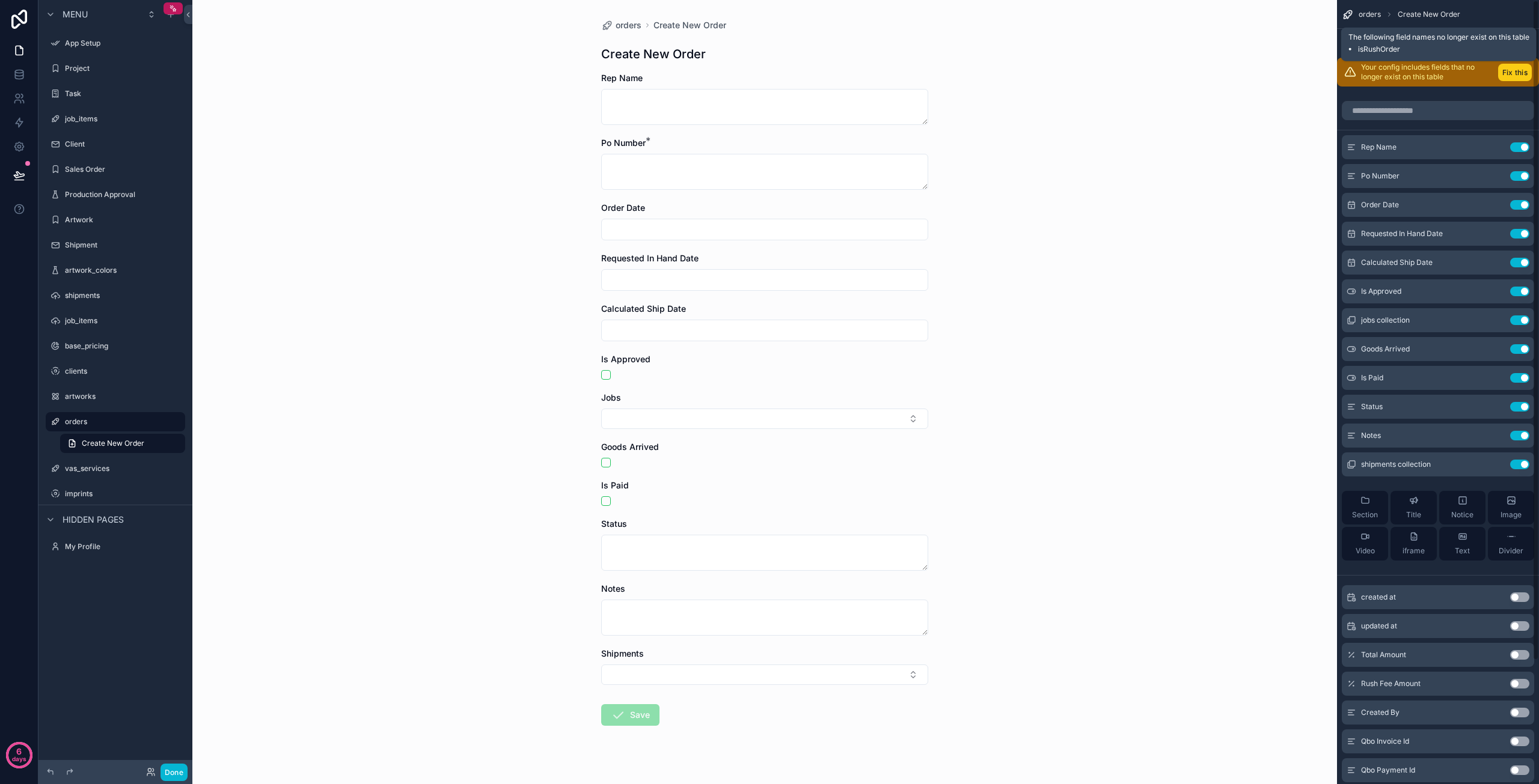
click at [1516, 73] on button "Fix this" at bounding box center [1515, 73] width 33 height 18
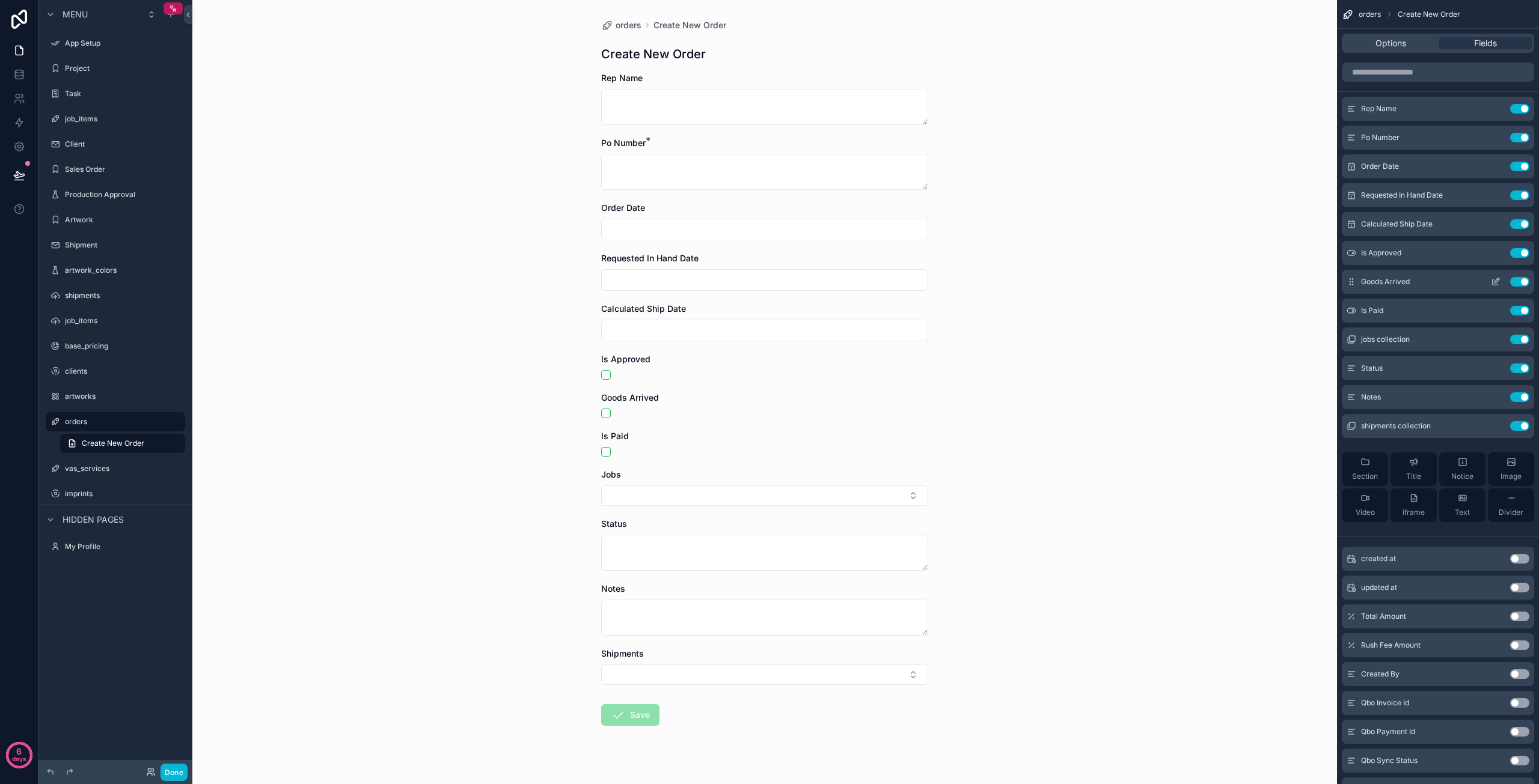
click at [1493, 282] on icon "scrollable content" at bounding box center [1495, 282] width 5 height 5
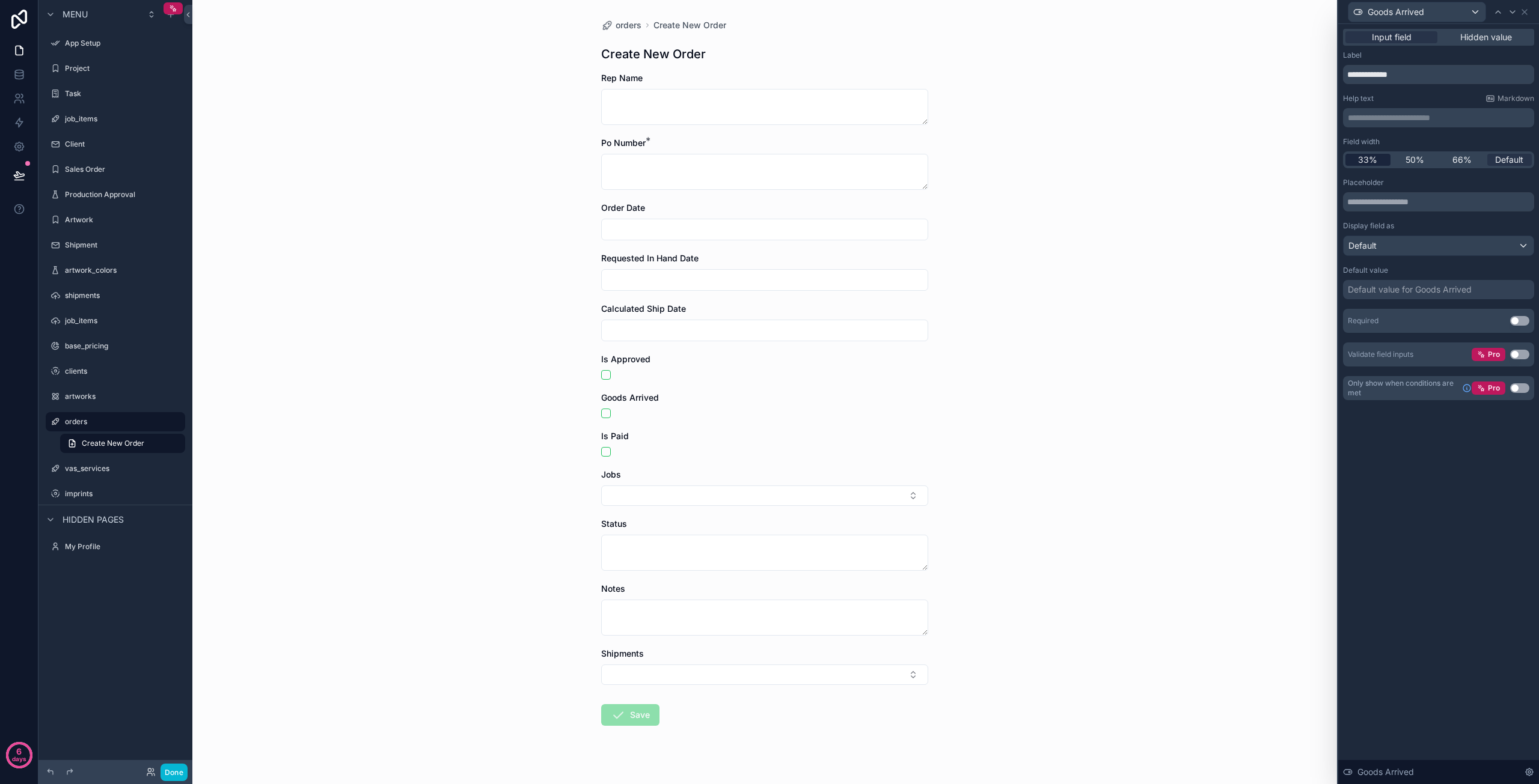
click at [1377, 164] on span "33%" at bounding box center [1368, 159] width 20 height 12
click at [1522, 12] on icon at bounding box center [1525, 12] width 10 height 10
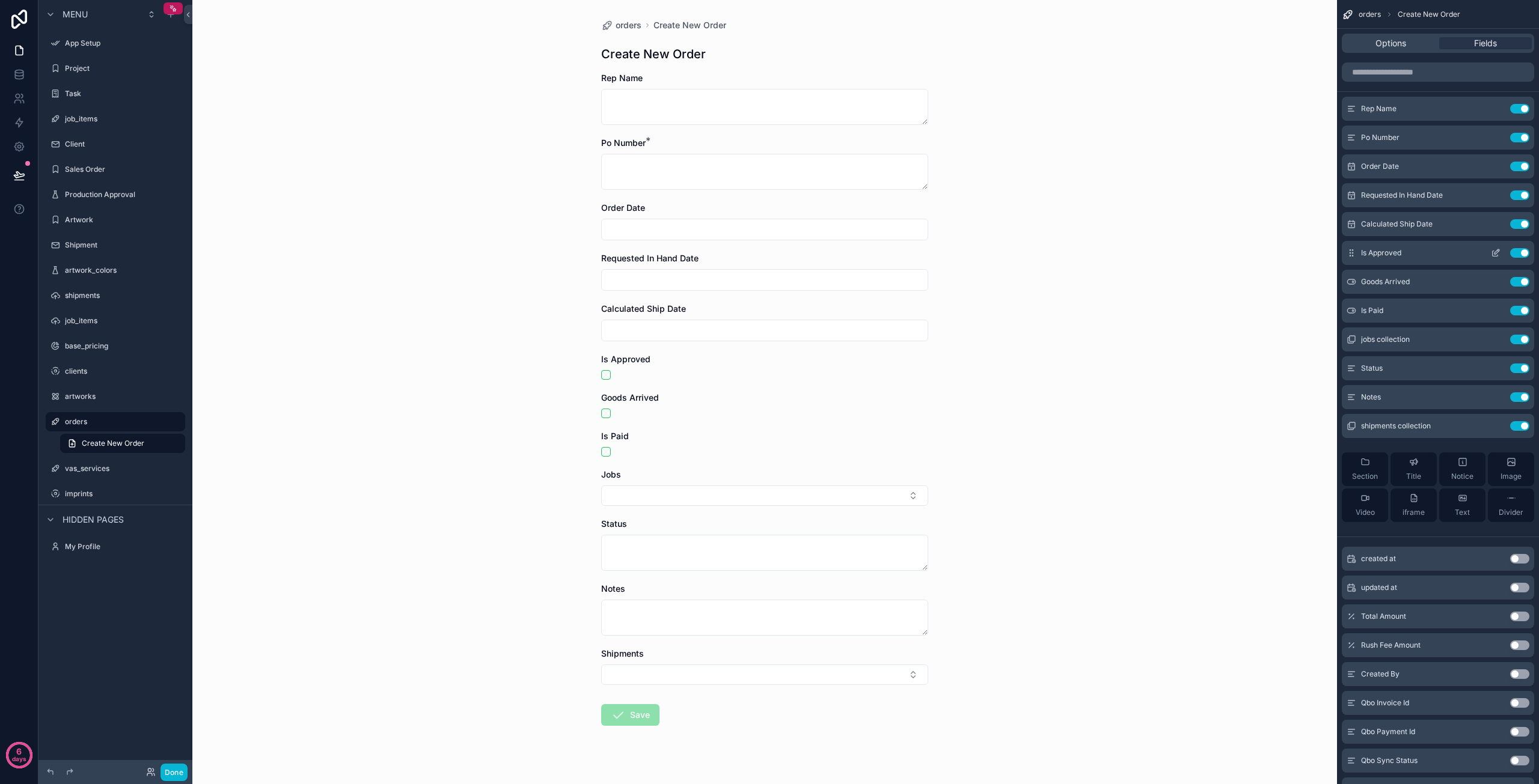
click at [1499, 253] on icon "scrollable content" at bounding box center [1496, 253] width 10 height 10
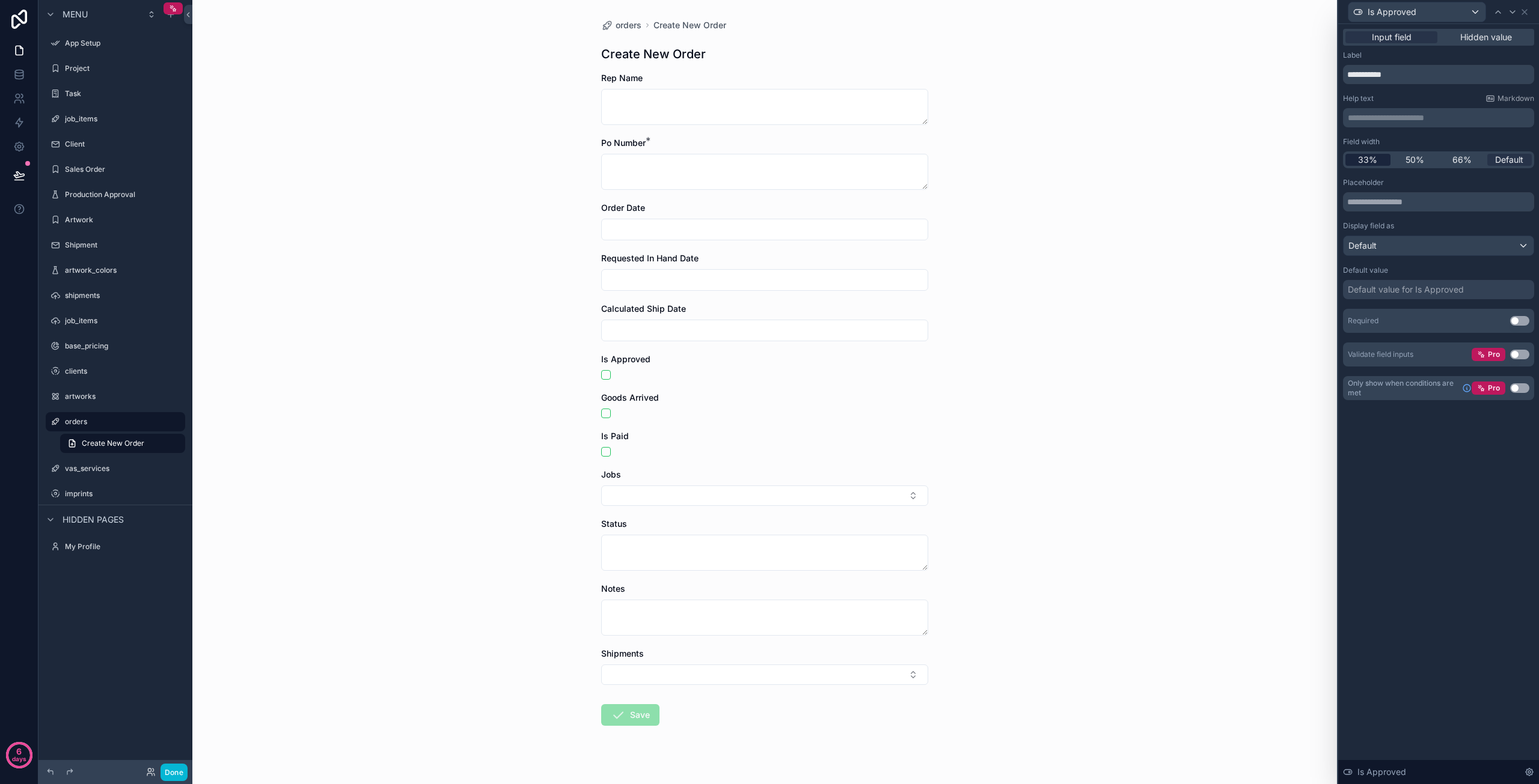
click at [1364, 163] on span "33%" at bounding box center [1368, 159] width 20 height 12
click at [1528, 10] on icon at bounding box center [1525, 12] width 10 height 10
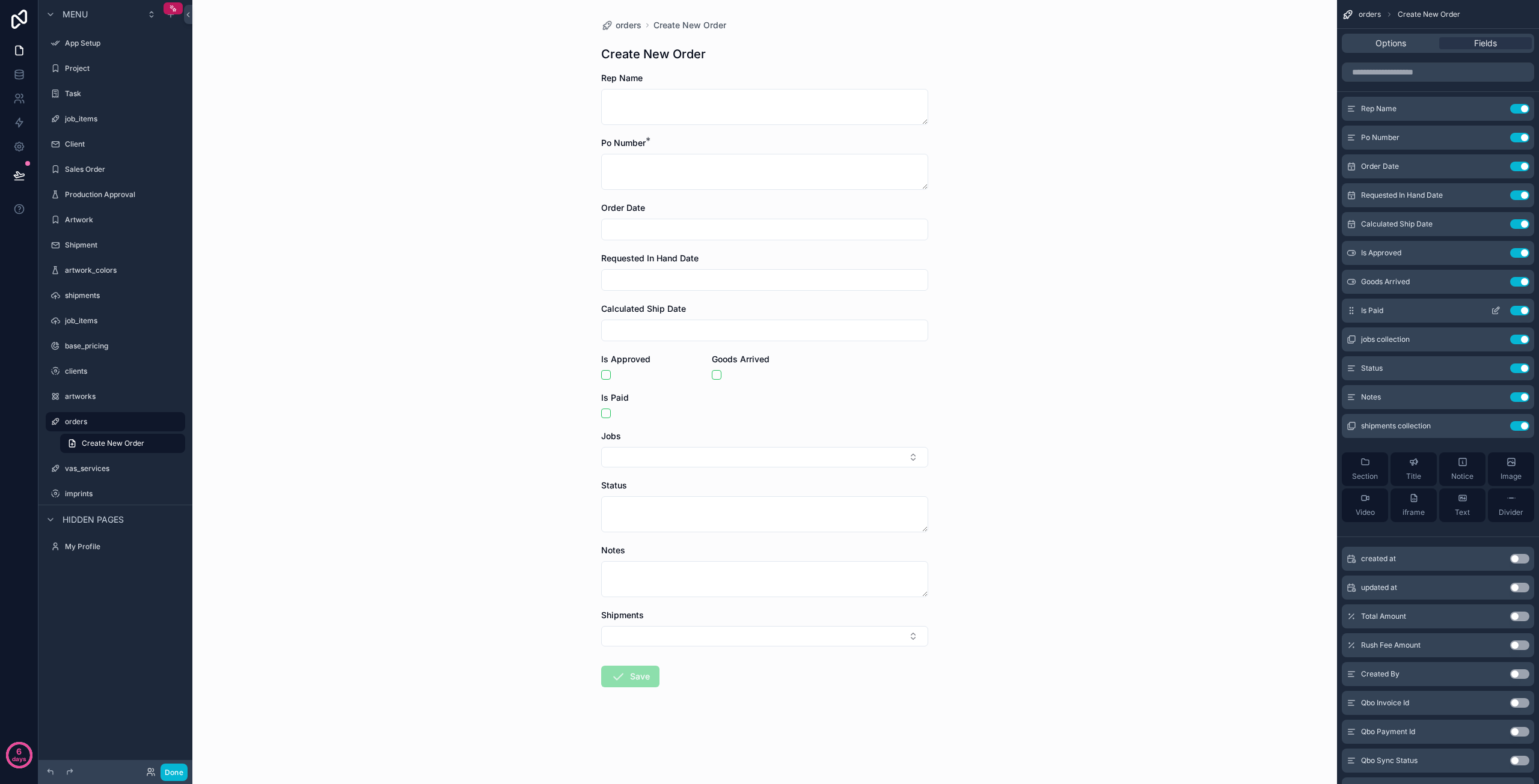
click at [1495, 308] on icon "scrollable content" at bounding box center [1496, 311] width 10 height 10
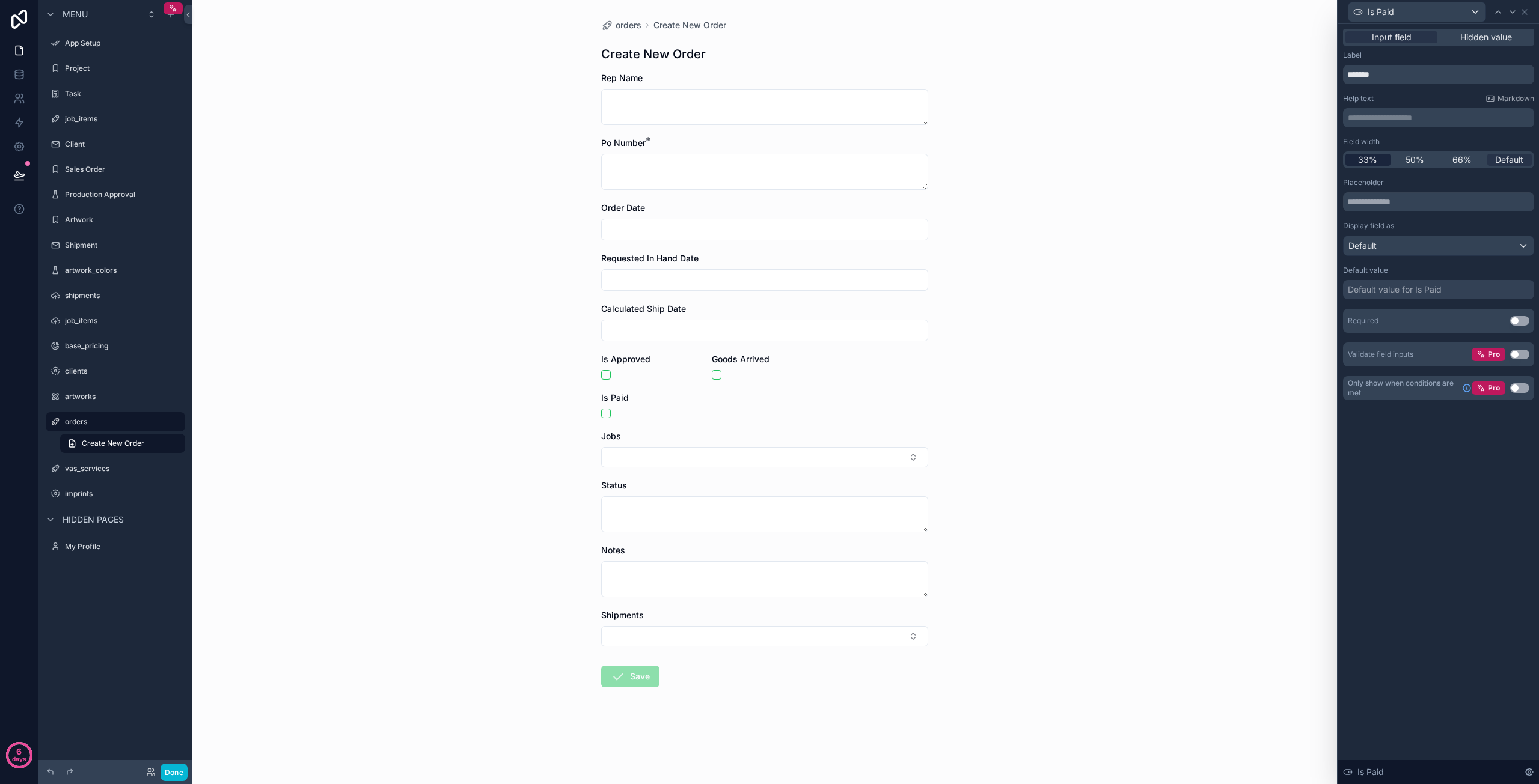
click at [1373, 158] on span "33%" at bounding box center [1368, 159] width 20 height 12
click at [1382, 466] on div "**********" at bounding box center [1439, 403] width 201 height 760
click at [1522, 13] on icon at bounding box center [1525, 12] width 10 height 10
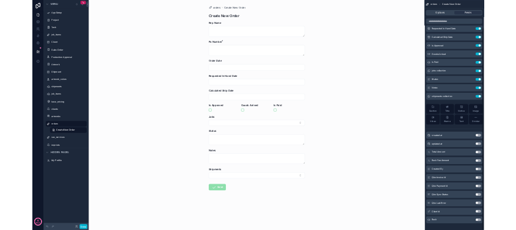
scroll to position [110, 0]
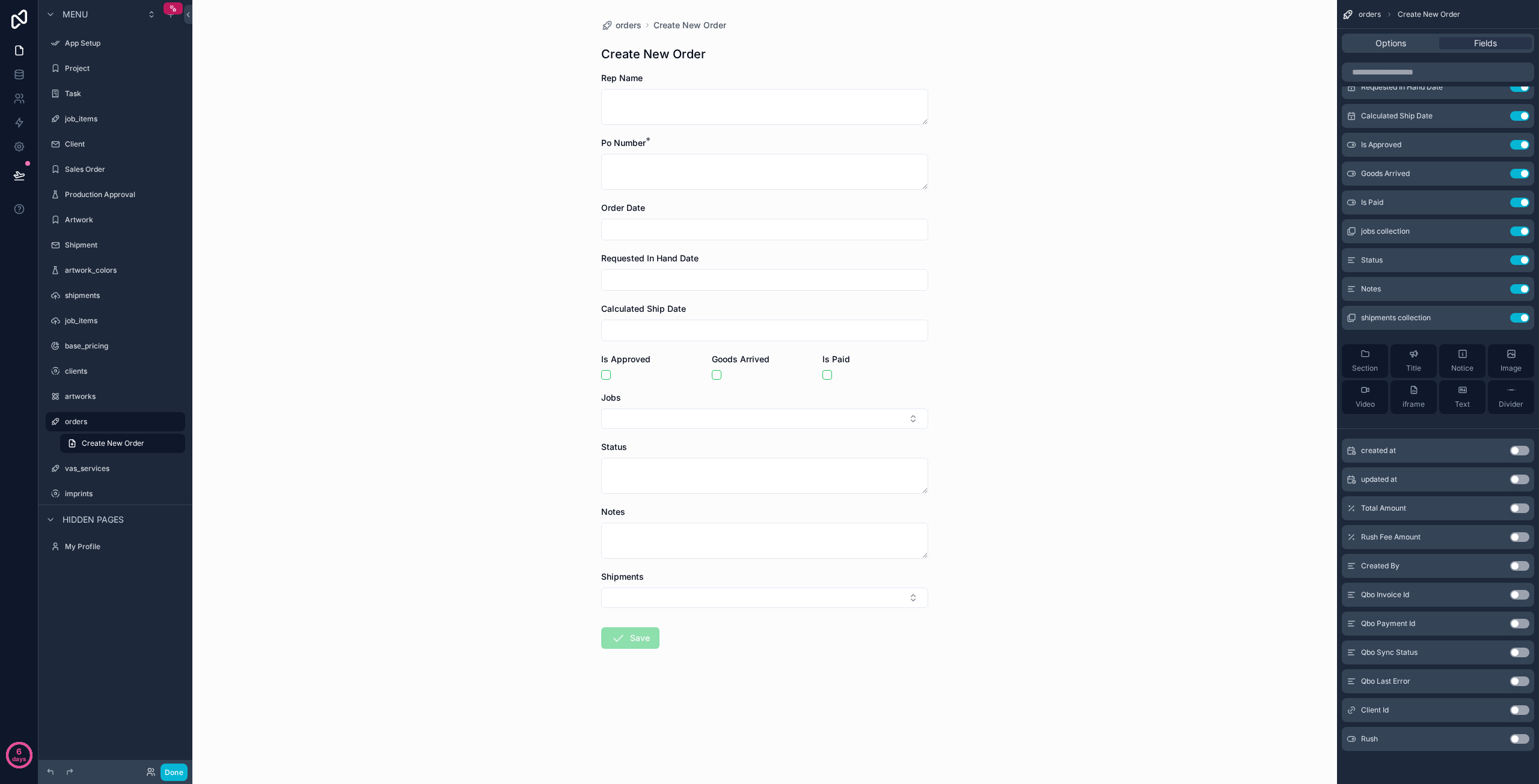
click at [1527, 741] on button "Use setting" at bounding box center [1520, 740] width 20 height 10
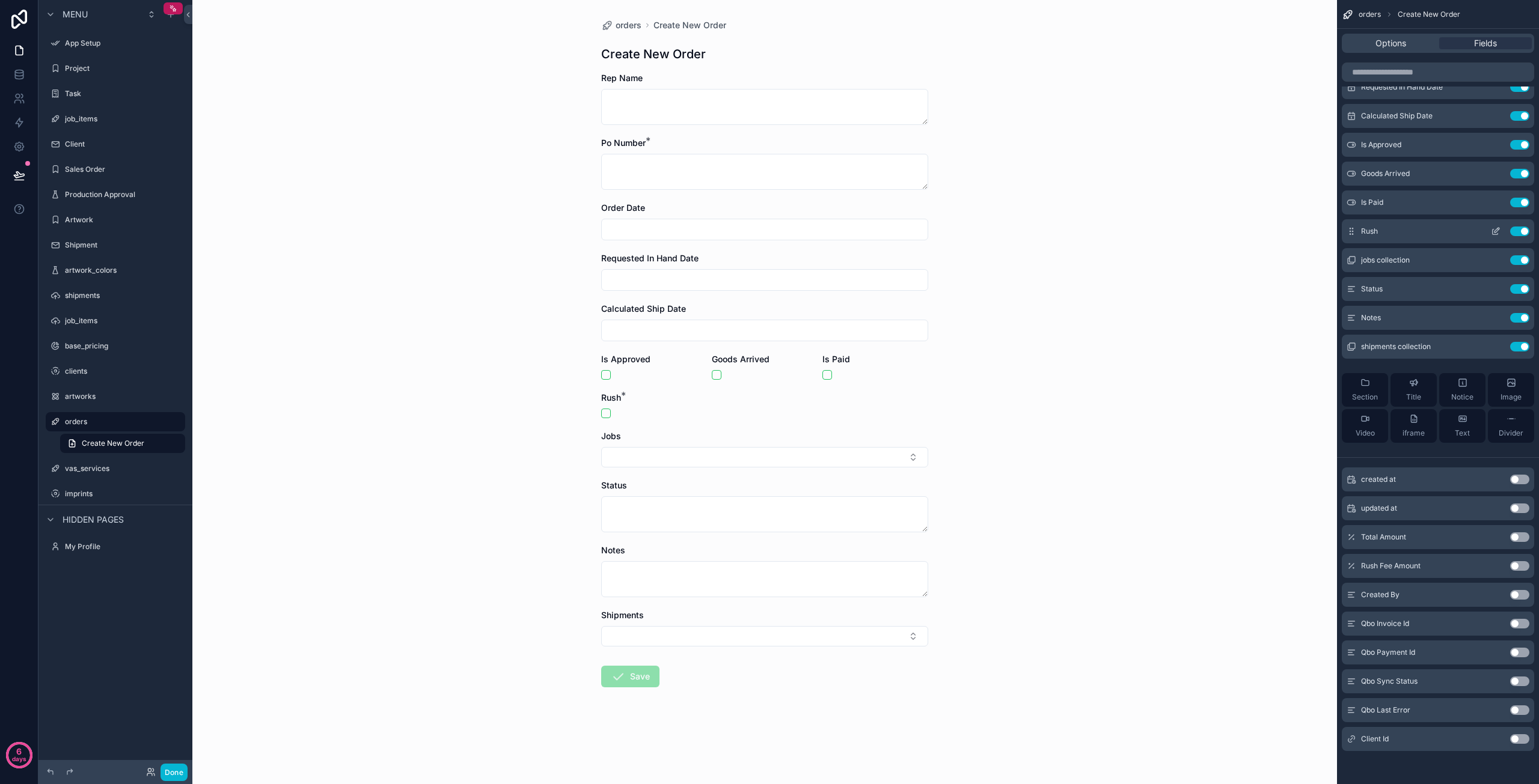
click at [1491, 232] on icon "scrollable content" at bounding box center [1496, 231] width 10 height 10
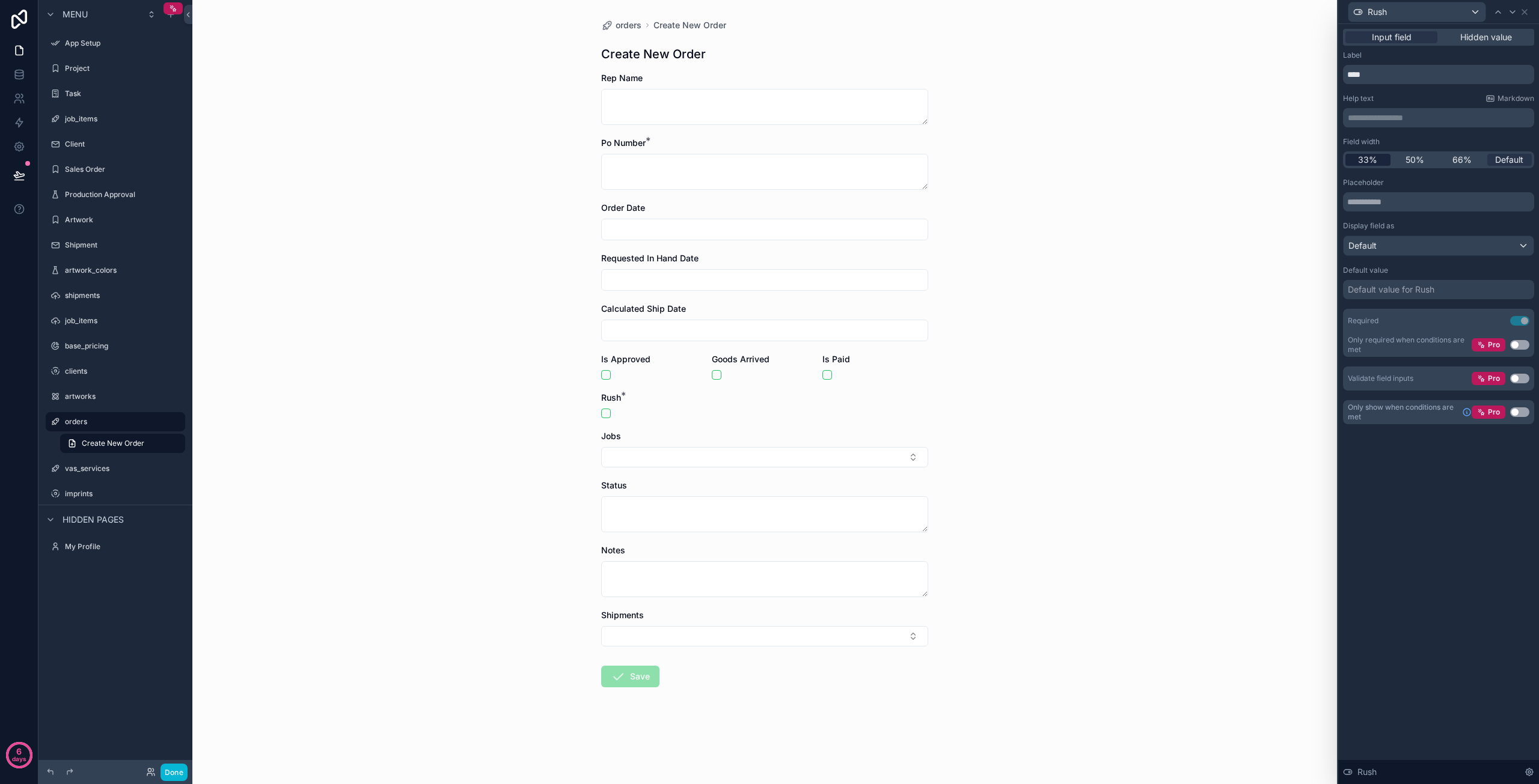
click at [1370, 155] on span "33%" at bounding box center [1368, 159] width 20 height 12
click at [665, 104] on textarea "scrollable content" at bounding box center [765, 106] width 327 height 36
click at [677, 102] on textarea "scrollable content" at bounding box center [765, 106] width 327 height 36
click at [1067, 66] on div "orders Create New Order Create New Order Rep Name Po Number * Order Date Reques…" at bounding box center [766, 392] width 1145 height 784
click at [786, 102] on textarea "scrollable content" at bounding box center [765, 106] width 327 height 36
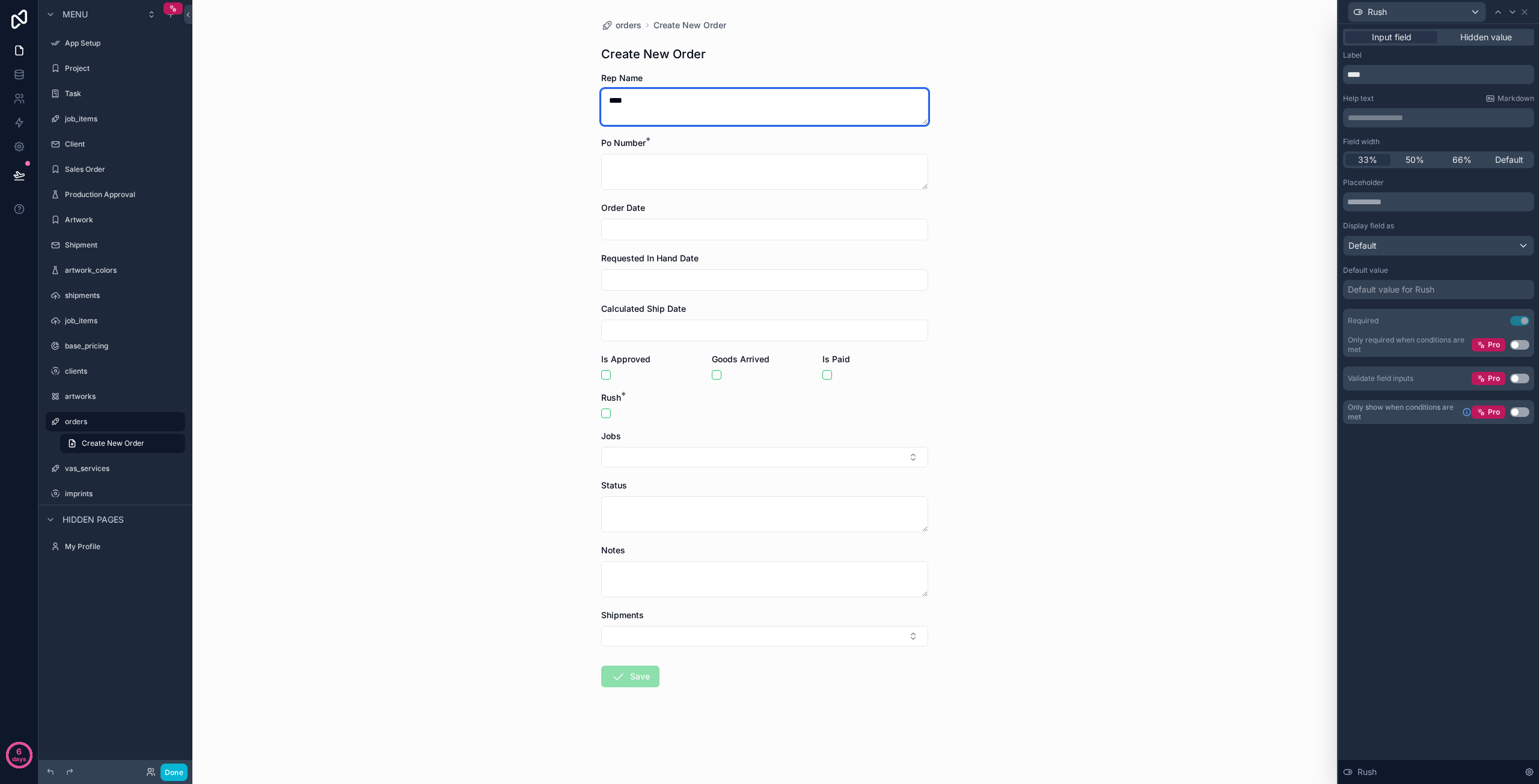
type textarea "****"
click at [629, 228] on input "scrollable content" at bounding box center [765, 229] width 326 height 17
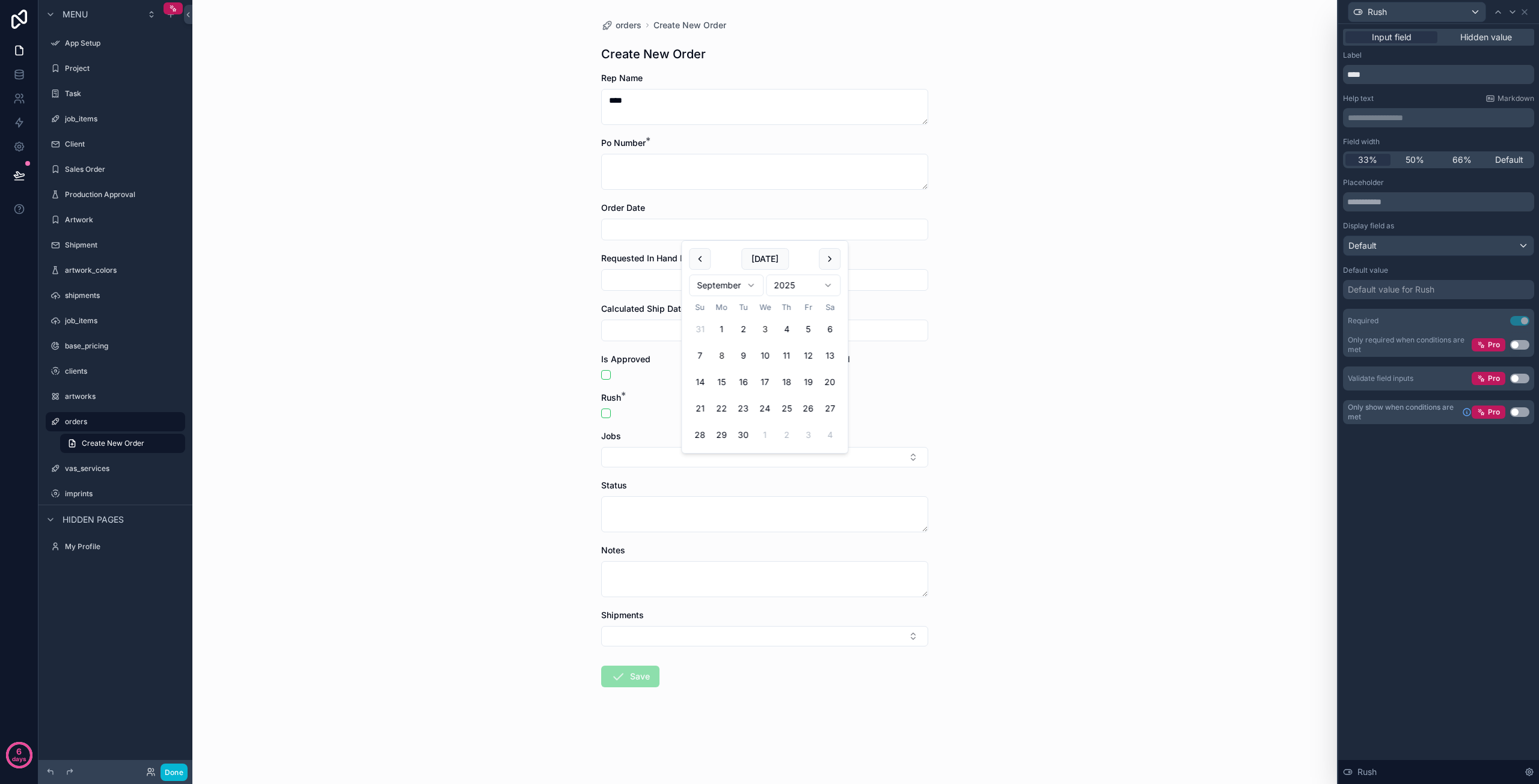
click at [765, 327] on button "3" at bounding box center [765, 330] width 22 height 22
type input "********"
click at [655, 283] on input "scrollable content" at bounding box center [765, 279] width 326 height 17
click at [770, 428] on button "17" at bounding box center [765, 433] width 22 height 22
type input "*********"
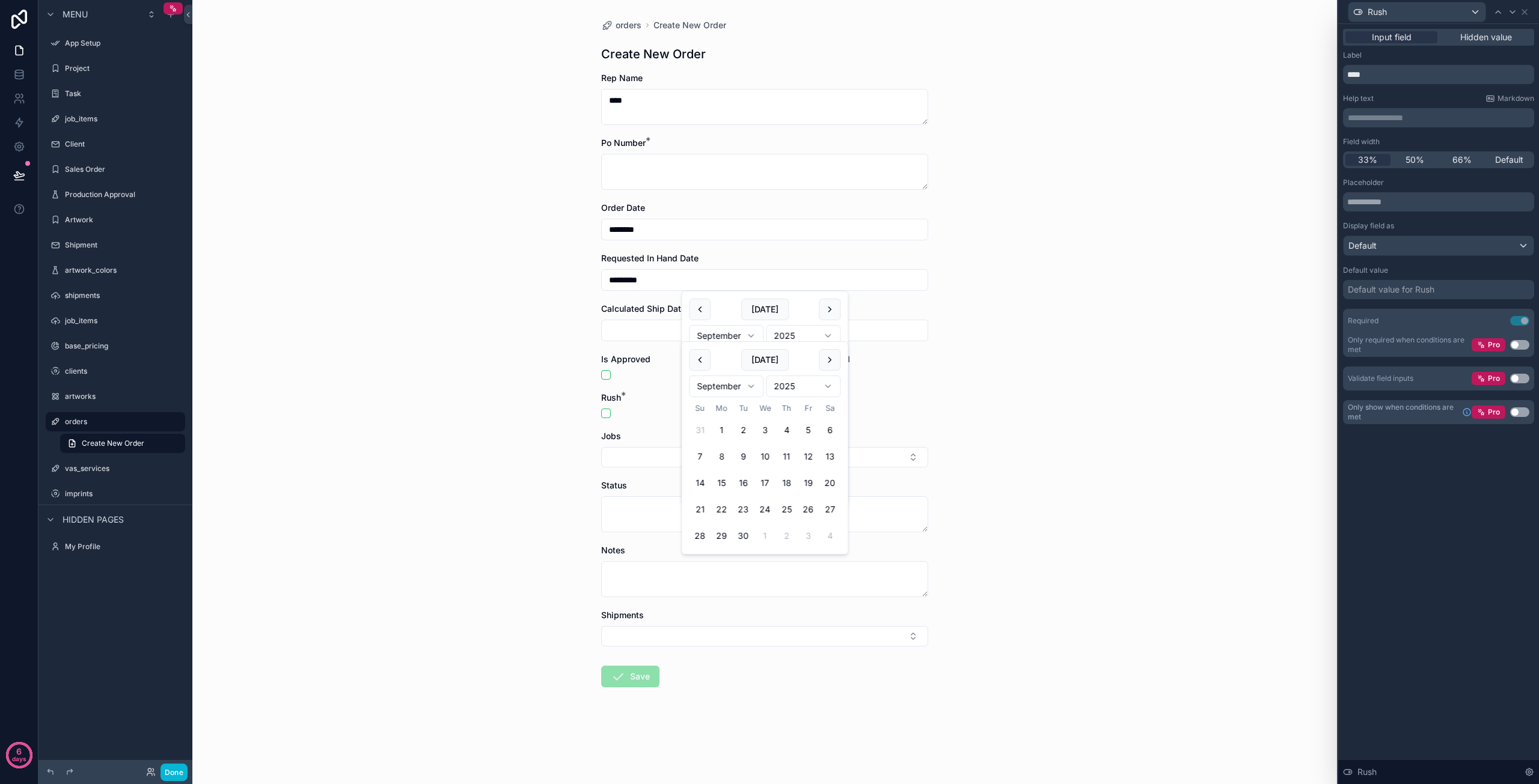
click at [653, 332] on input "scrollable content" at bounding box center [765, 331] width 326 height 17
click at [804, 452] on button "12" at bounding box center [808, 456] width 22 height 22
type input "*********"
click at [500, 434] on div "orders Create New Order Create New Order Rep Name **** Po Number * Order Date *…" at bounding box center [766, 392] width 1145 height 784
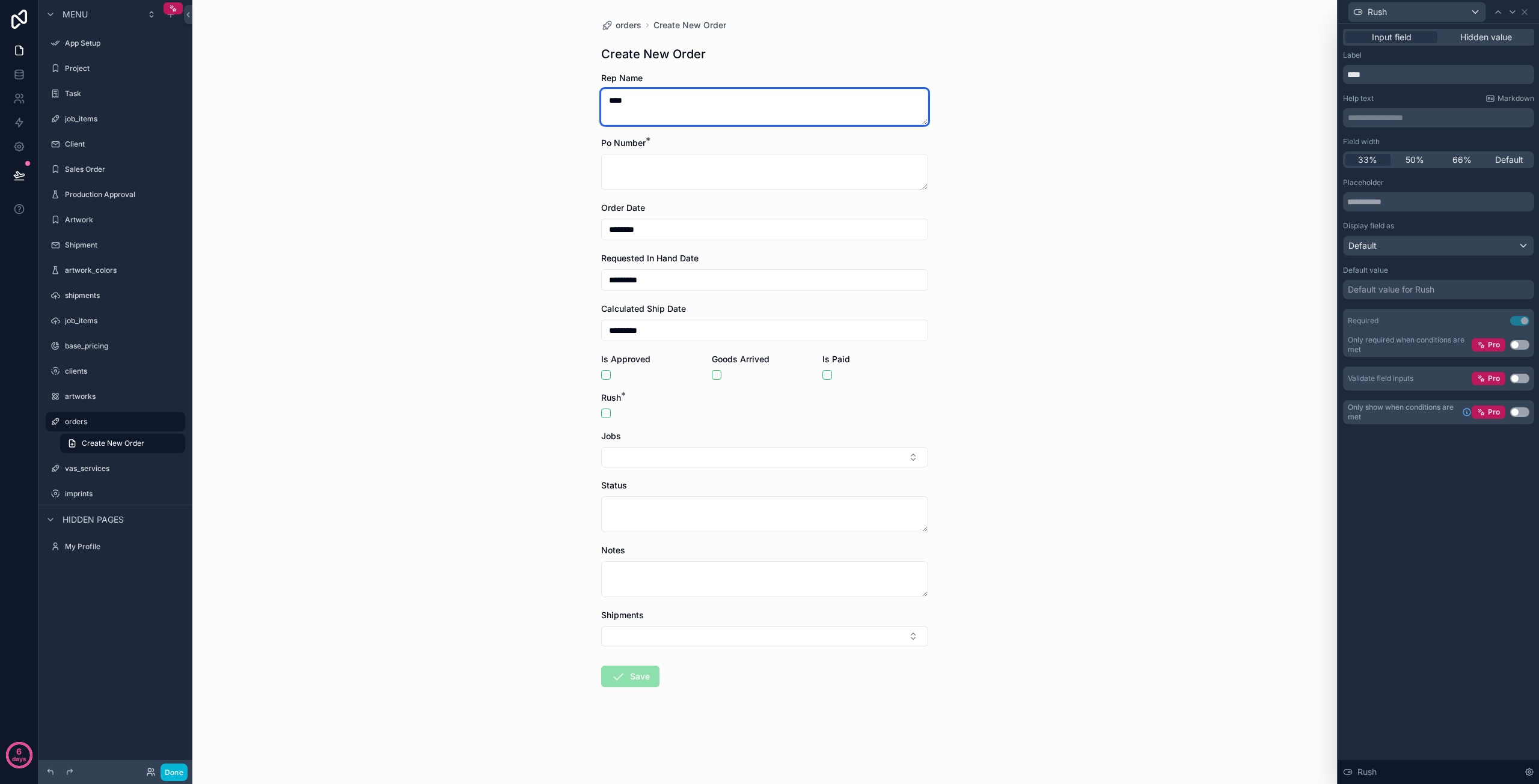
click at [647, 99] on textarea "****" at bounding box center [765, 106] width 327 height 36
click at [649, 93] on textarea "****" at bounding box center [765, 106] width 327 height 36
type textarea "**********"
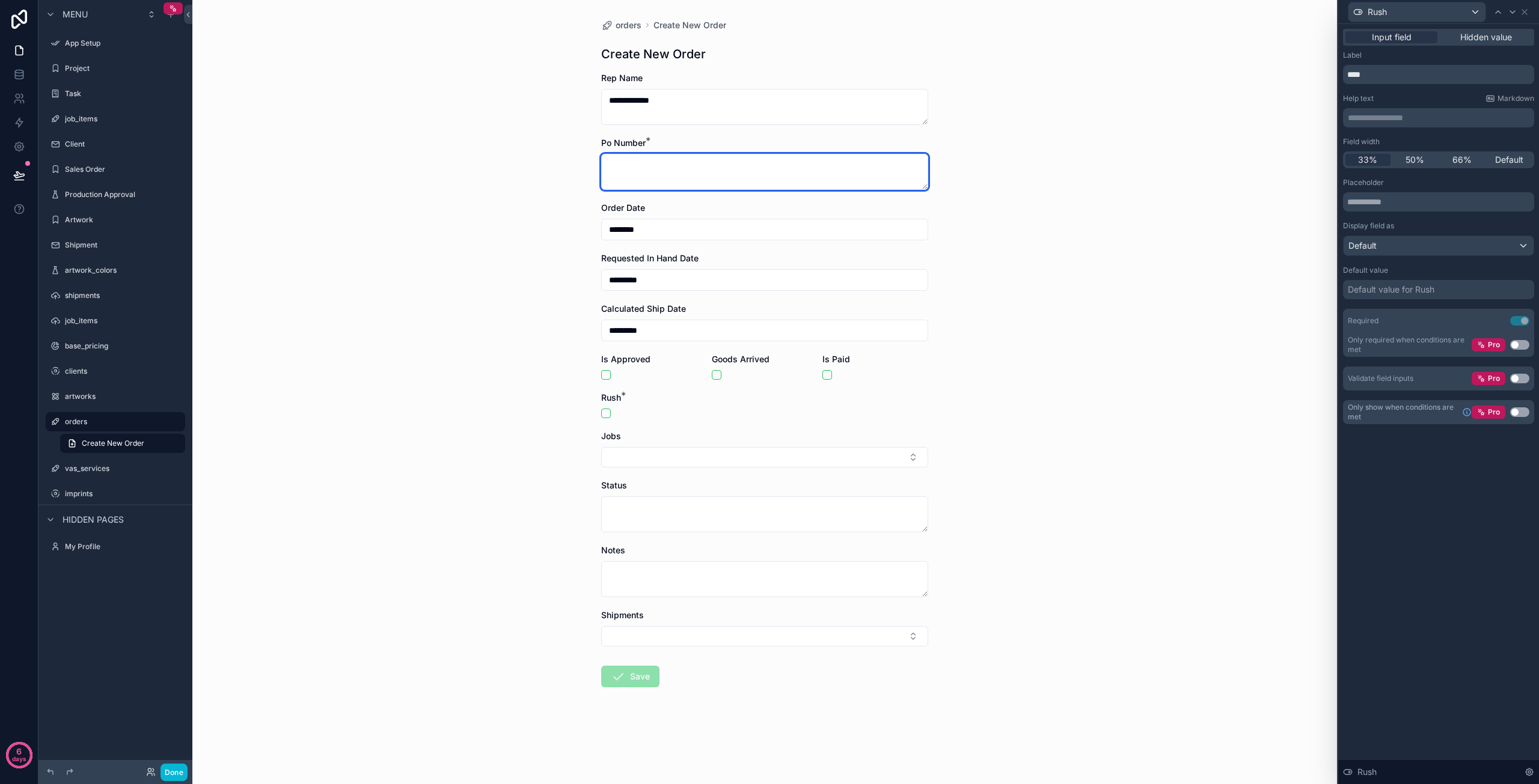
click at [648, 164] on textarea "scrollable content" at bounding box center [765, 171] width 327 height 36
type textarea "****"
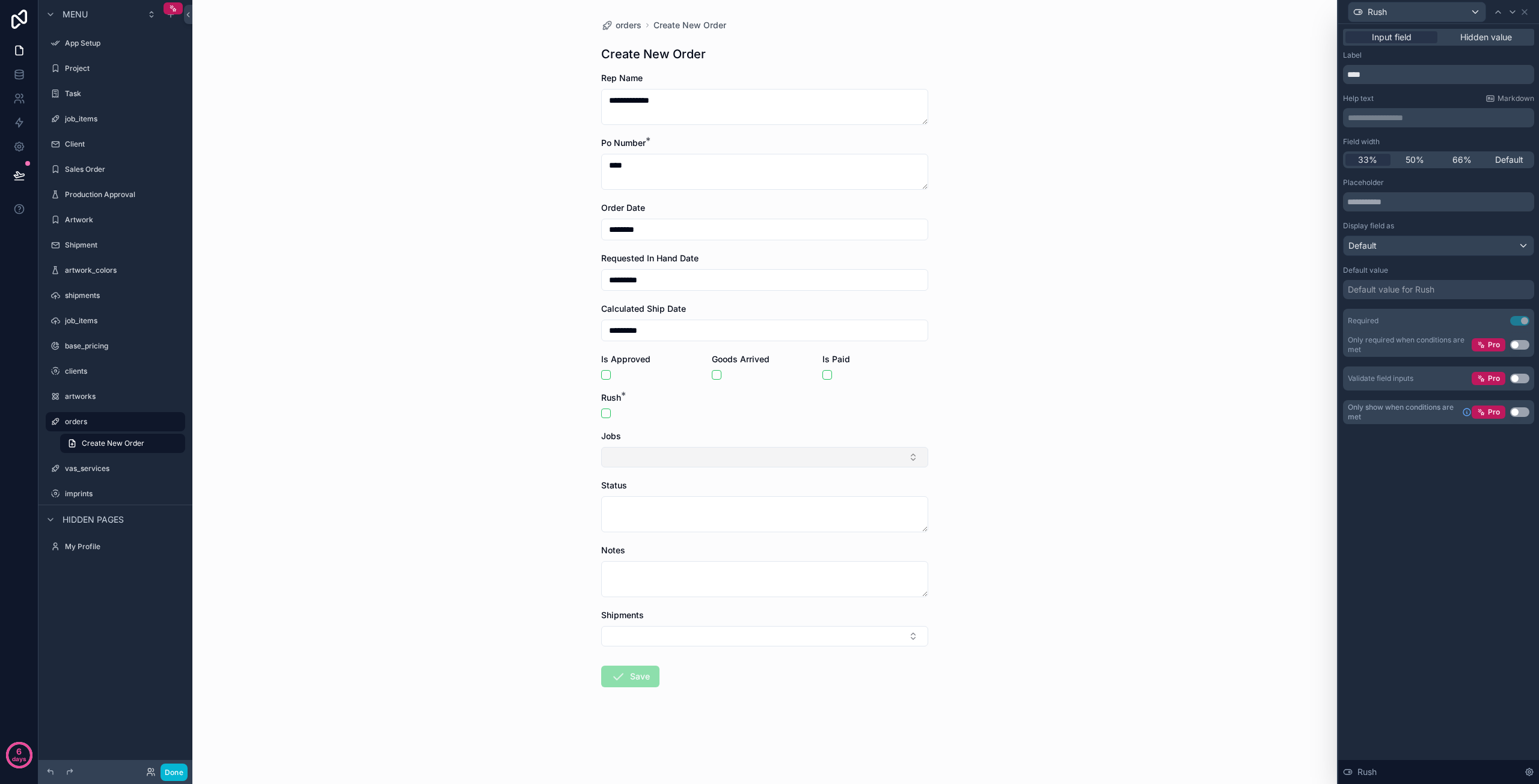
click at [615, 458] on button "Select Button" at bounding box center [765, 457] width 327 height 21
click at [615, 459] on button "Select Button" at bounding box center [765, 457] width 327 height 21
click at [687, 456] on button "Select Button" at bounding box center [765, 457] width 327 height 21
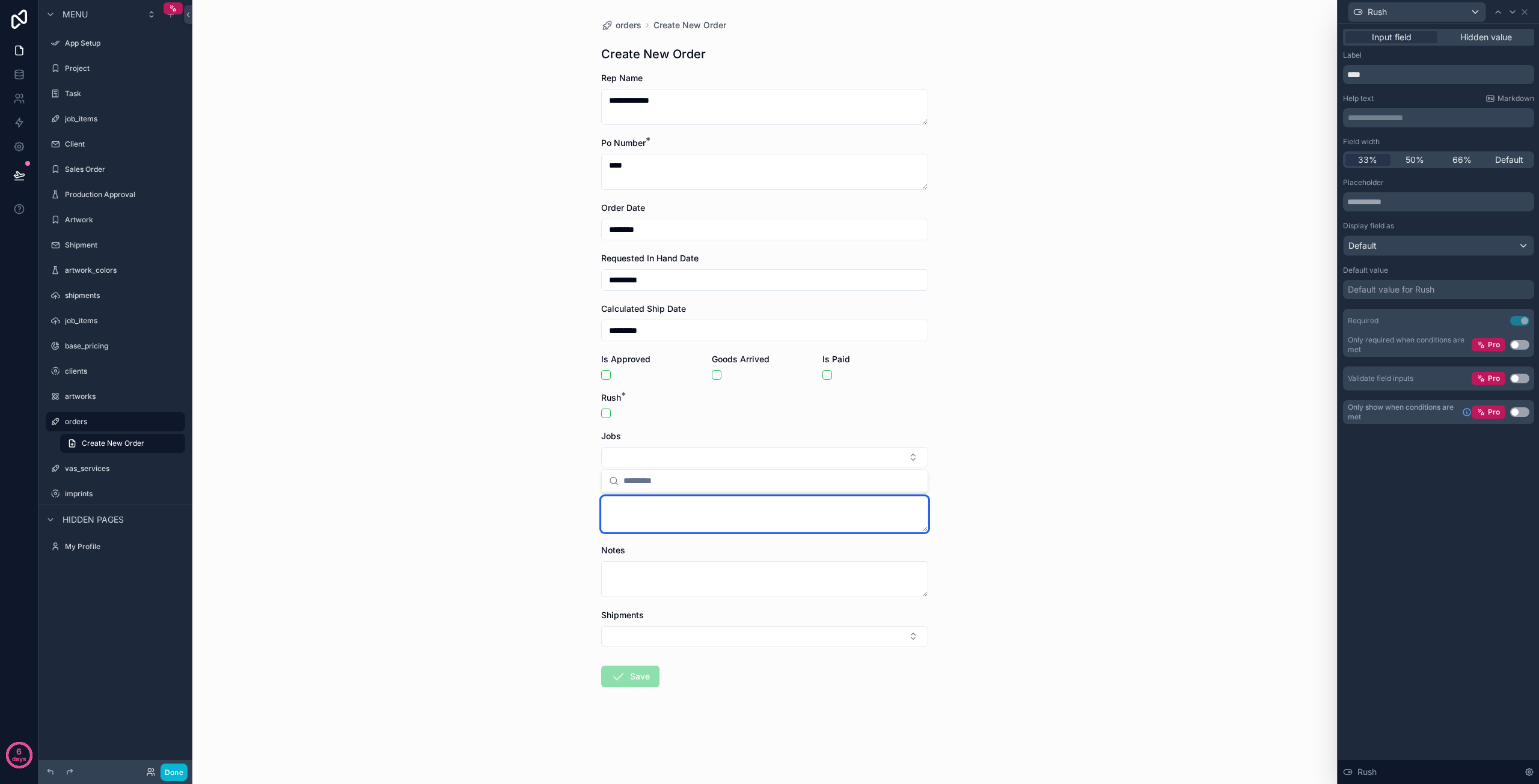
click at [634, 511] on textarea "scrollable content" at bounding box center [765, 514] width 327 height 36
click at [676, 510] on textarea "scrollable content" at bounding box center [765, 514] width 327 height 36
type textarea "**********"
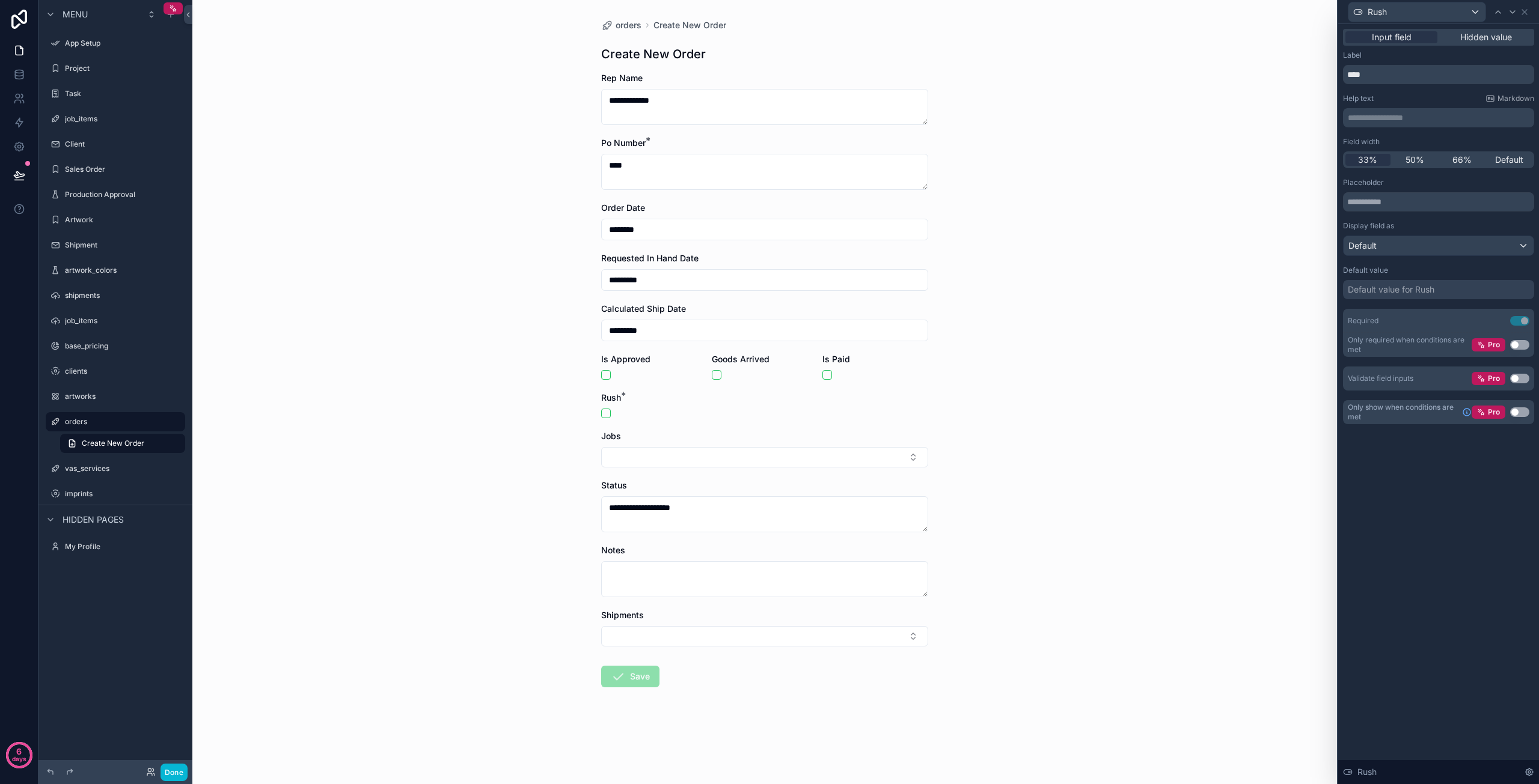
click at [510, 568] on div "**********" at bounding box center [766, 392] width 1145 height 784
click at [635, 639] on button "Select Button" at bounding box center [765, 636] width 327 height 21
click at [519, 645] on div "**********" at bounding box center [766, 392] width 1145 height 784
click at [606, 411] on button "scrollable content" at bounding box center [606, 414] width 10 height 10
click at [606, 412] on button "scrollable content" at bounding box center [606, 414] width 10 height 10
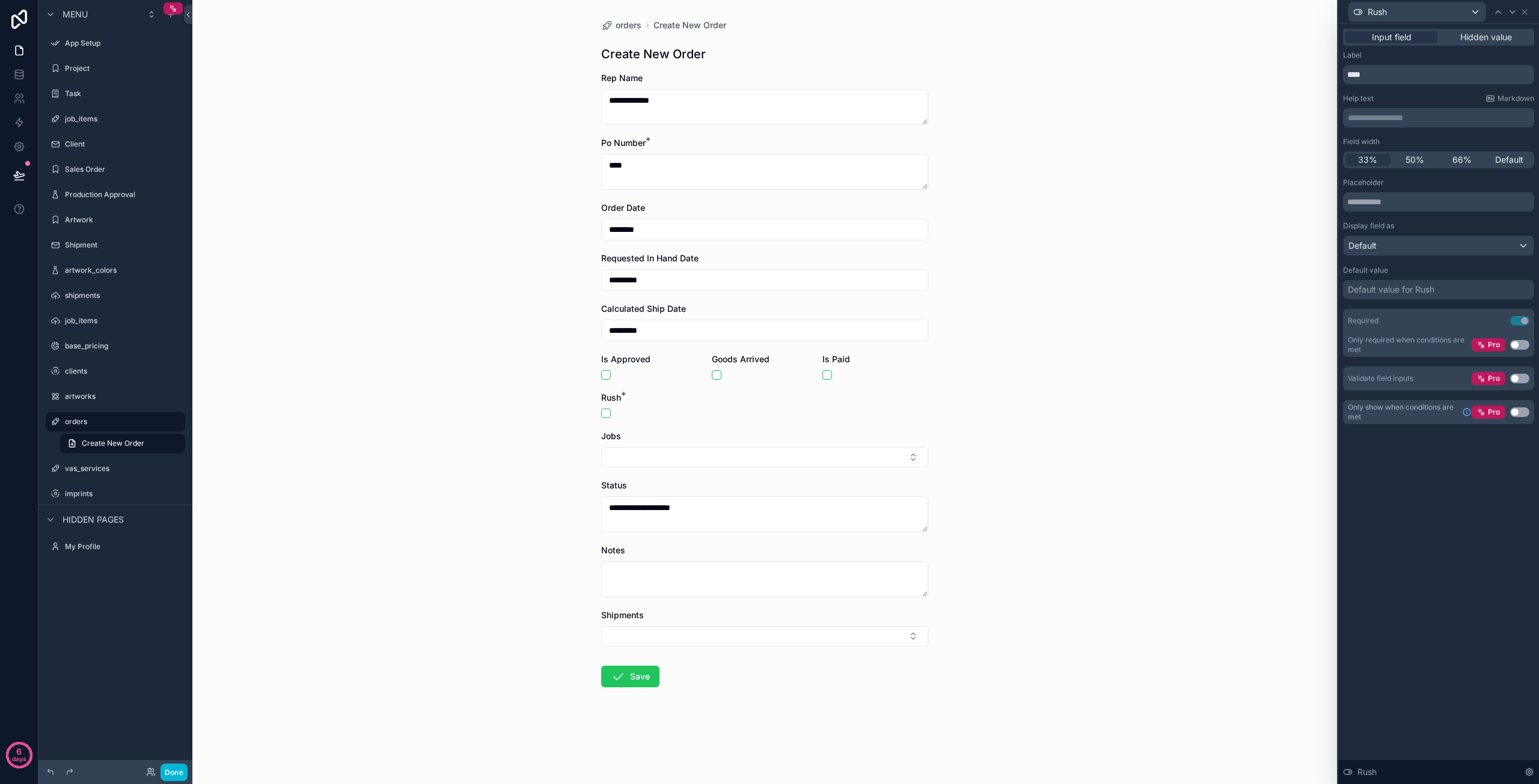
click at [552, 480] on div "**********" at bounding box center [766, 392] width 1145 height 784
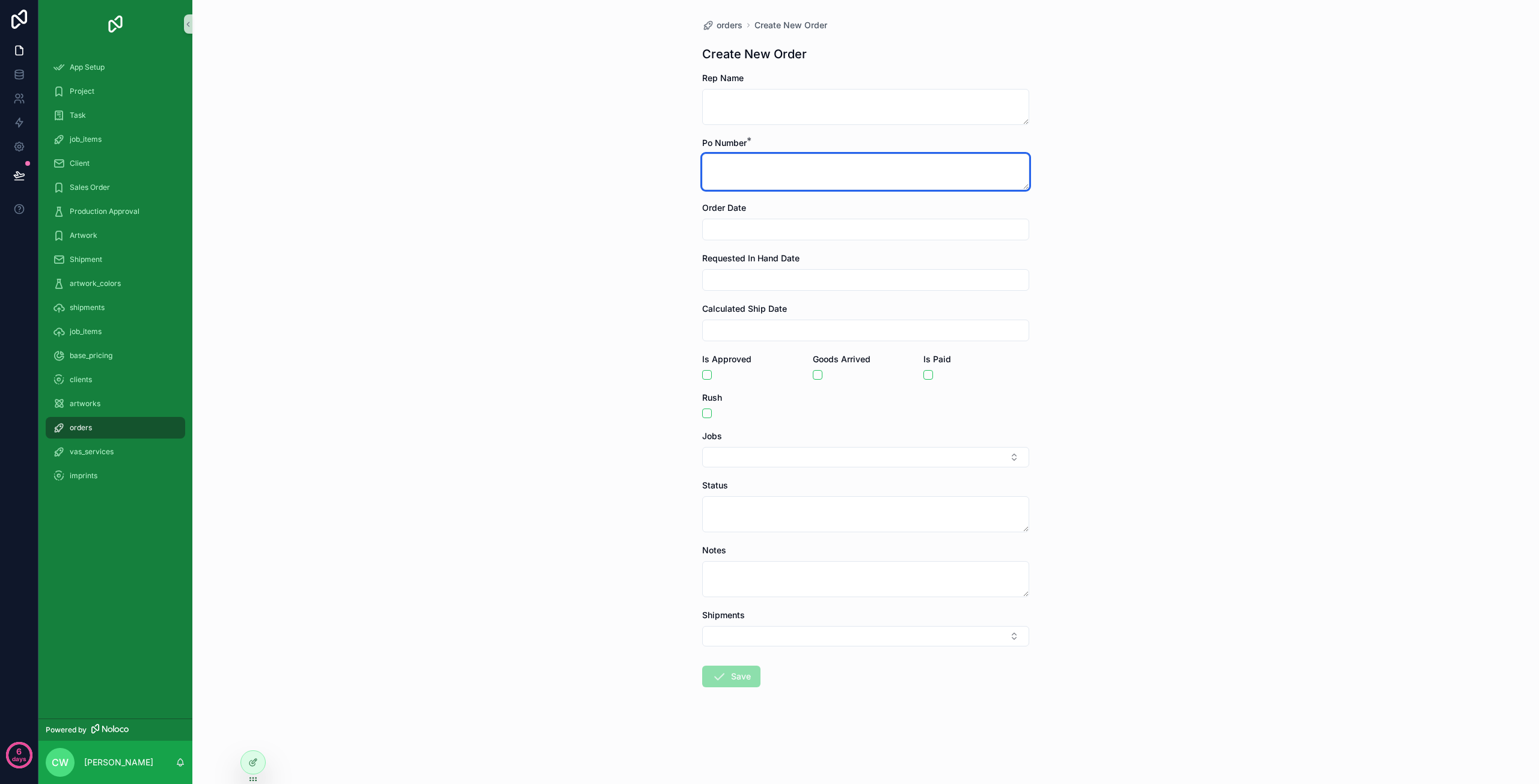
click at [727, 156] on textarea "scrollable content" at bounding box center [866, 171] width 327 height 36
type textarea "****"
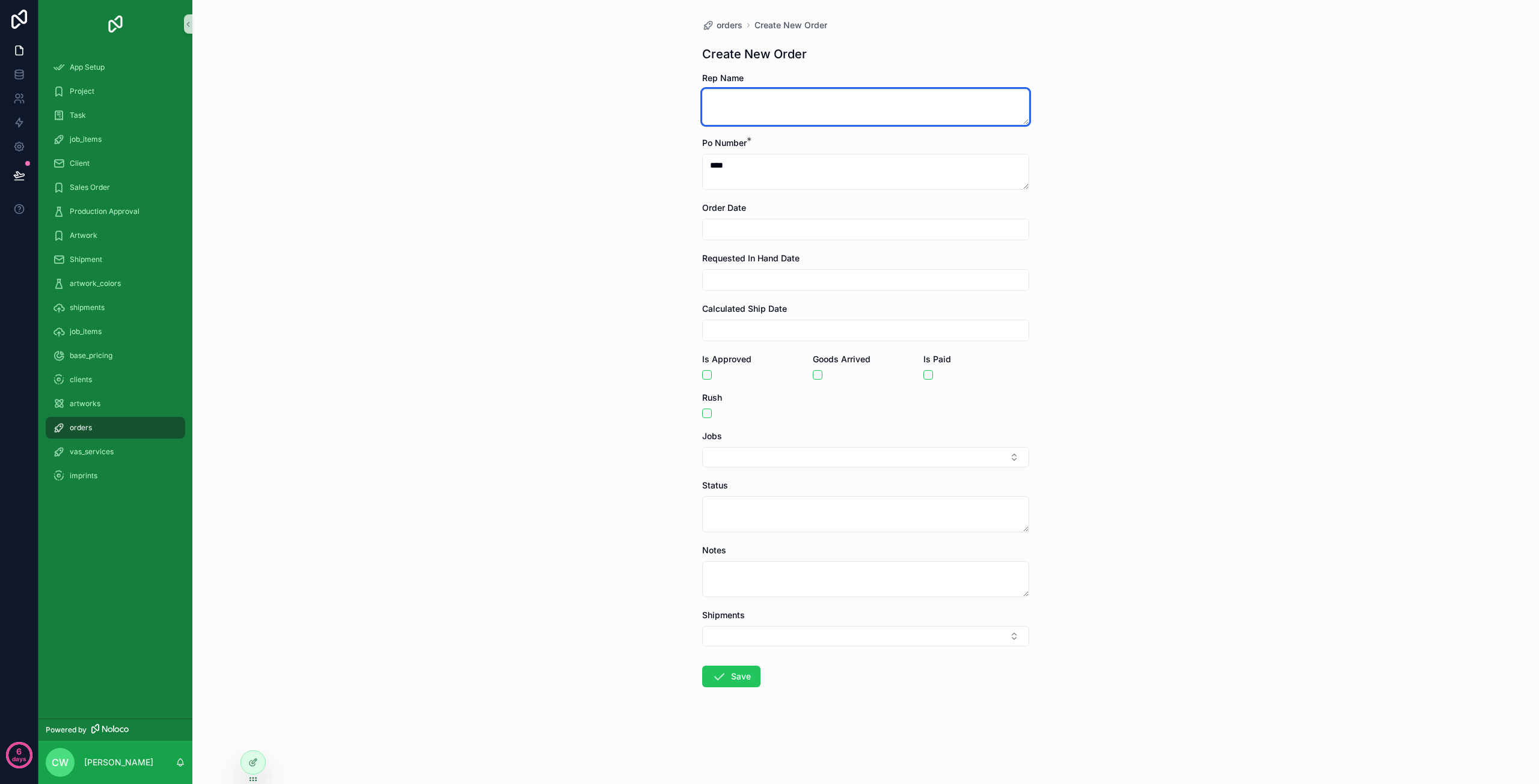
click at [749, 106] on textarea "scrollable content" at bounding box center [866, 106] width 327 height 36
click at [733, 98] on textarea "**********" at bounding box center [866, 106] width 327 height 36
type textarea "**********"
click at [561, 161] on div "**********" at bounding box center [866, 392] width 1347 height 784
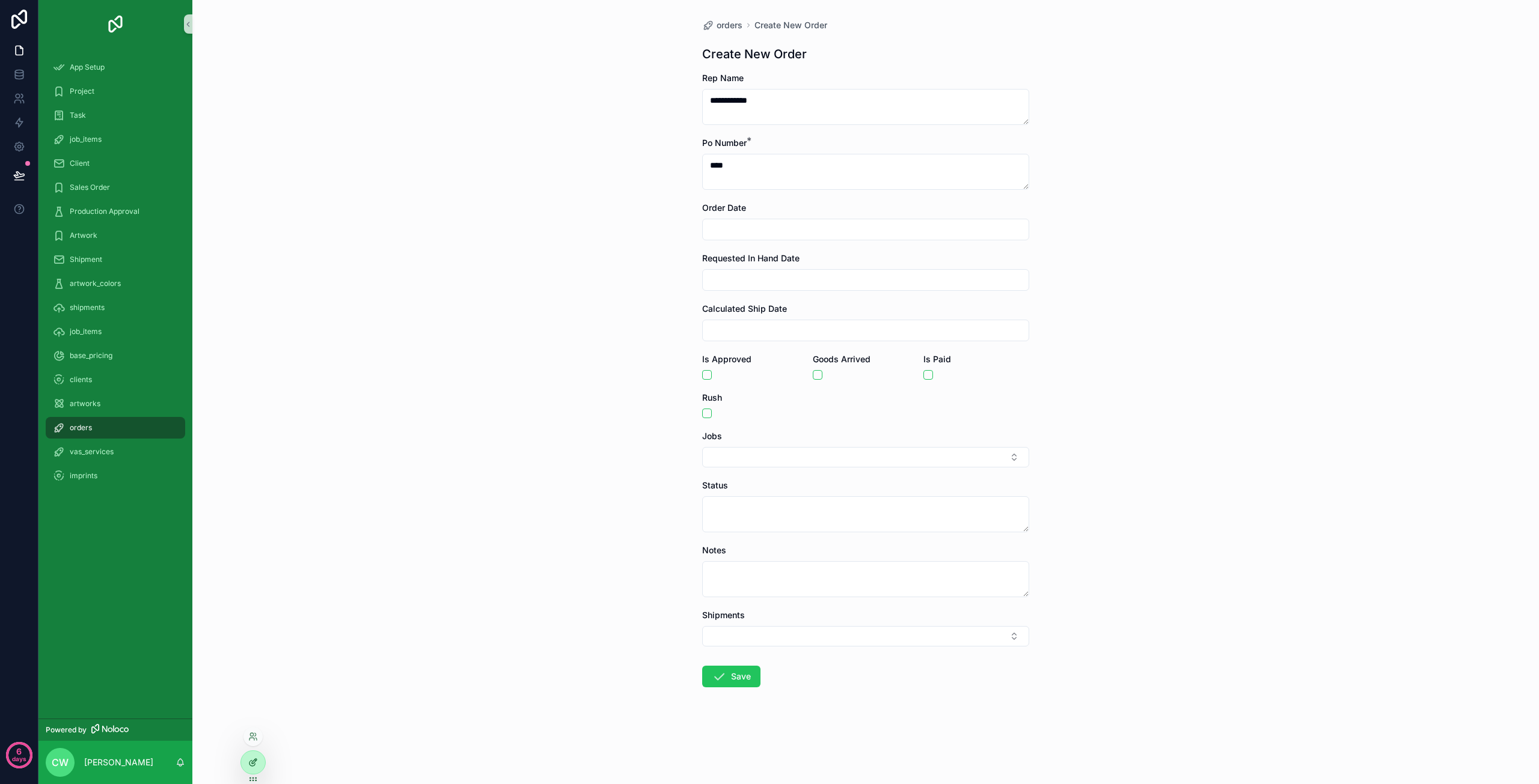
click at [261, 758] on div at bounding box center [253, 762] width 24 height 23
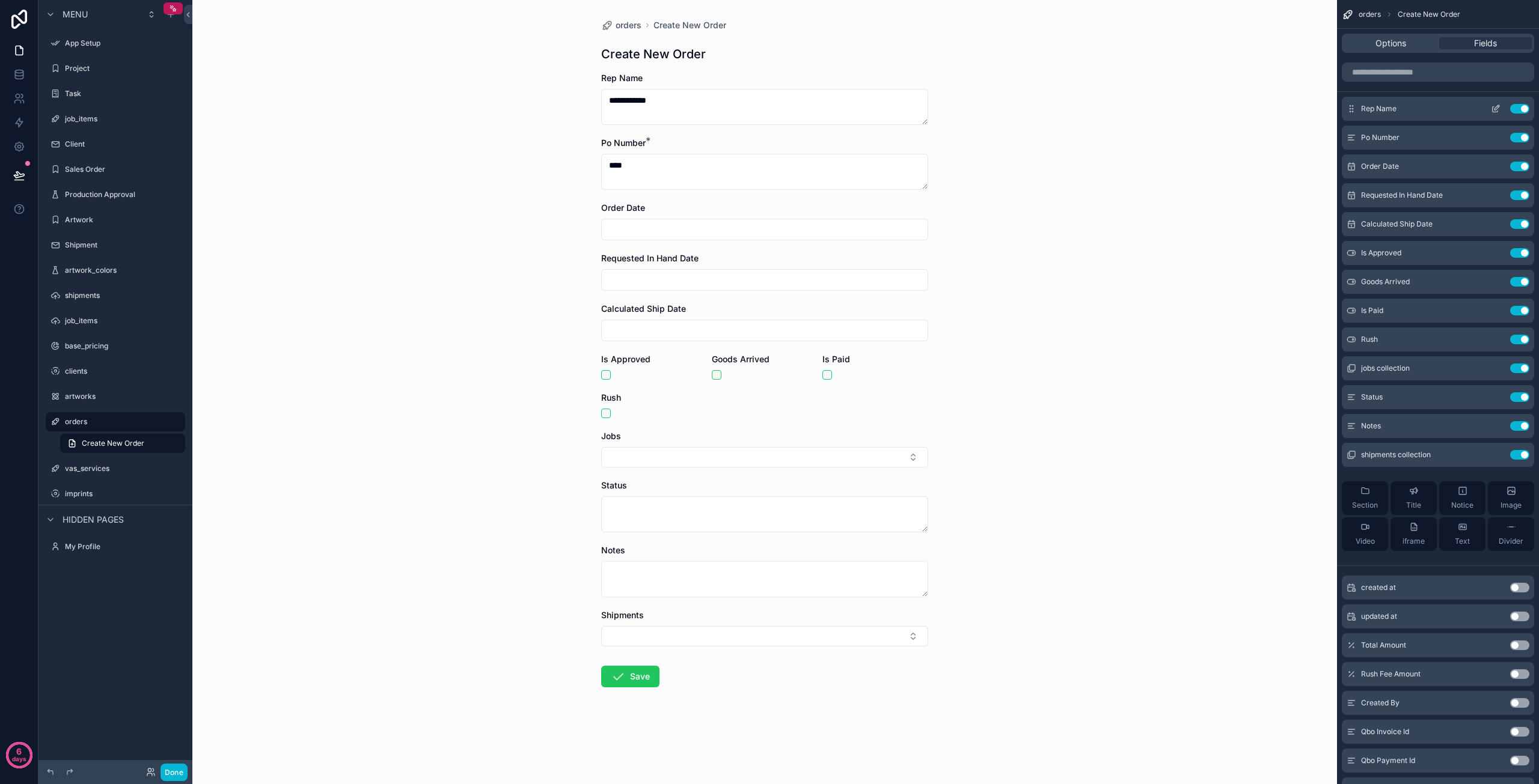
click at [1522, 109] on button "Use setting" at bounding box center [1520, 109] width 20 height 10
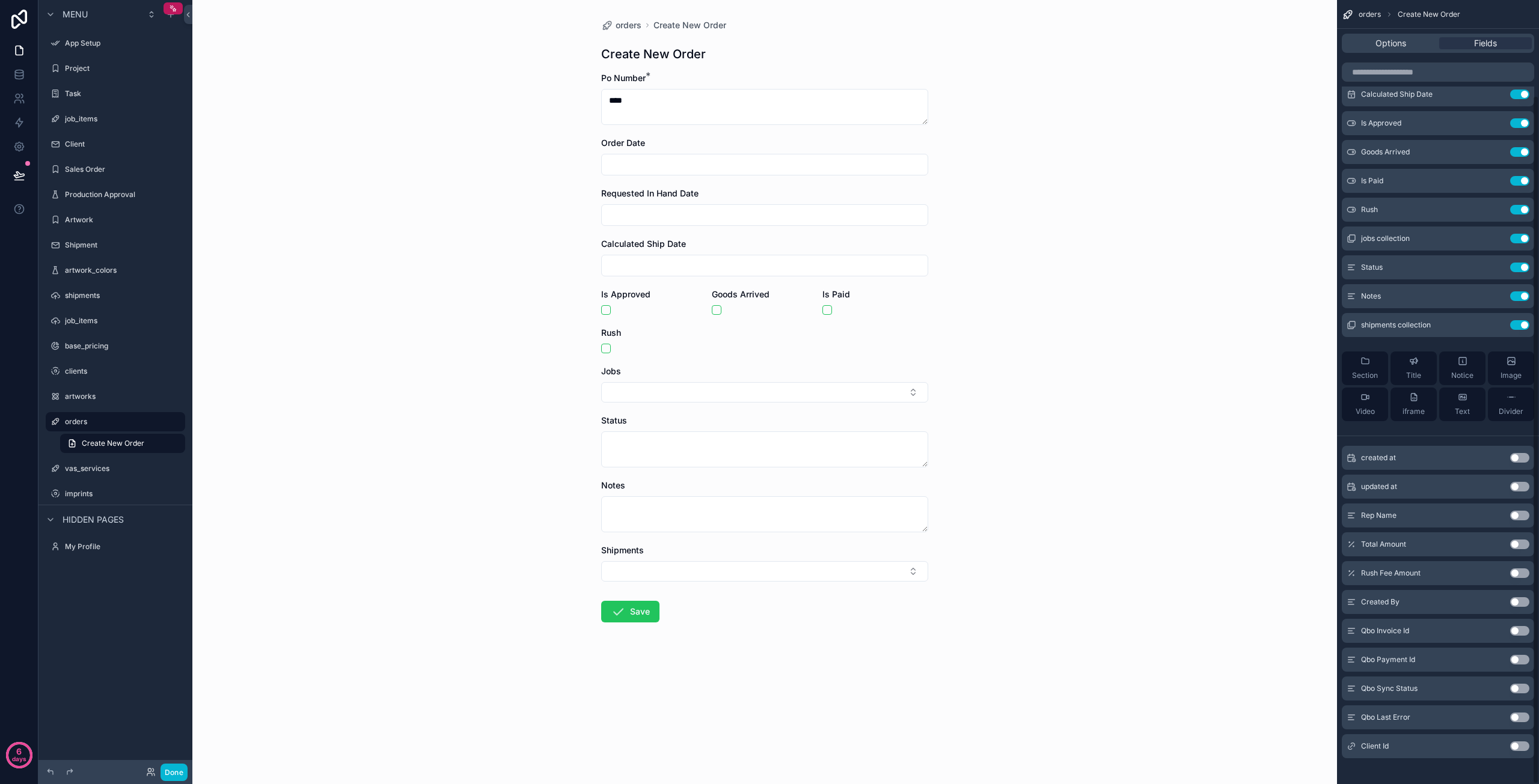
scroll to position [108, 0]
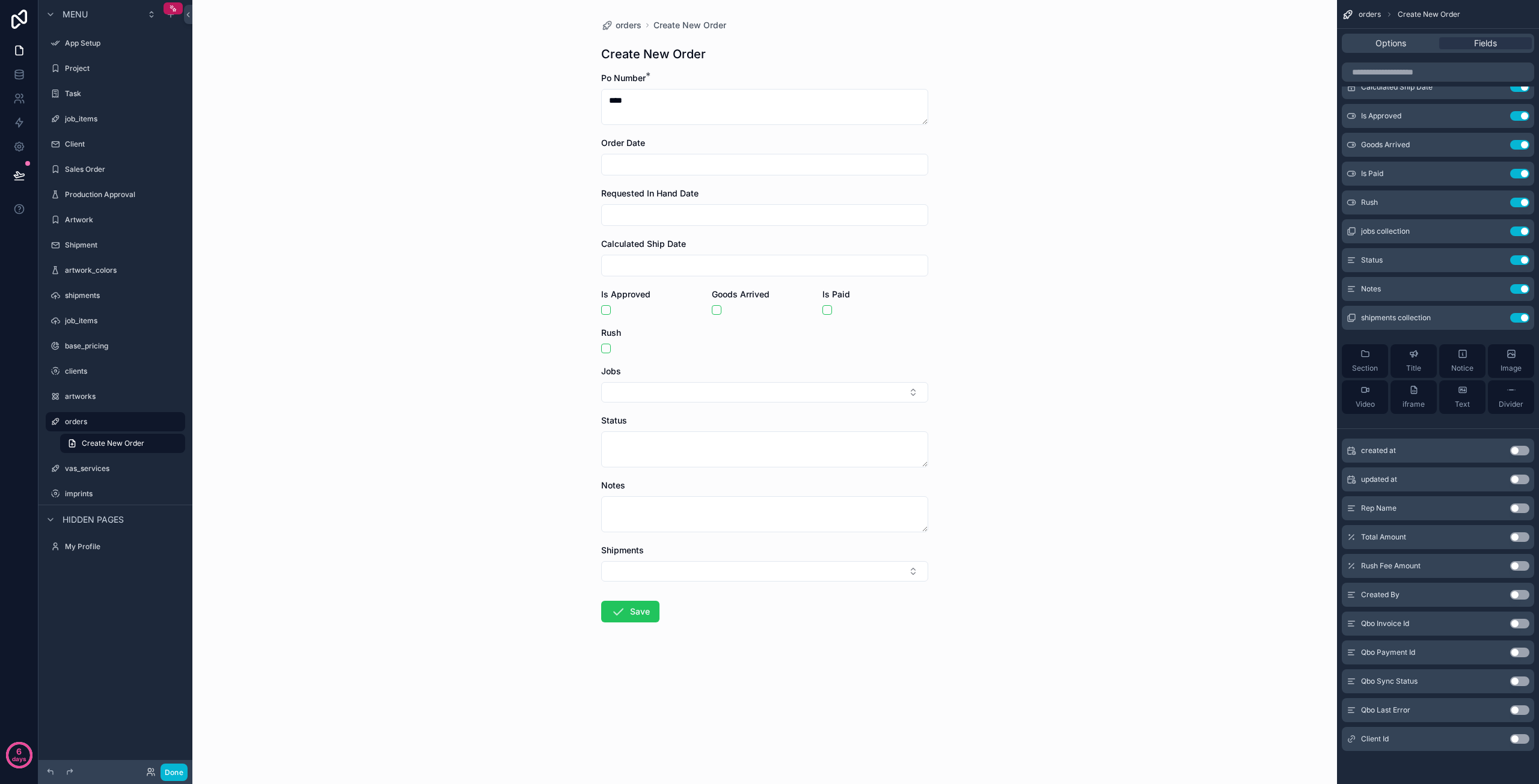
click at [1520, 740] on button "Use setting" at bounding box center [1520, 740] width 20 height 10
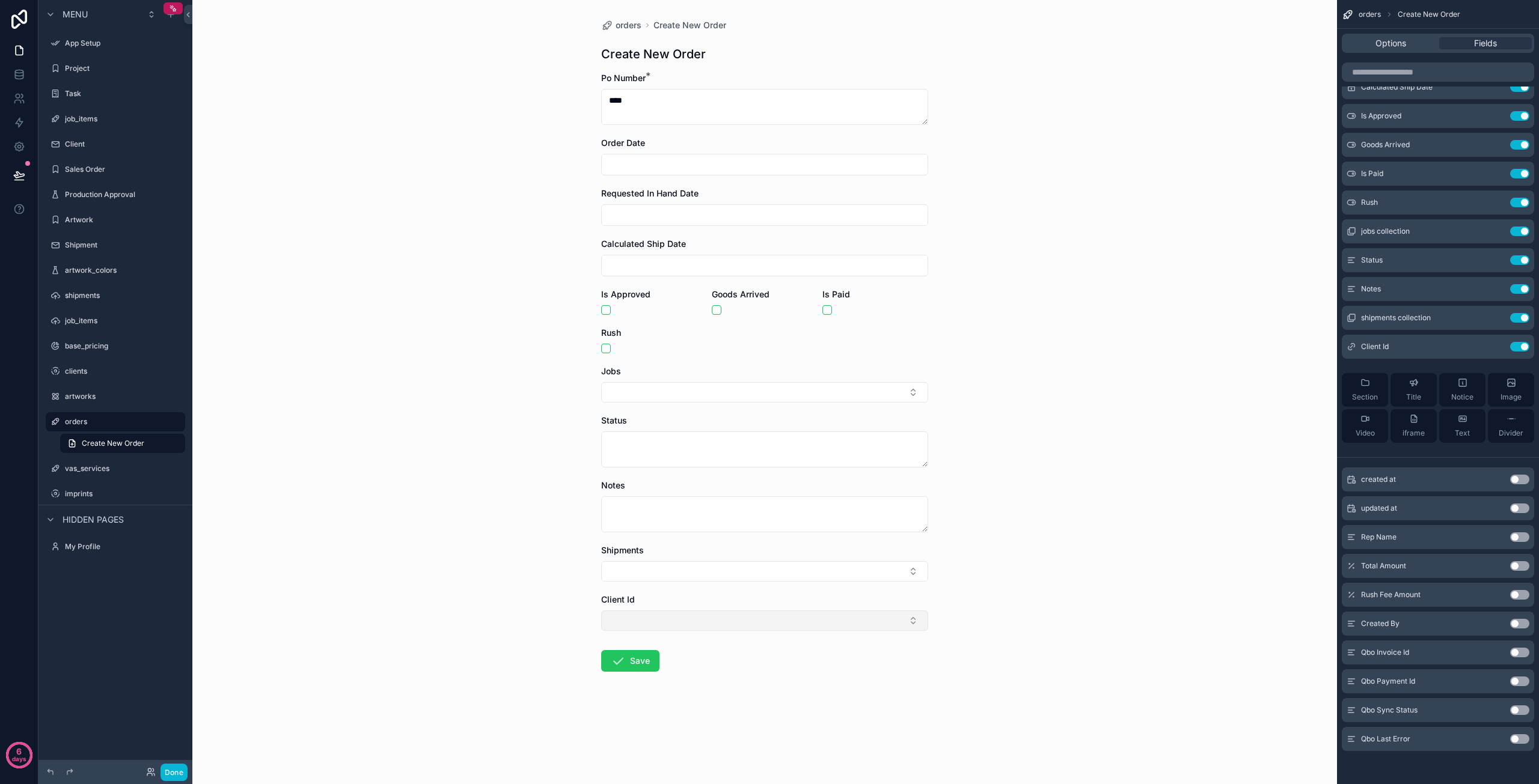
click at [893, 618] on button "Select Button" at bounding box center [765, 621] width 327 height 21
type input "*"
type input "****"
click at [696, 661] on div "Sobo Concepts" at bounding box center [765, 668] width 321 height 20
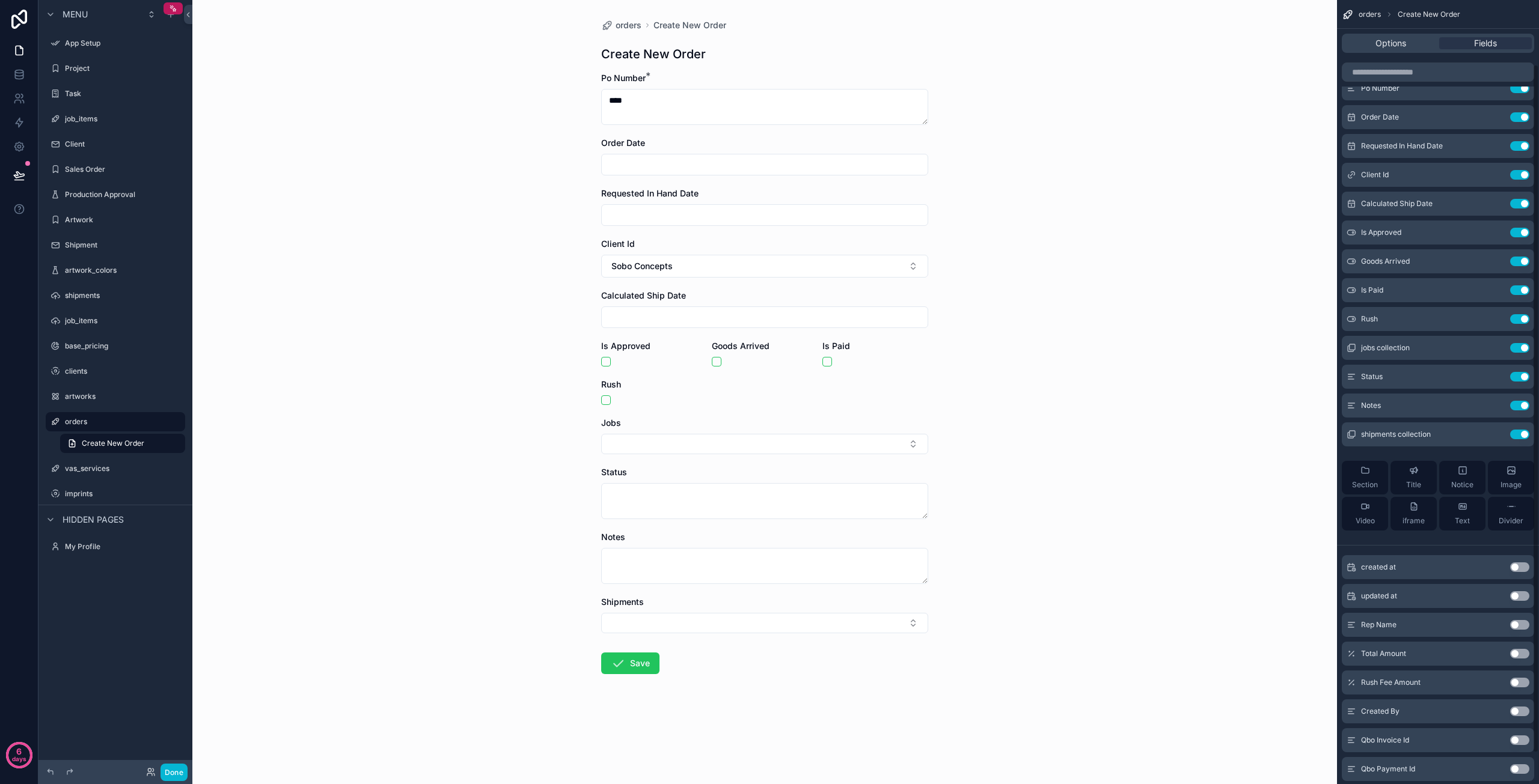
scroll to position [0, 0]
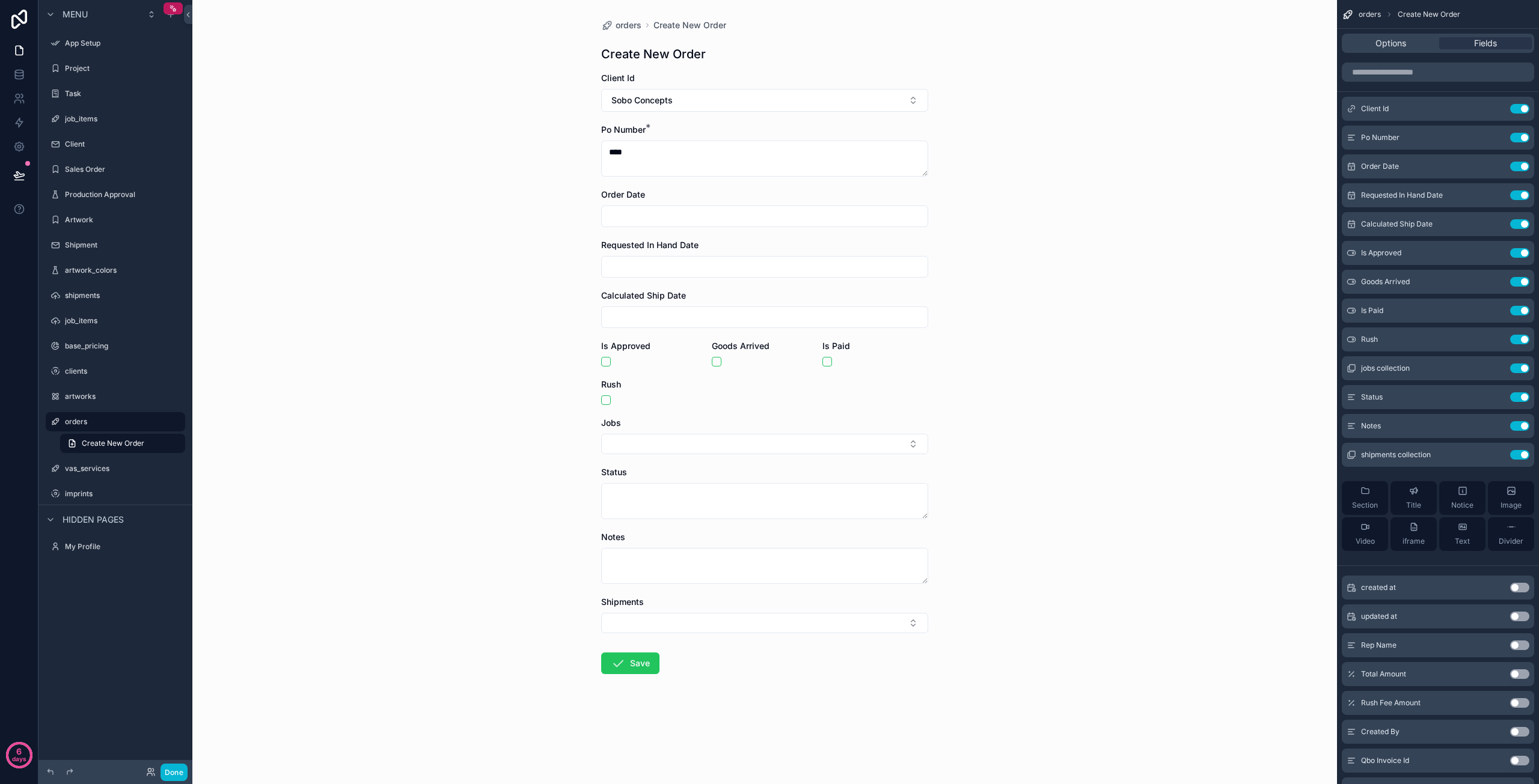
click at [712, 216] on input "scrollable content" at bounding box center [765, 215] width 326 height 17
click at [714, 219] on input "scrollable content" at bounding box center [765, 215] width 326 height 17
click at [720, 344] on button "8" at bounding box center [721, 342] width 22 height 22
type input "********"
click at [723, 340] on button "8" at bounding box center [721, 342] width 22 height 22
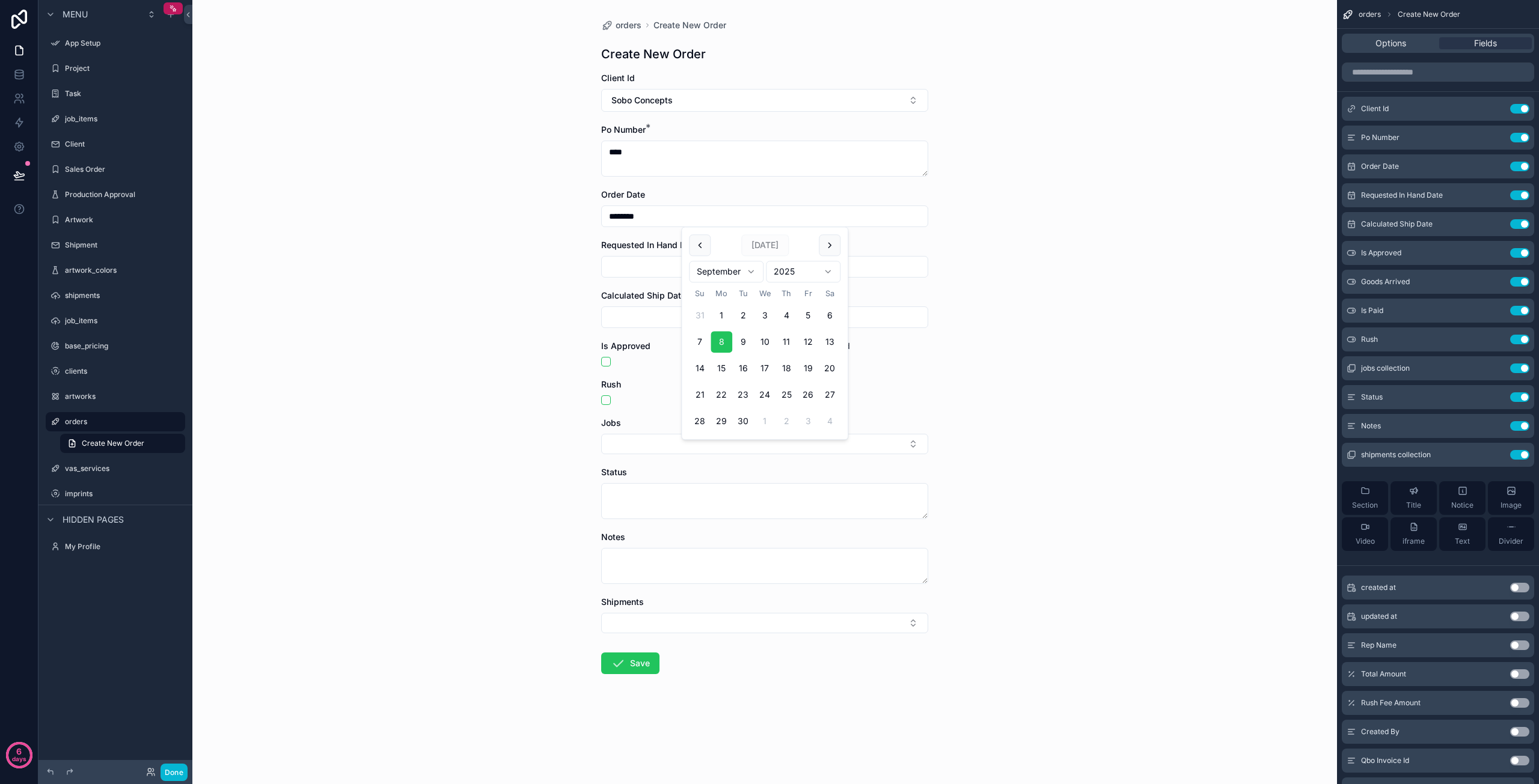
click at [664, 267] on input "scrollable content" at bounding box center [765, 267] width 326 height 17
click at [810, 422] on button "19" at bounding box center [808, 420] width 22 height 22
type input "*********"
click at [644, 314] on input "scrollable content" at bounding box center [765, 317] width 326 height 17
click at [748, 467] on button "16" at bounding box center [743, 470] width 22 height 22
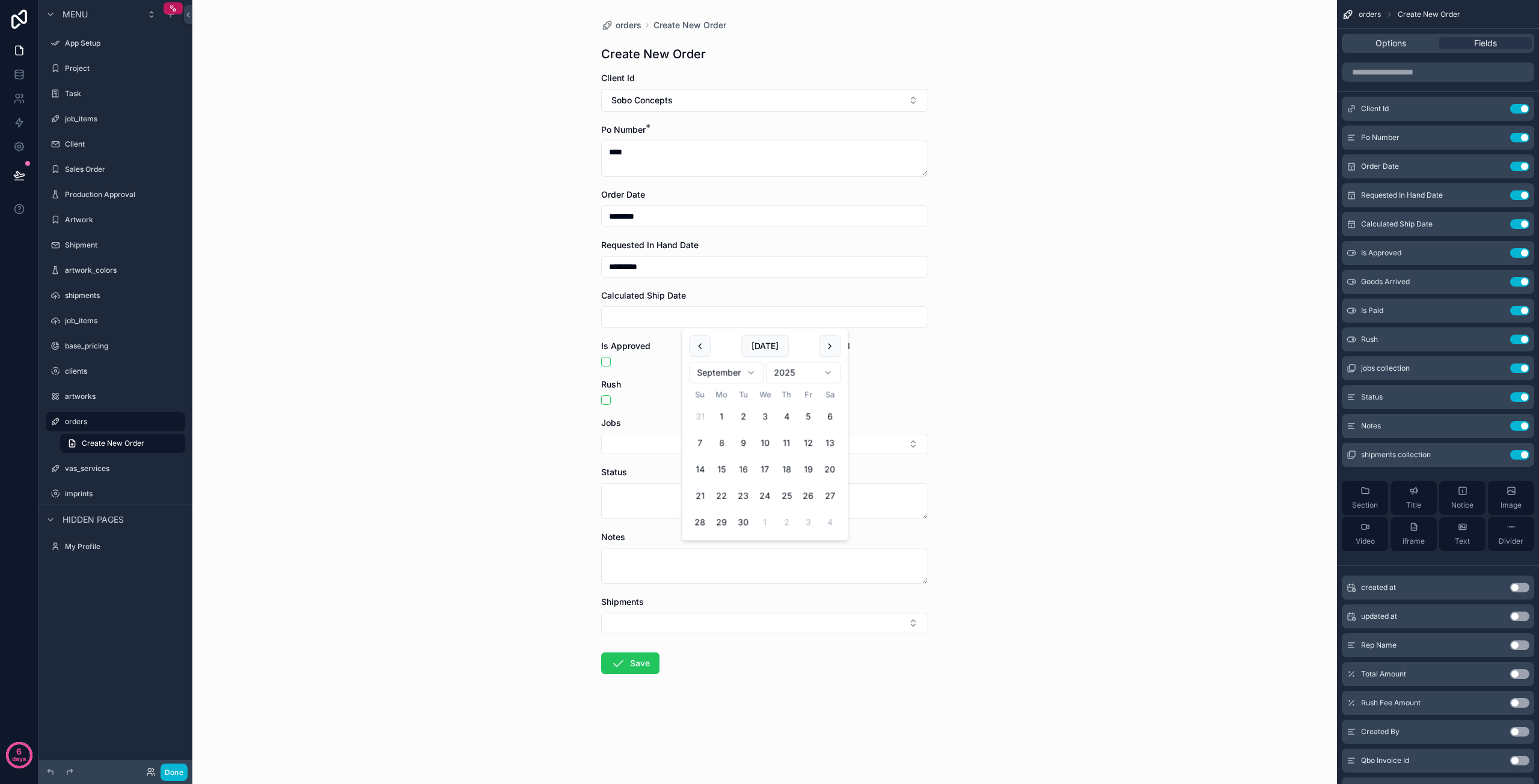
type input "*********"
click at [648, 383] on div "Rush" at bounding box center [765, 385] width 327 height 12
click at [662, 448] on button "Select Button" at bounding box center [765, 444] width 327 height 21
click at [709, 680] on form "Client Id Sobo Concepts Po Number * **** Order Date ******** Requested In Hand …" at bounding box center [765, 411] width 327 height 680
click at [634, 662] on button "Save" at bounding box center [630, 664] width 58 height 22
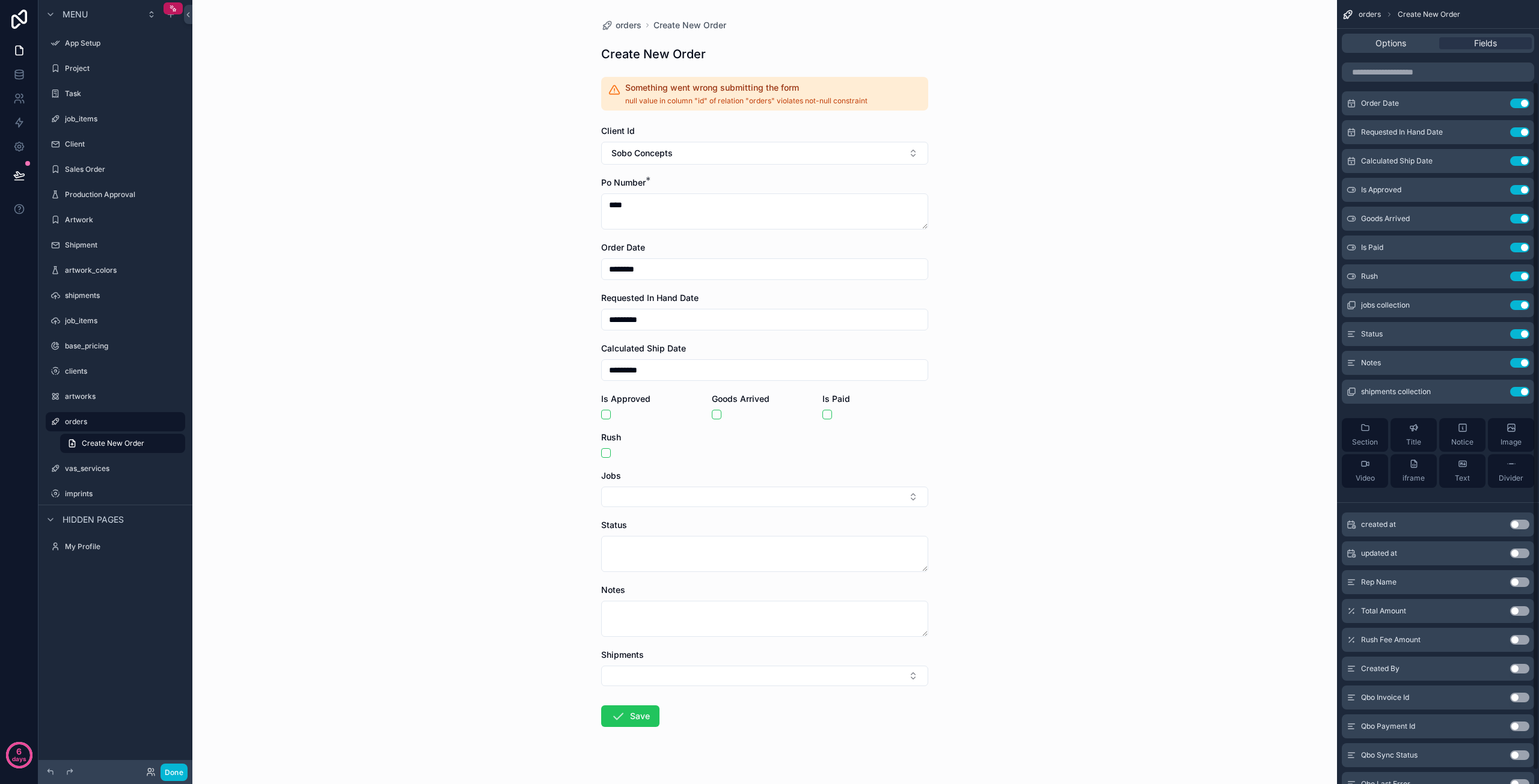
scroll to position [108, 0]
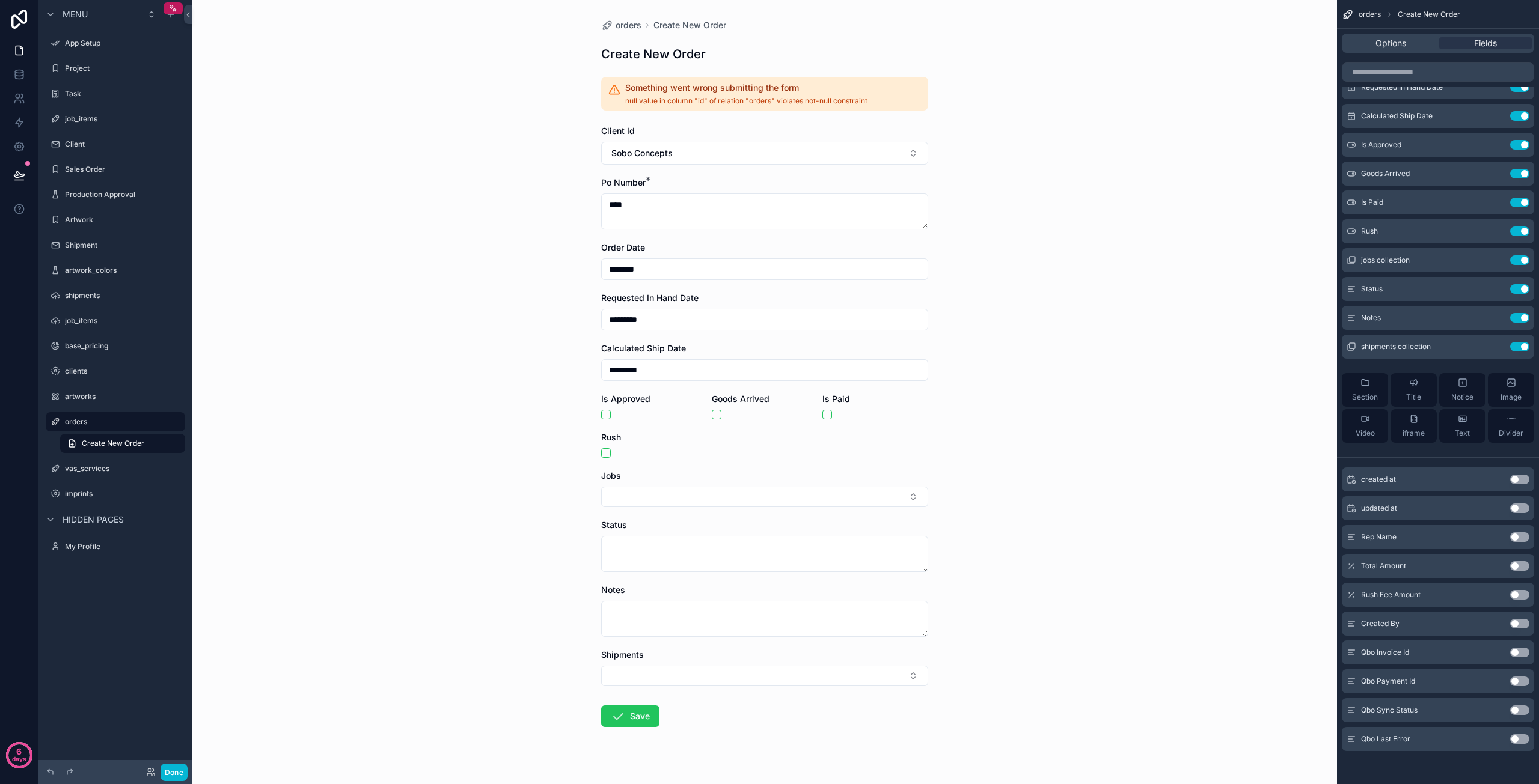
click at [1512, 534] on button "Use setting" at bounding box center [1520, 537] width 20 height 10
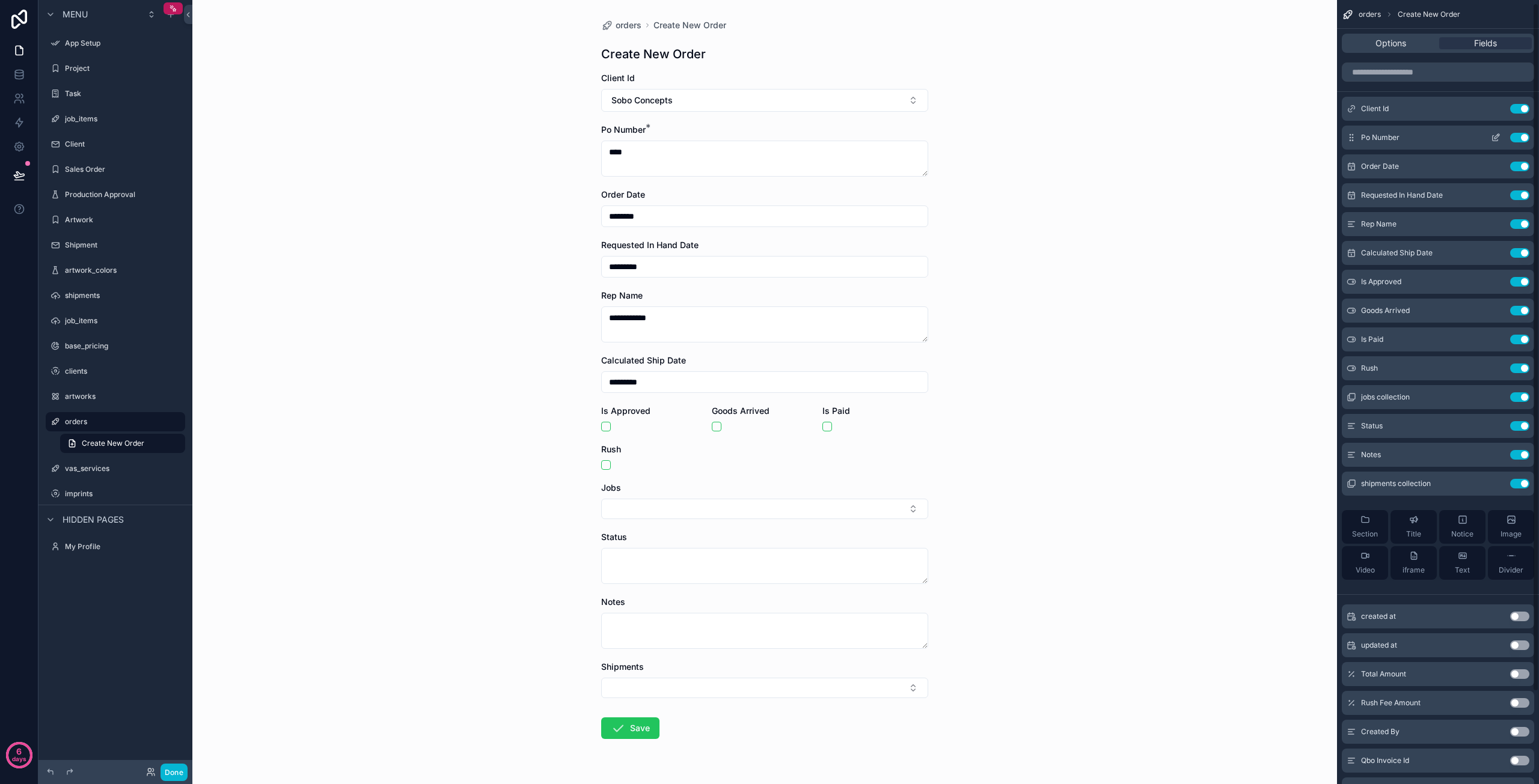
scroll to position [0, 0]
click at [613, 729] on icon "scrollable content" at bounding box center [618, 728] width 15 height 15
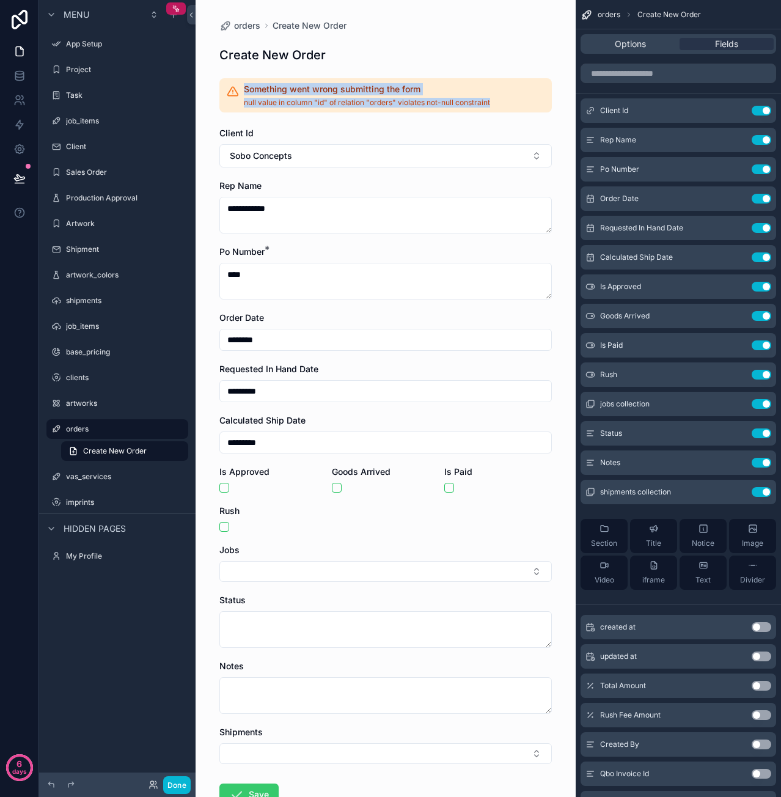
drag, startPoint x: 495, startPoint y: 106, endPoint x: 240, endPoint y: 90, distance: 255.3
click at [240, 90] on div "Something went wrong submitting the form null value in column "id" of relation …" at bounding box center [385, 95] width 332 height 34
copy div "Something went wrong submitting the form null value in column "id" of relation …"
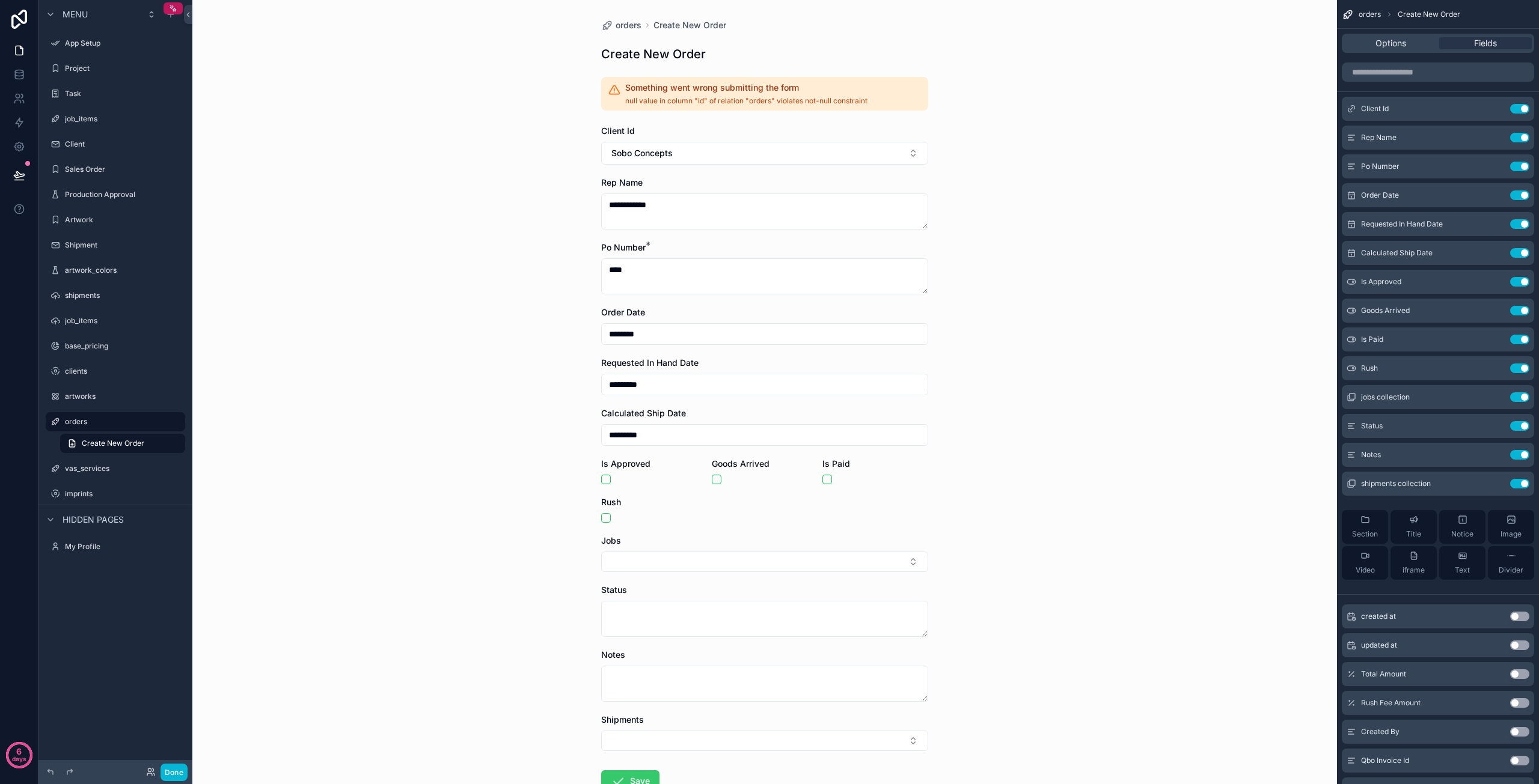
click at [1132, 286] on div "**********" at bounding box center [766, 392] width 1145 height 784
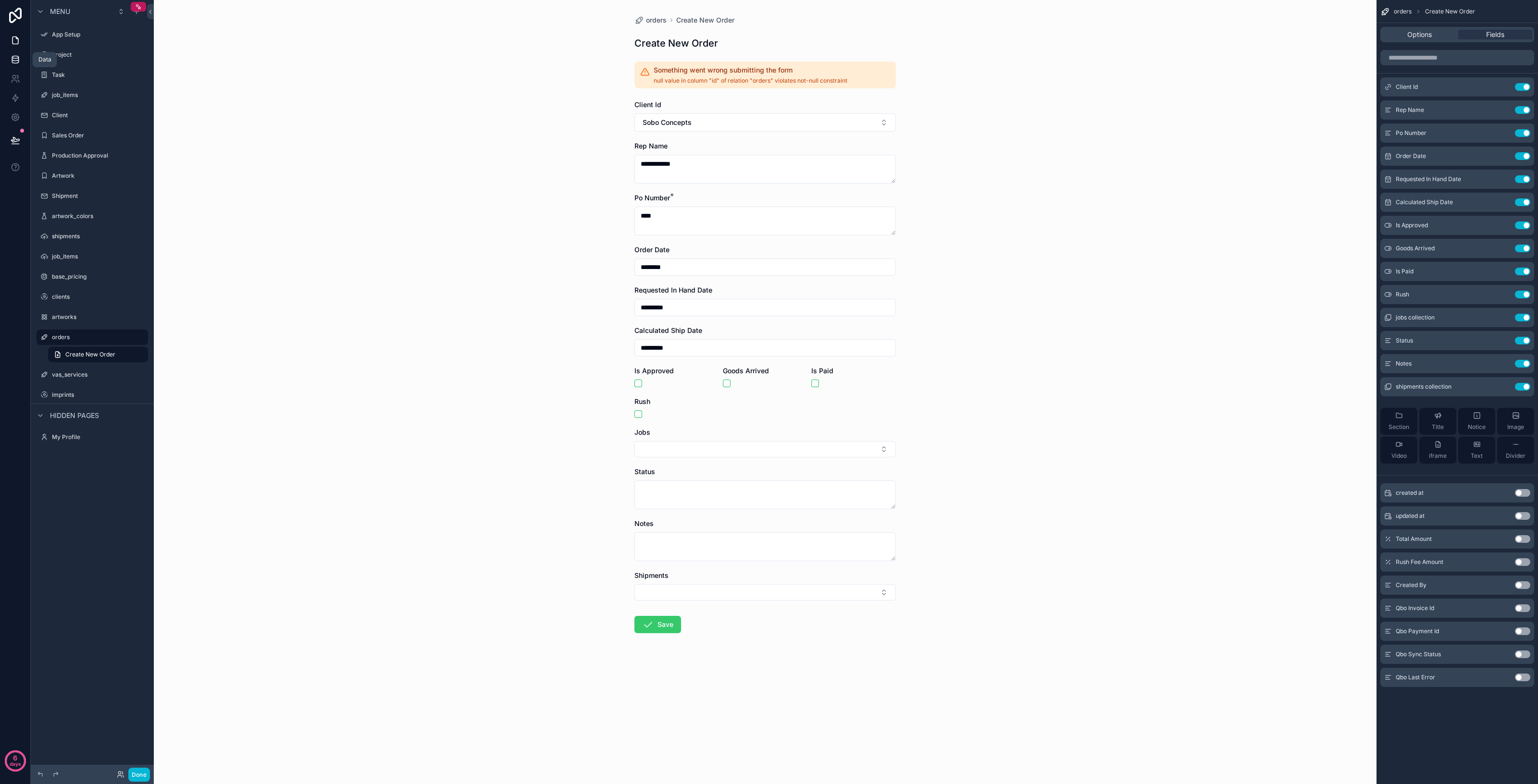
click at [8, 63] on link at bounding box center [15, 60] width 30 height 19
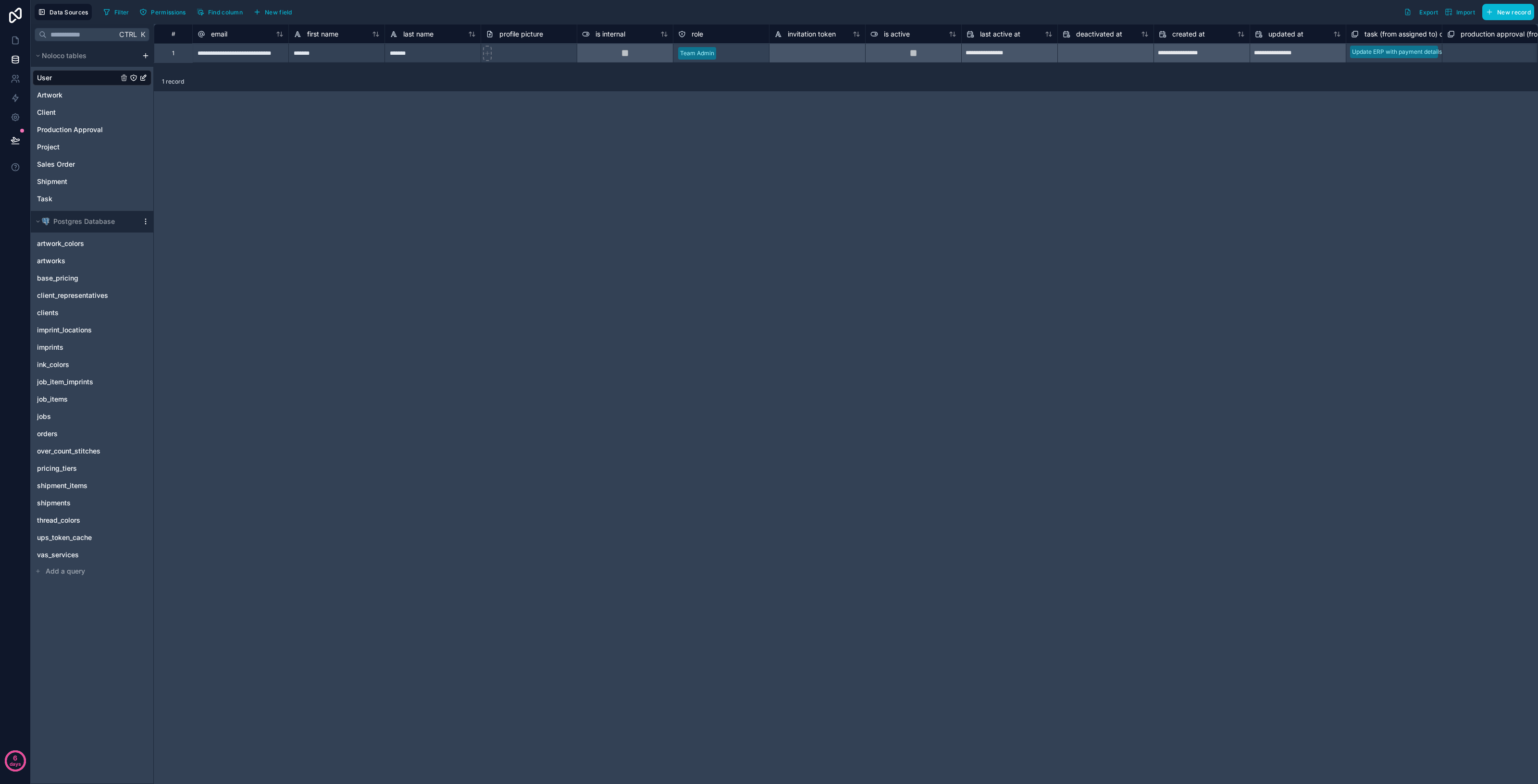
click at [146, 221] on icon "scrollable content" at bounding box center [146, 222] width 8 height 8
click at [197, 244] on span "Update details" at bounding box center [205, 241] width 92 height 8
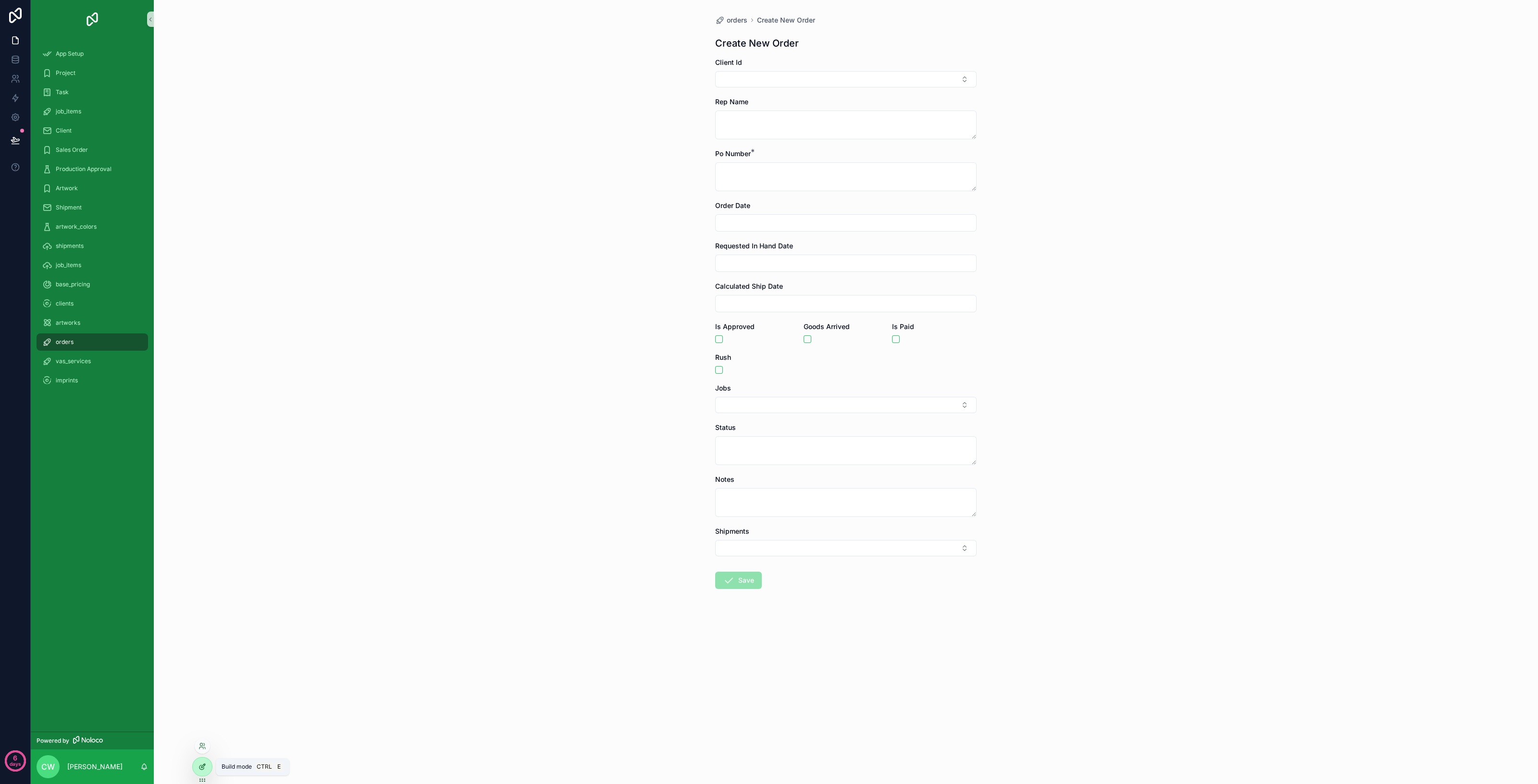
click at [199, 761] on div at bounding box center [202, 767] width 19 height 18
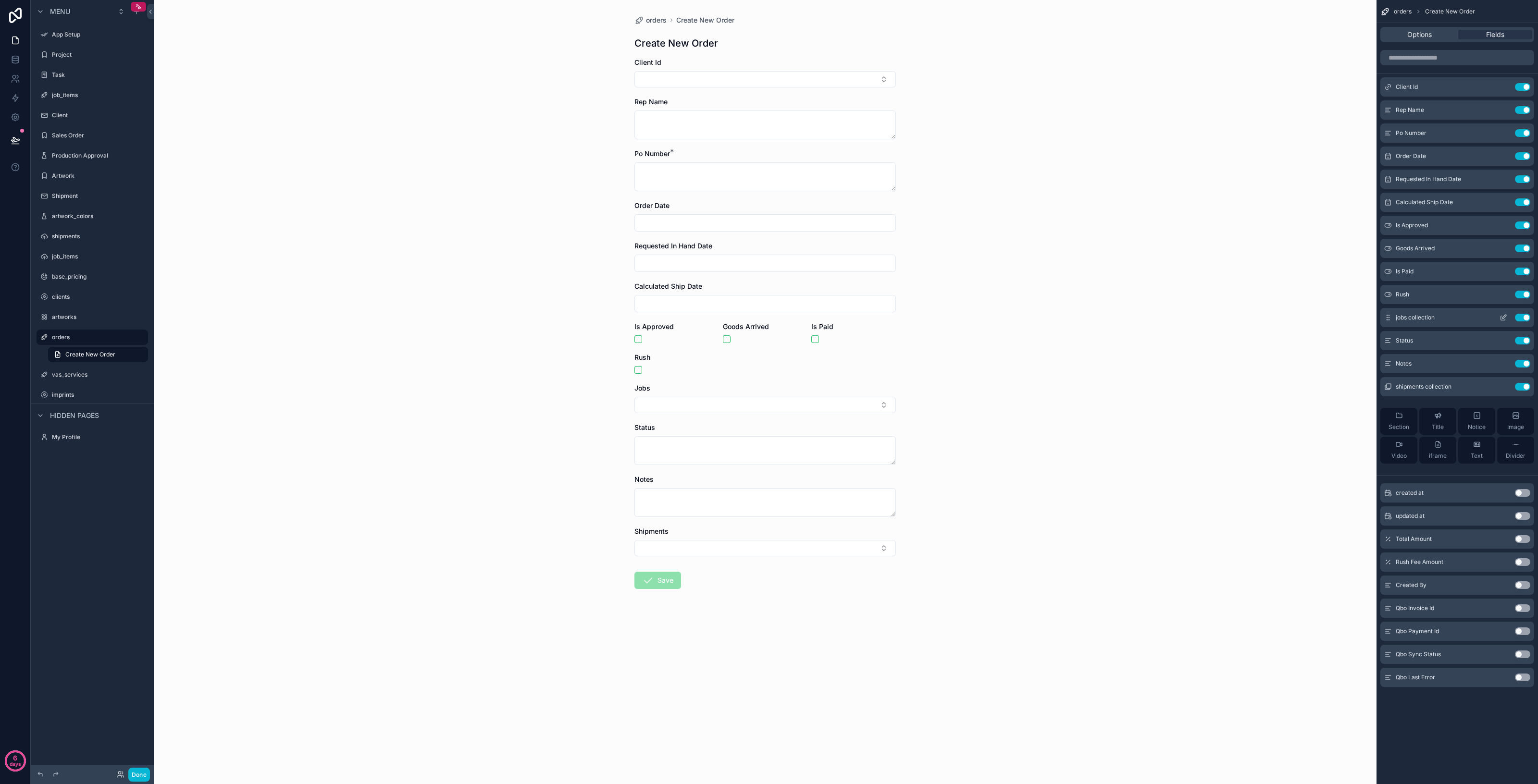
click at [1522, 316] on button "Use setting" at bounding box center [1523, 318] width 16 height 8
click at [1525, 362] on button "Use setting" at bounding box center [1523, 364] width 16 height 8
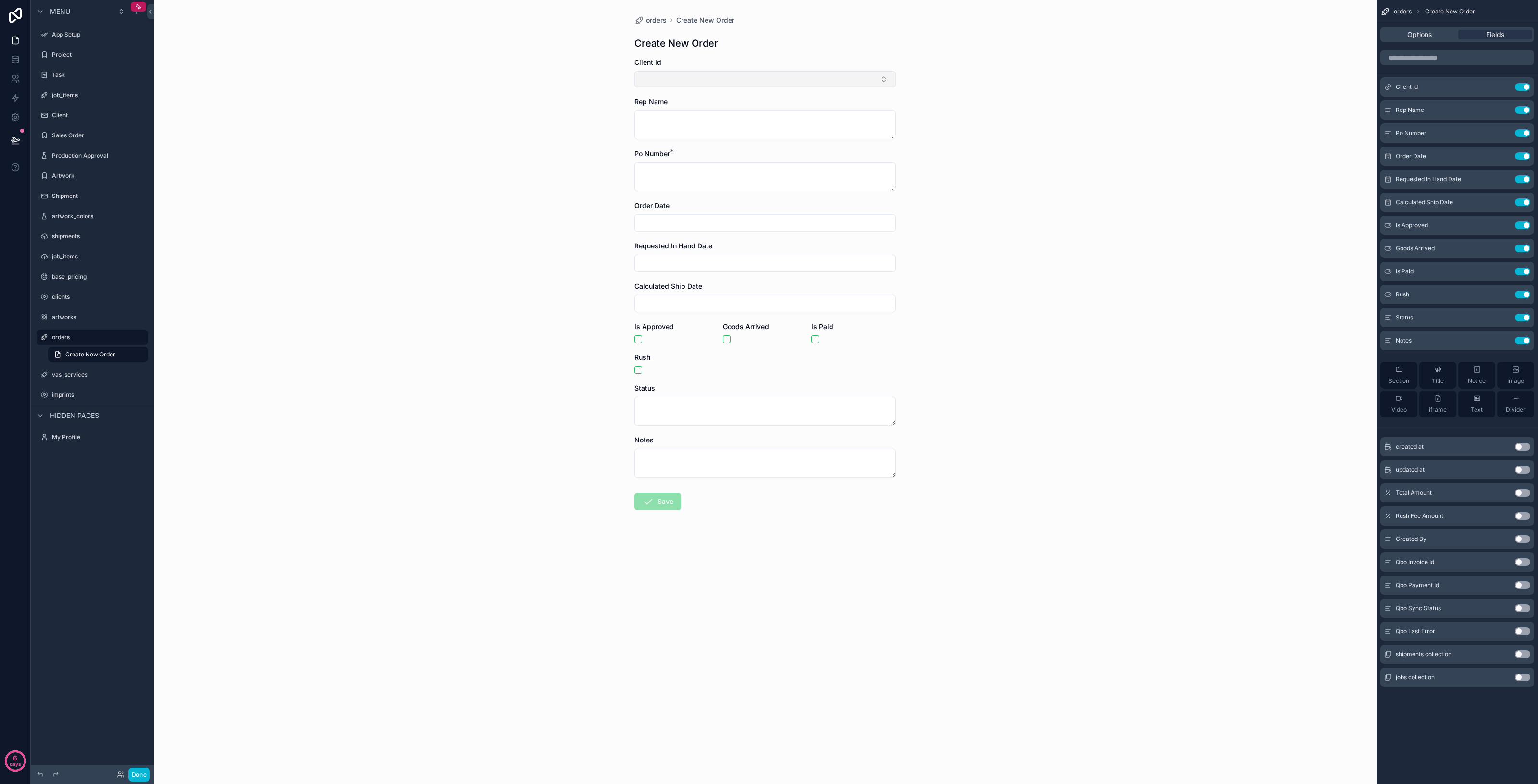
click at [695, 75] on button "Select Button" at bounding box center [765, 79] width 261 height 17
type input "****"
click at [676, 112] on span "Sobo Concepts" at bounding box center [666, 117] width 49 height 9
click at [676, 116] on textarea "scrollable content" at bounding box center [765, 127] width 261 height 29
click at [674, 120] on textarea "scrollable content" at bounding box center [765, 127] width 261 height 29
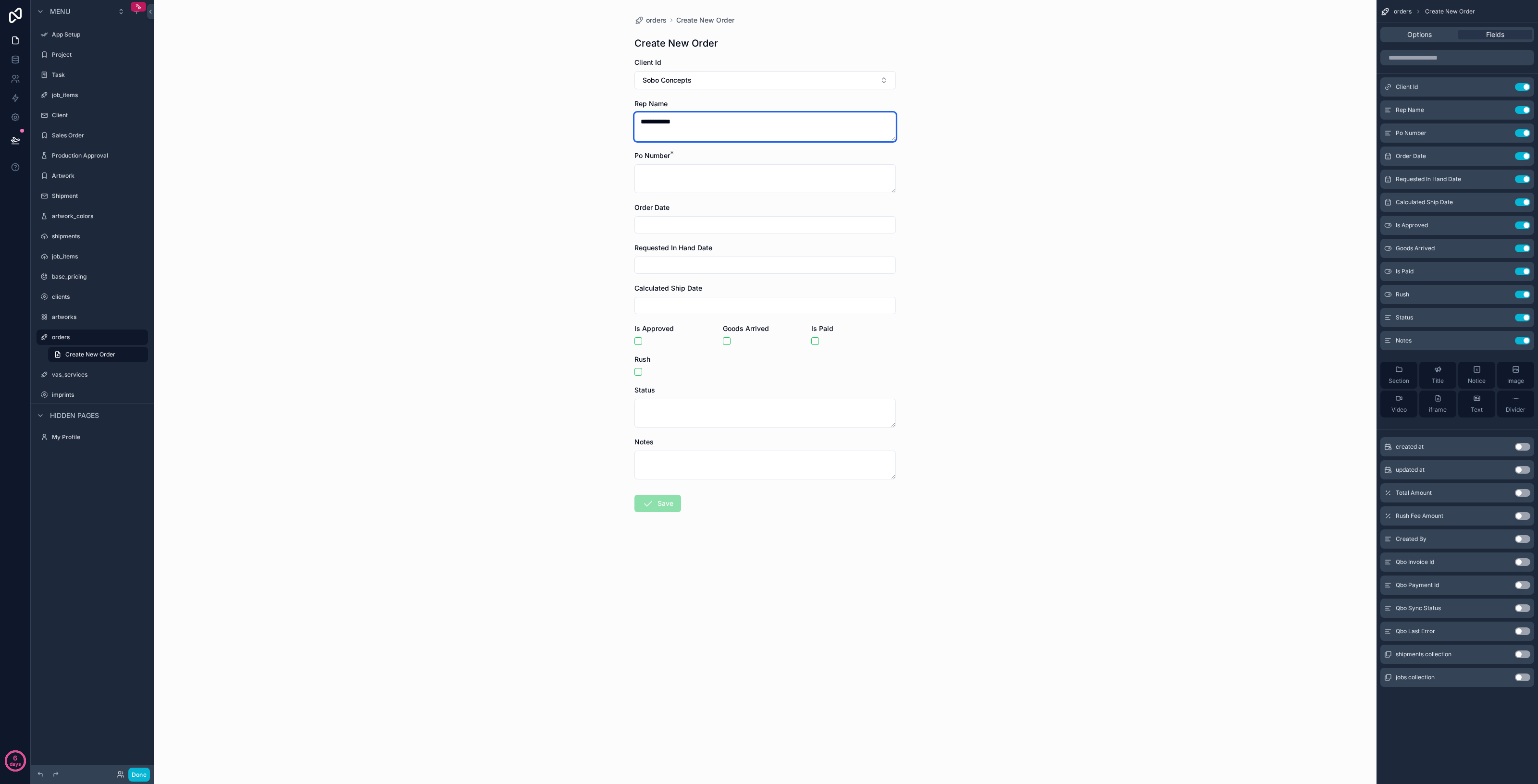
click at [690, 124] on textarea "**********" at bounding box center [765, 127] width 261 height 29
type textarea "**********"
click at [551, 416] on div "**********" at bounding box center [765, 392] width 1223 height 784
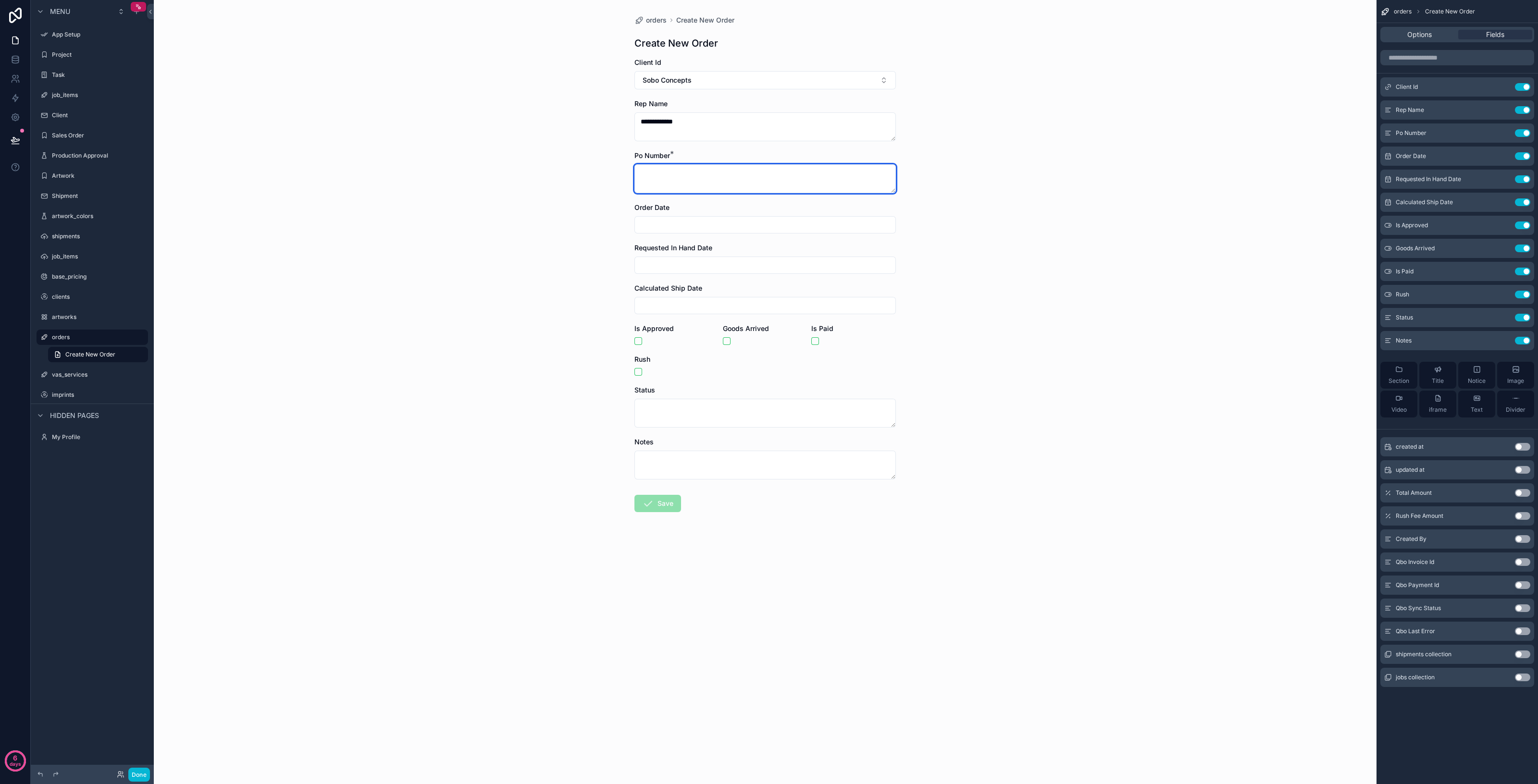
click at [680, 178] on textarea "scrollable content" at bounding box center [765, 179] width 261 height 29
type textarea "*****"
click at [659, 501] on button "Save" at bounding box center [658, 503] width 46 height 17
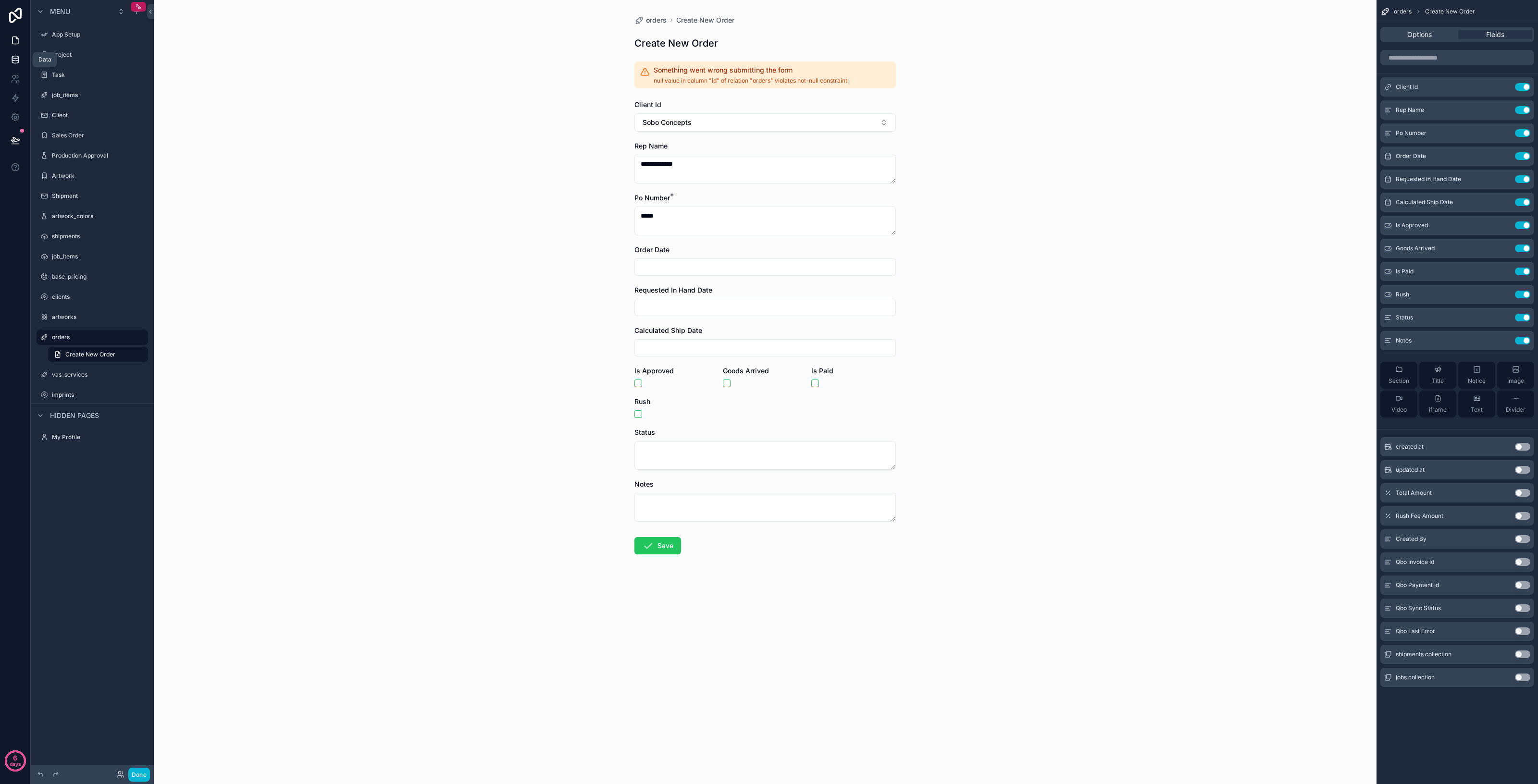
click at [19, 59] on icon at bounding box center [15, 60] width 9 height 9
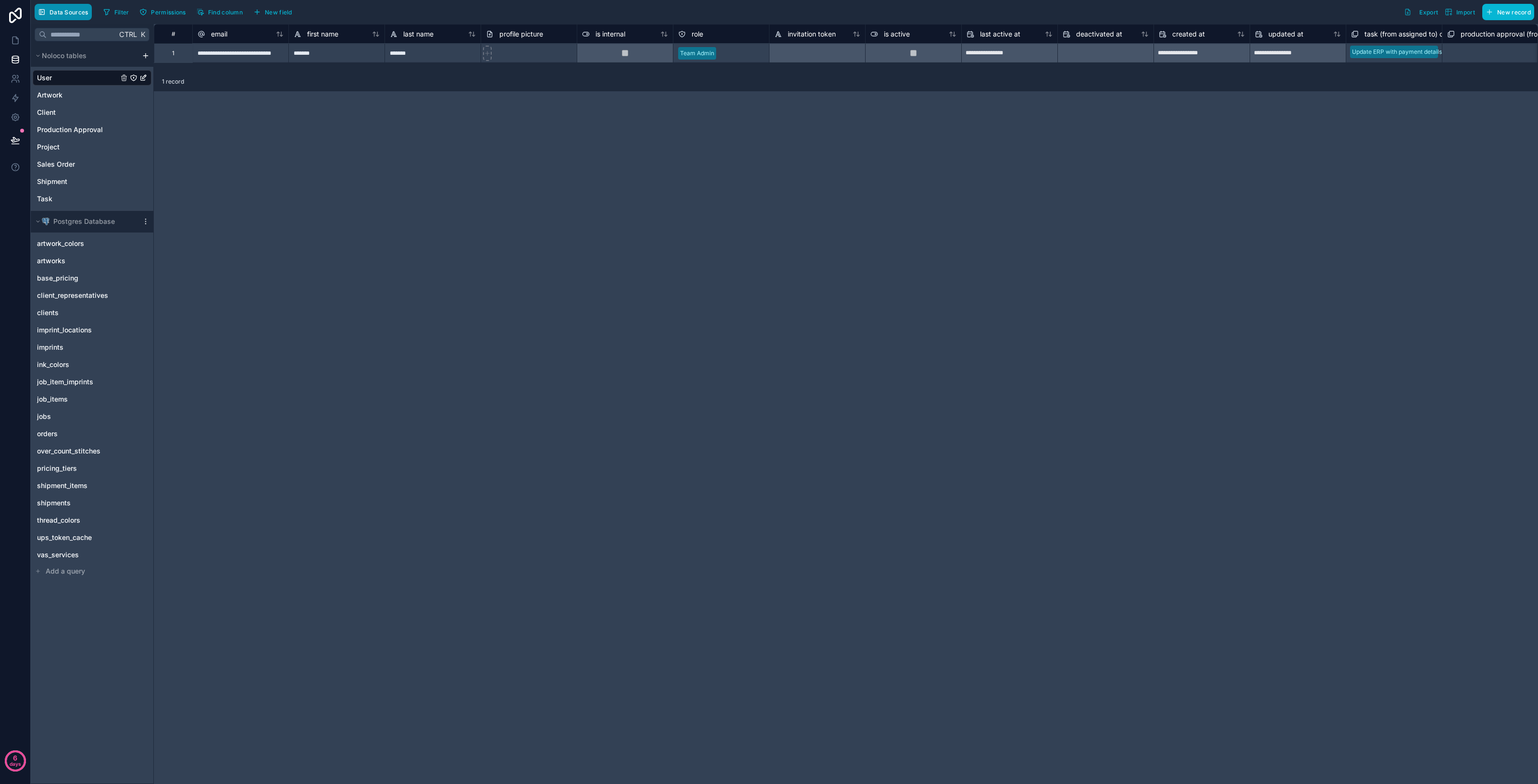
click at [77, 16] on span "Data Sources" at bounding box center [68, 12] width 39 height 7
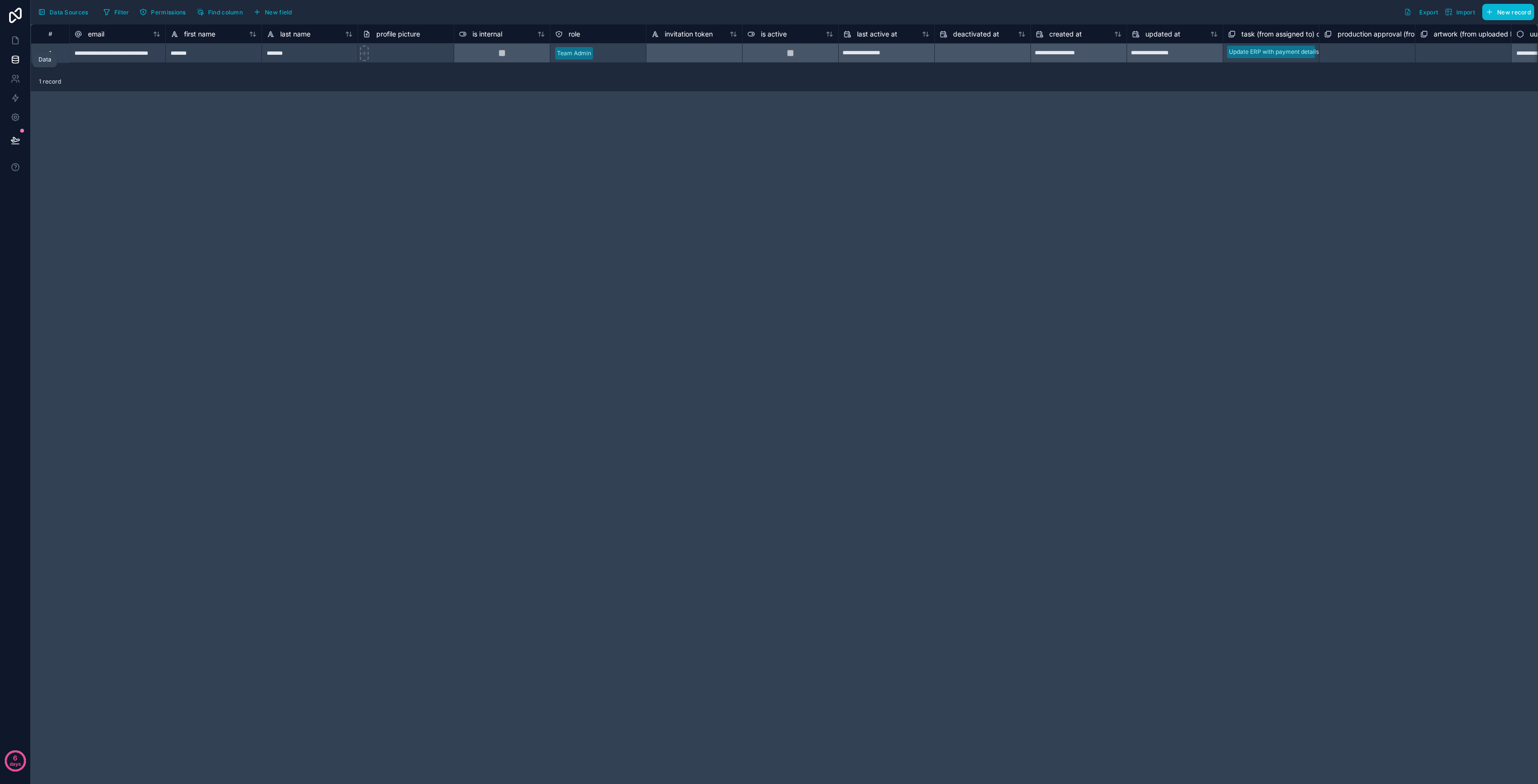
click at [16, 68] on link at bounding box center [15, 60] width 30 height 19
click at [17, 56] on icon at bounding box center [15, 57] width 6 height 2
click at [47, 62] on div "Data" at bounding box center [45, 60] width 13 height 8
click at [12, 61] on icon at bounding box center [15, 61] width 6 height 4
click at [168, 13] on span "Permissions" at bounding box center [168, 12] width 35 height 7
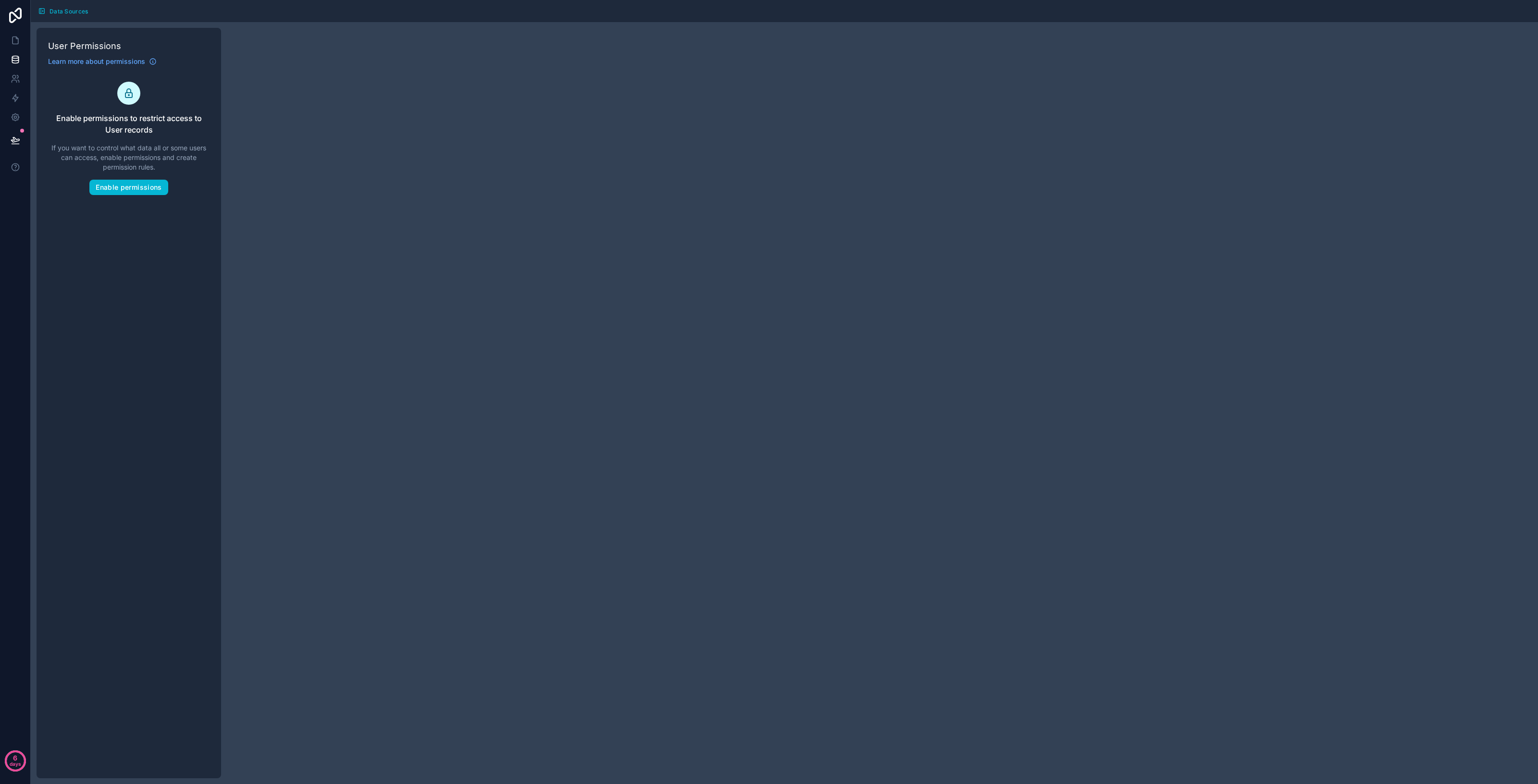
click at [276, 44] on div "User Permissions Learn more about permissions Enable permissions to restrict ac…" at bounding box center [784, 403] width 1507 height 762
click at [16, 63] on icon at bounding box center [15, 61] width 6 height 4
click at [17, 59] on icon at bounding box center [15, 60] width 9 height 9
click at [14, 17] on icon at bounding box center [15, 16] width 19 height 16
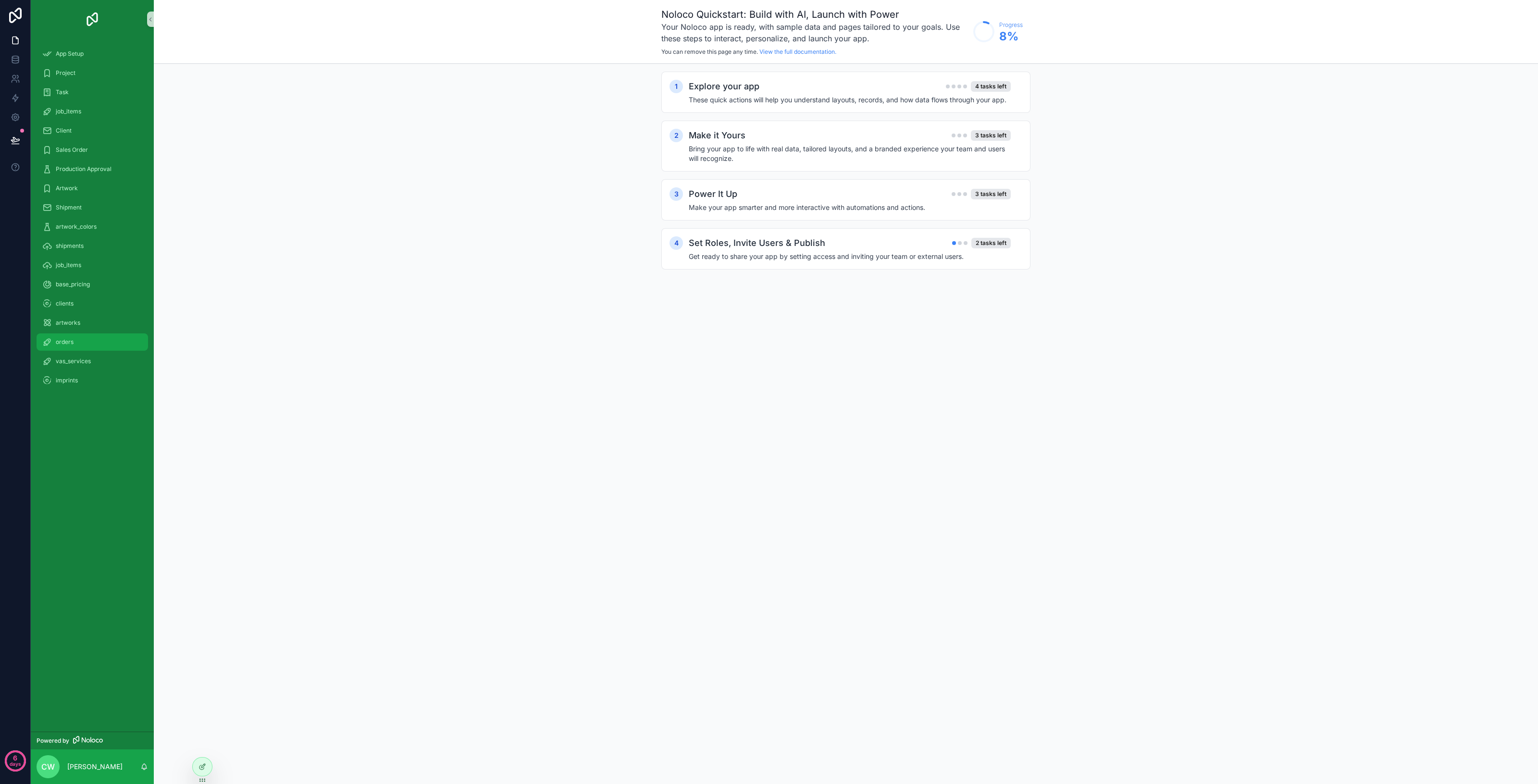
click at [80, 337] on div "orders" at bounding box center [92, 342] width 100 height 16
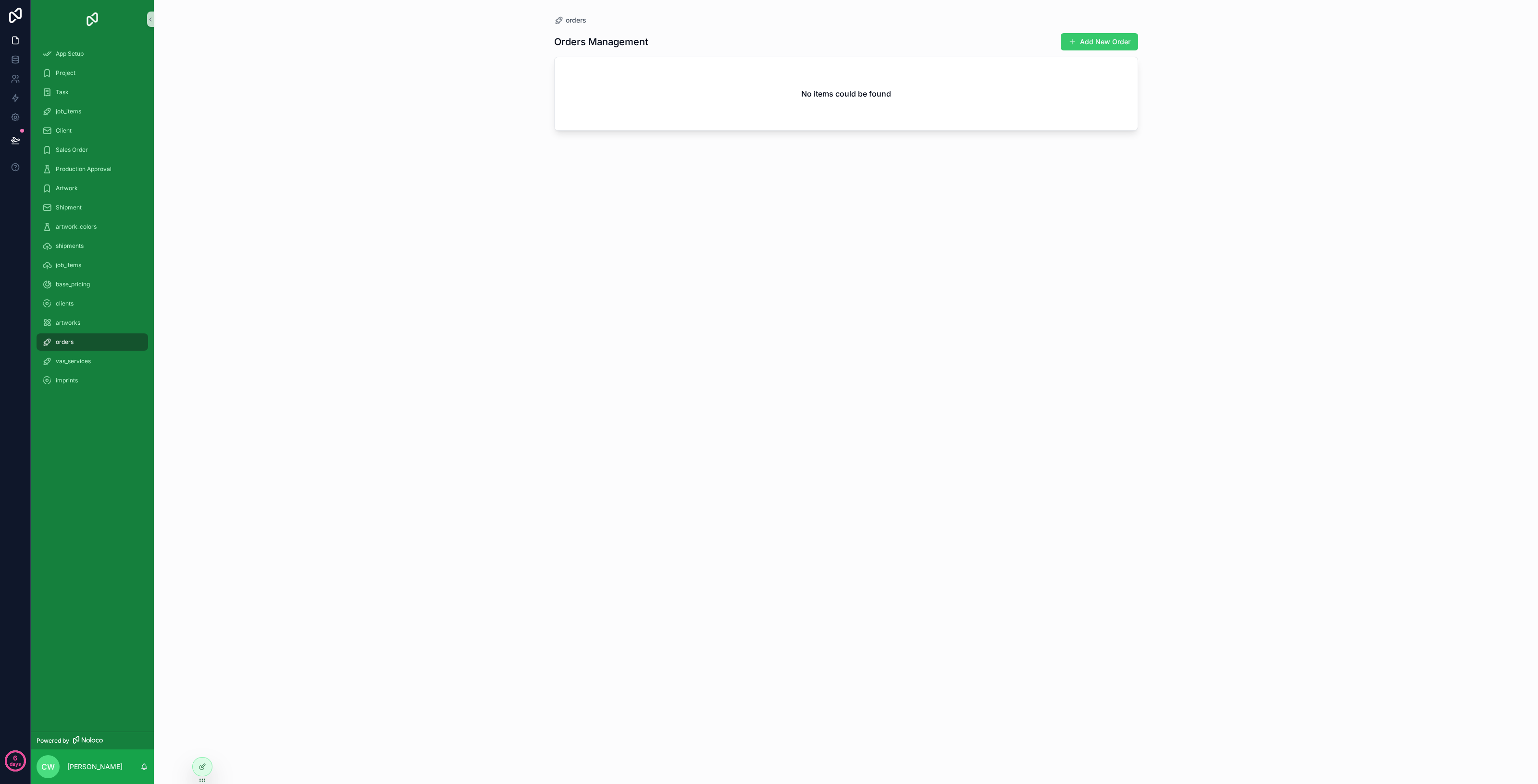
click at [1108, 42] on button "Add New Order" at bounding box center [1100, 42] width 77 height 17
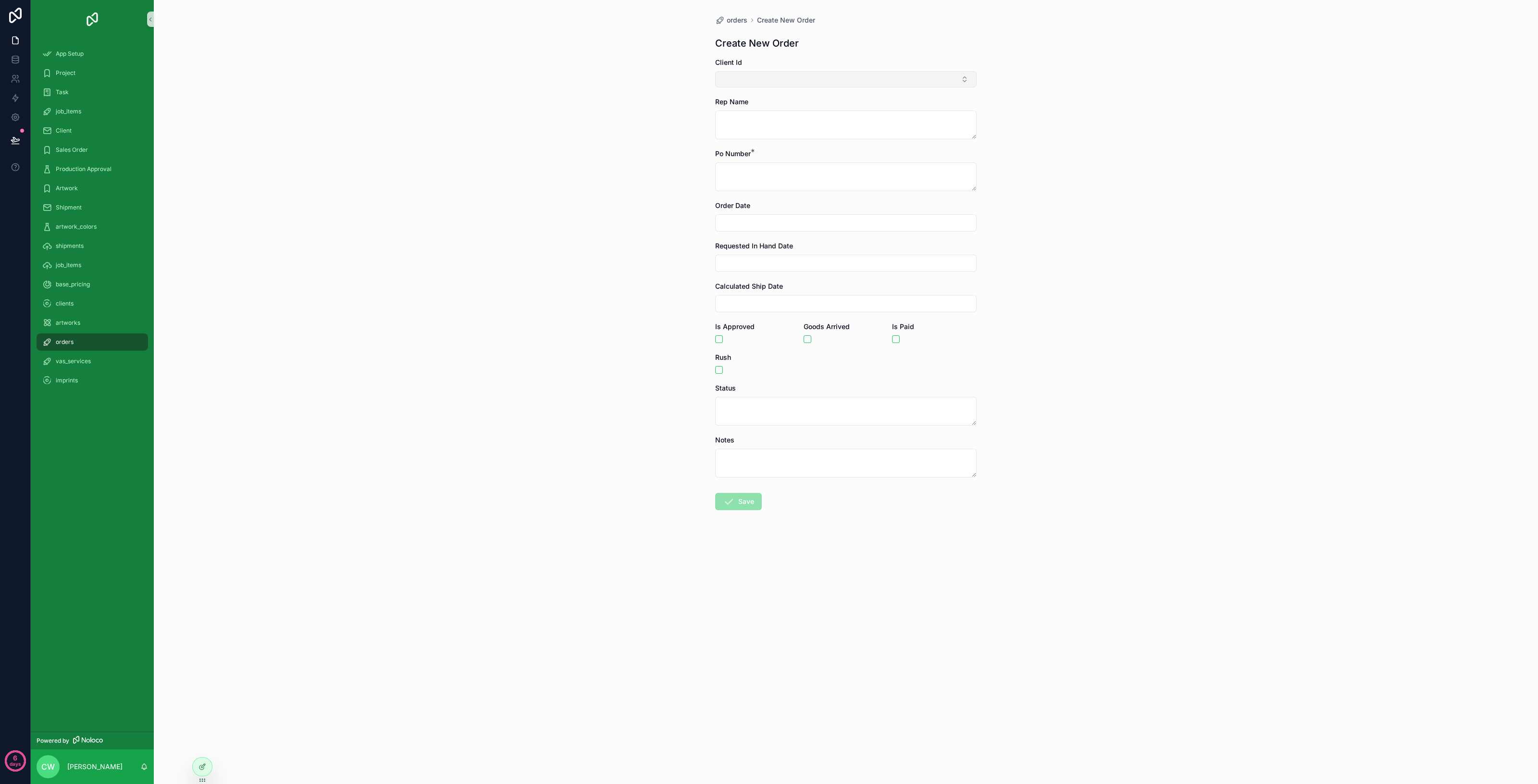
click at [753, 78] on button "Select Button" at bounding box center [846, 79] width 261 height 17
type input "****"
click at [754, 112] on span "Sobo Concepts" at bounding box center [746, 117] width 49 height 9
click at [754, 121] on textarea "scrollable content" at bounding box center [846, 127] width 261 height 29
type textarea "**********"
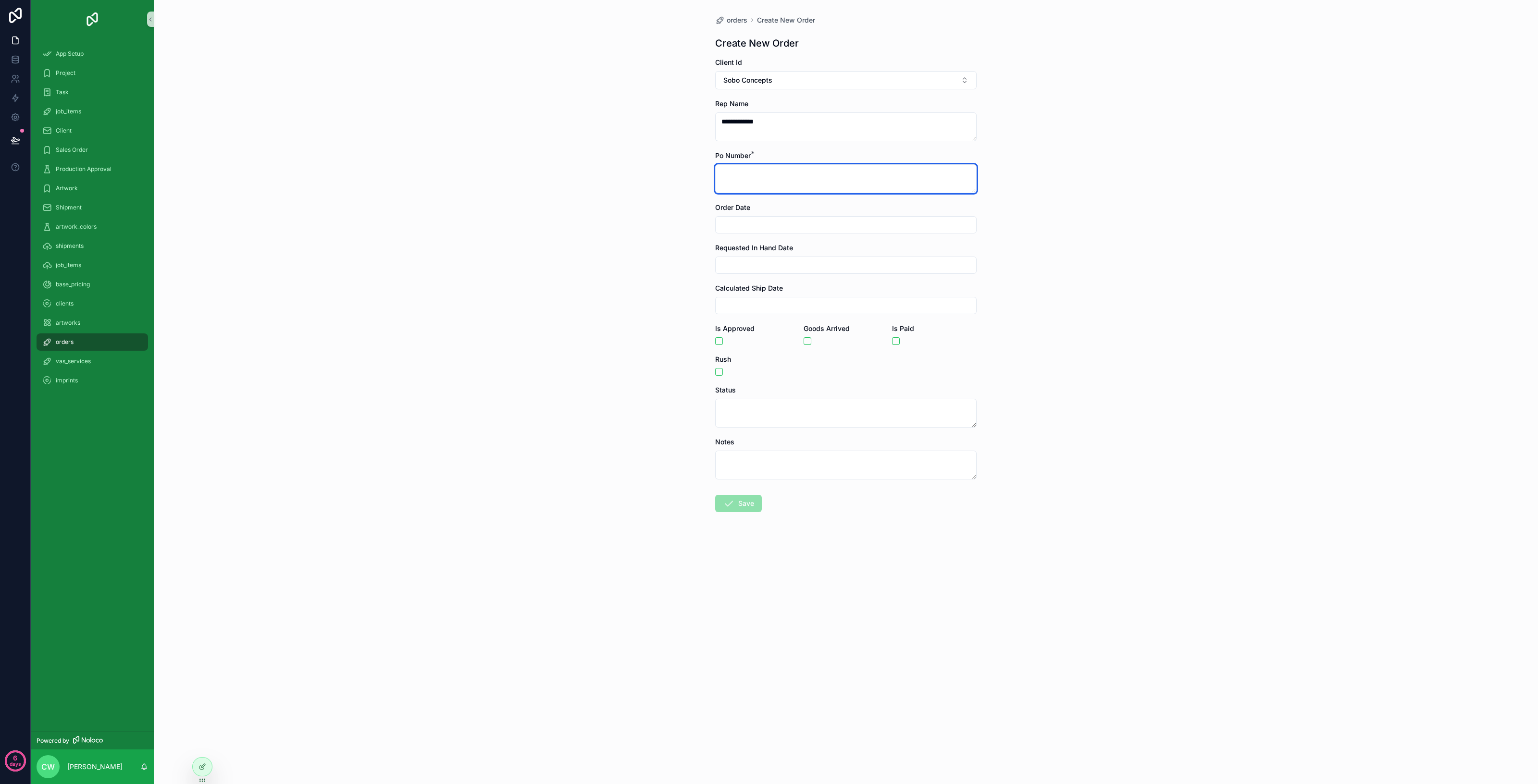
click at [756, 174] on textarea "scrollable content" at bounding box center [846, 179] width 261 height 29
type textarea "**********"
click at [740, 509] on button "Save" at bounding box center [738, 503] width 46 height 17
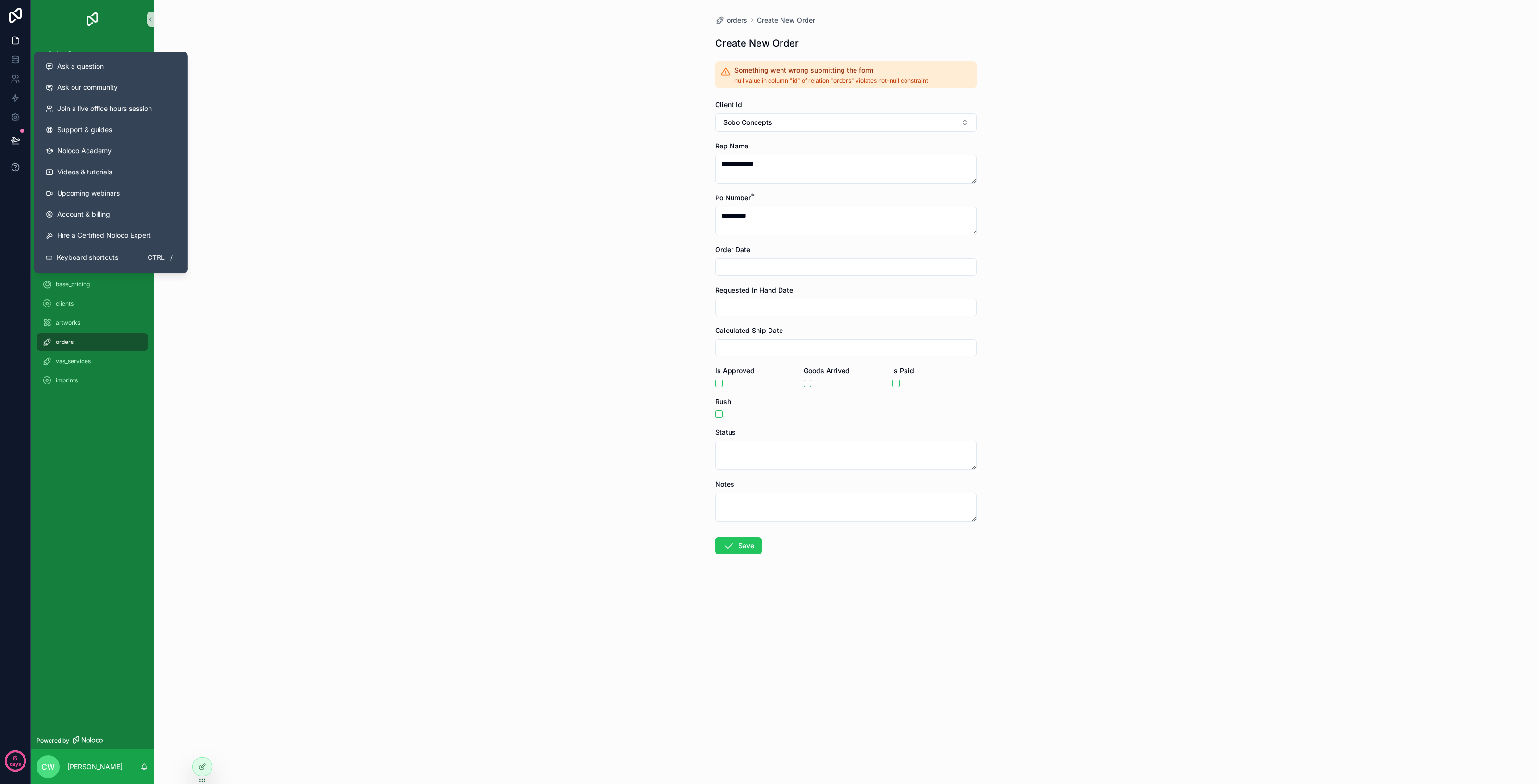
click at [17, 171] on icon at bounding box center [15, 167] width 9 height 9
click at [97, 68] on span "Ask a question" at bounding box center [80, 66] width 46 height 9
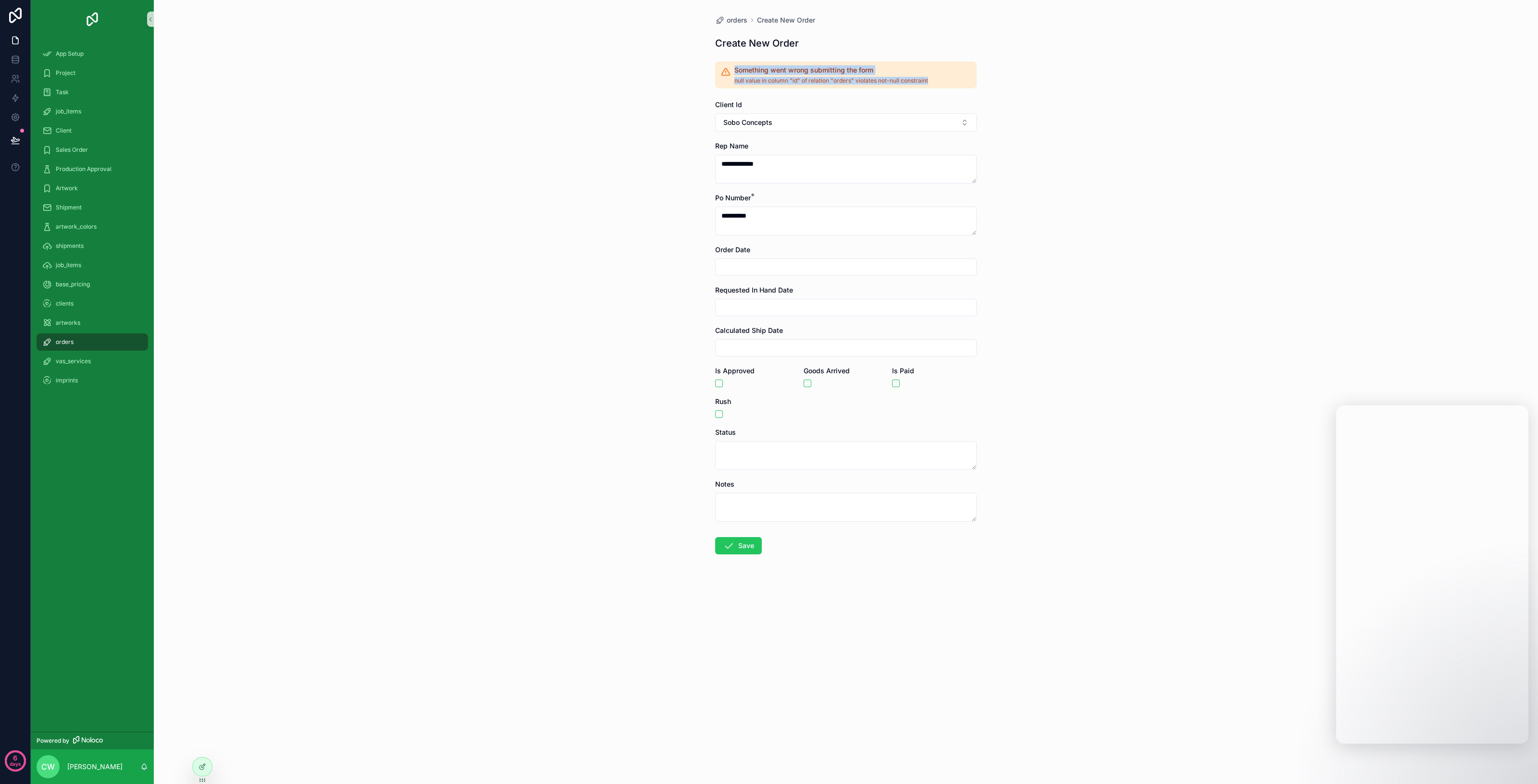
drag, startPoint x: 938, startPoint y: 80, endPoint x: 729, endPoint y: 71, distance: 209.2
click at [729, 71] on div "Something went wrong submitting the form null value in column "id" of relation …" at bounding box center [846, 75] width 261 height 27
copy div "Something went wrong submitting the form null value in column "id" of relation …"
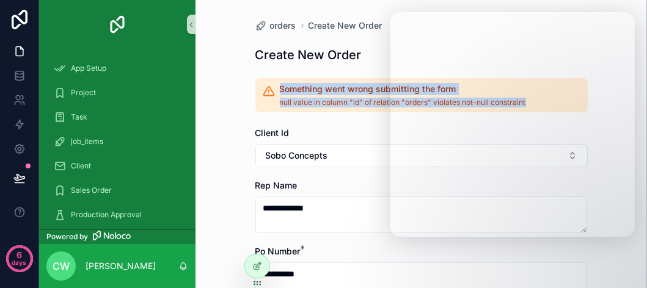
click at [647, 156] on div "**********" at bounding box center [422, 144] width 452 height 288
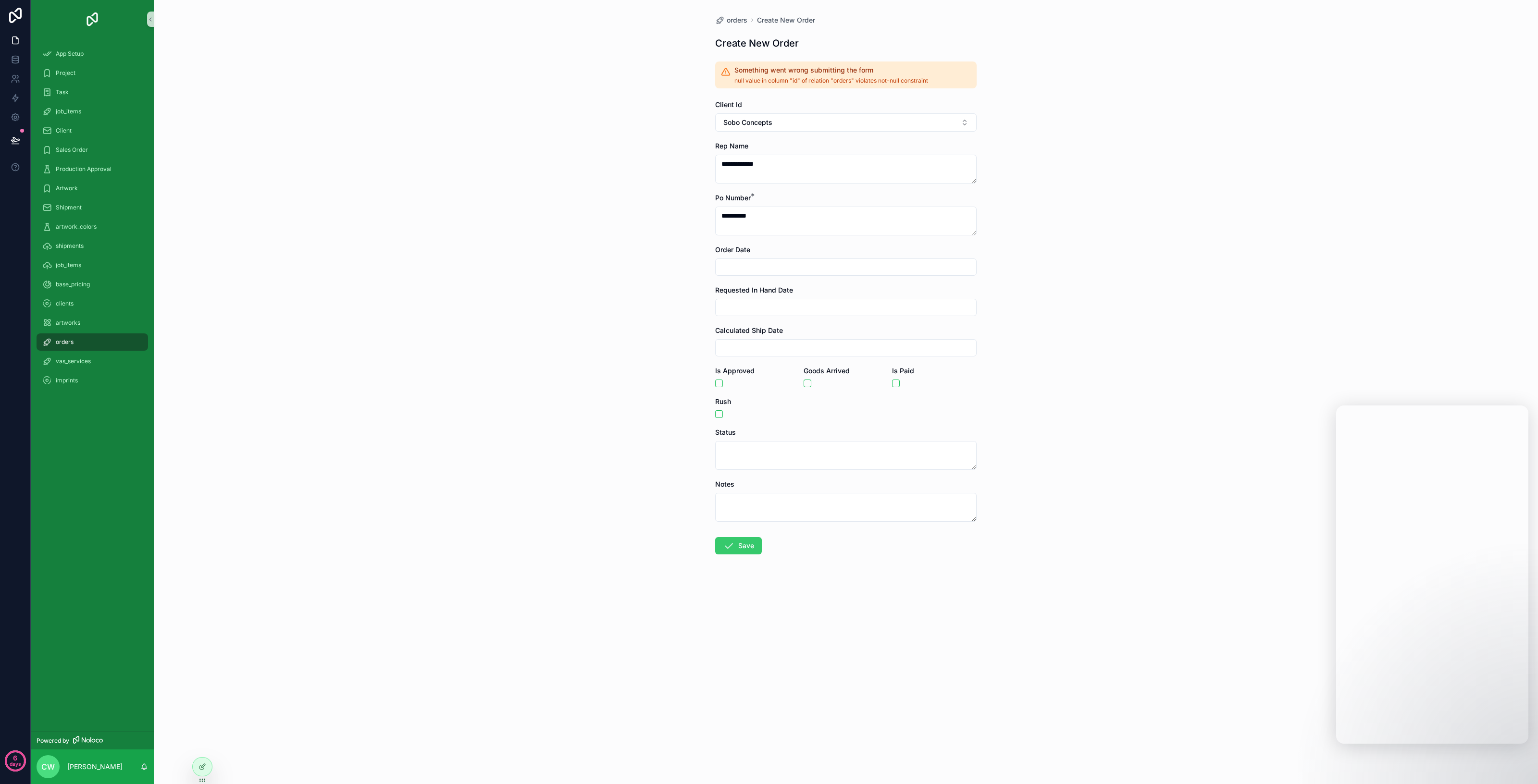
click at [735, 543] on button "Save" at bounding box center [738, 546] width 46 height 17
